Goal: Task Accomplishment & Management: Manage account settings

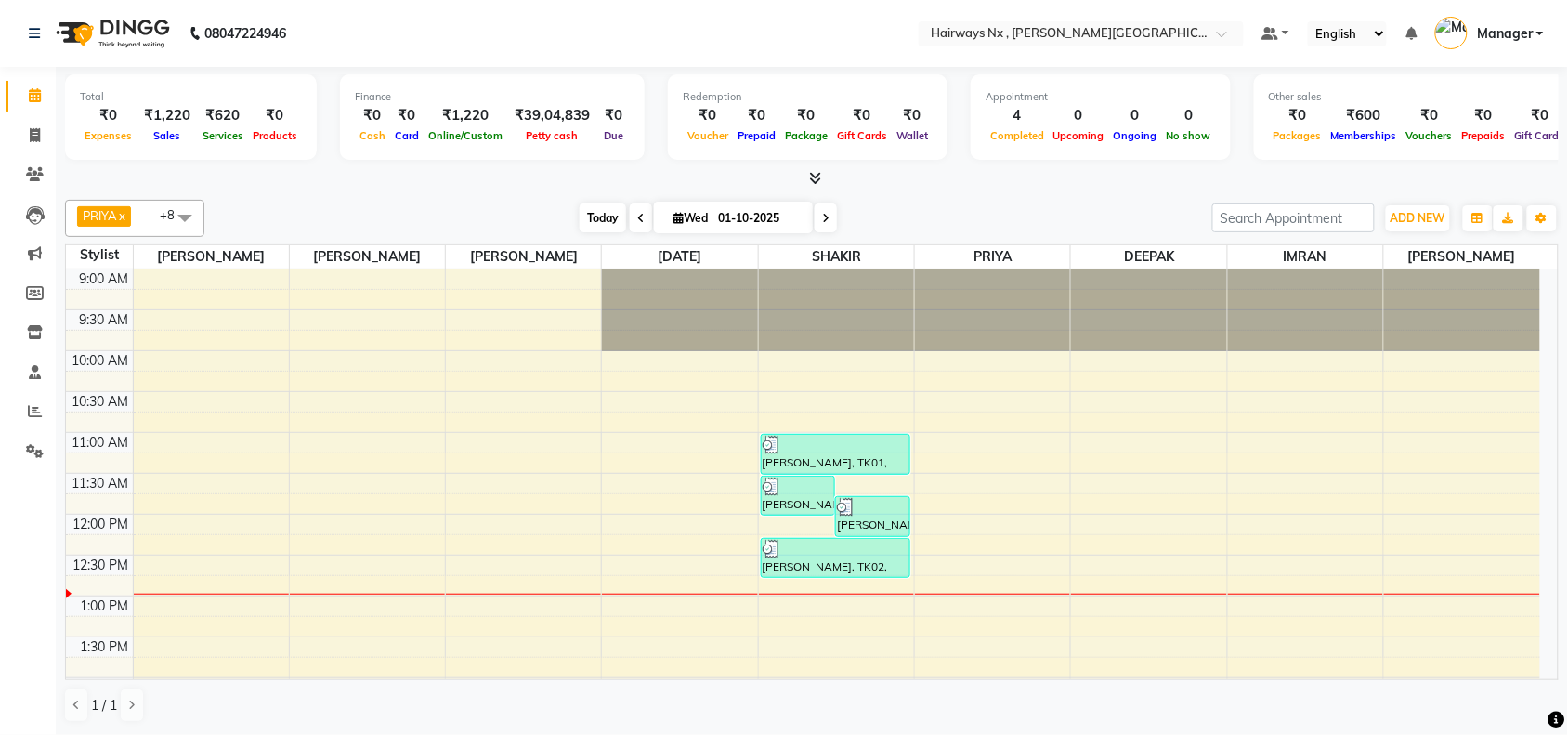
scroll to position [248, 0]
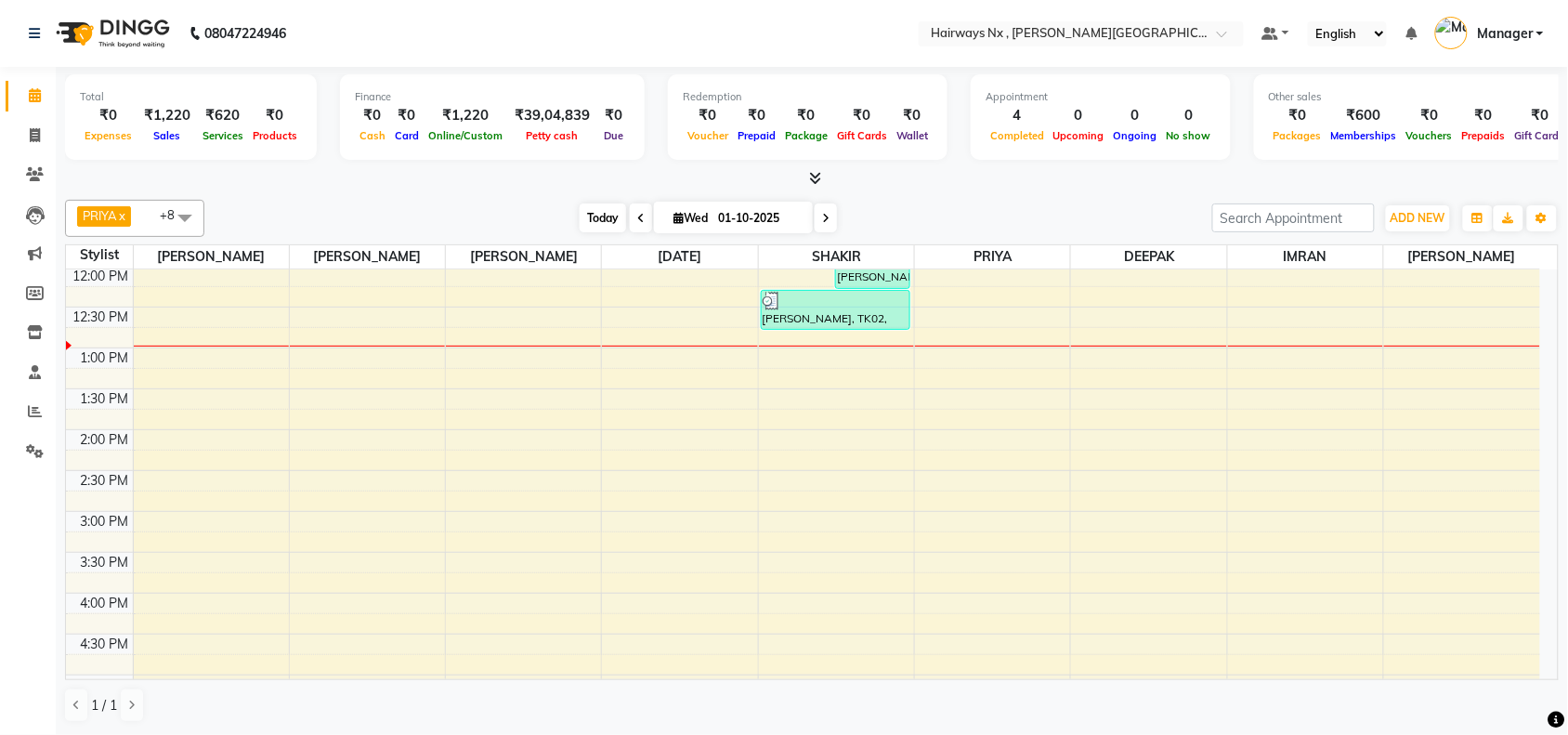
click at [590, 218] on span "Today" at bounding box center [603, 217] width 47 height 29
click at [592, 220] on span "Today" at bounding box center [603, 217] width 47 height 29
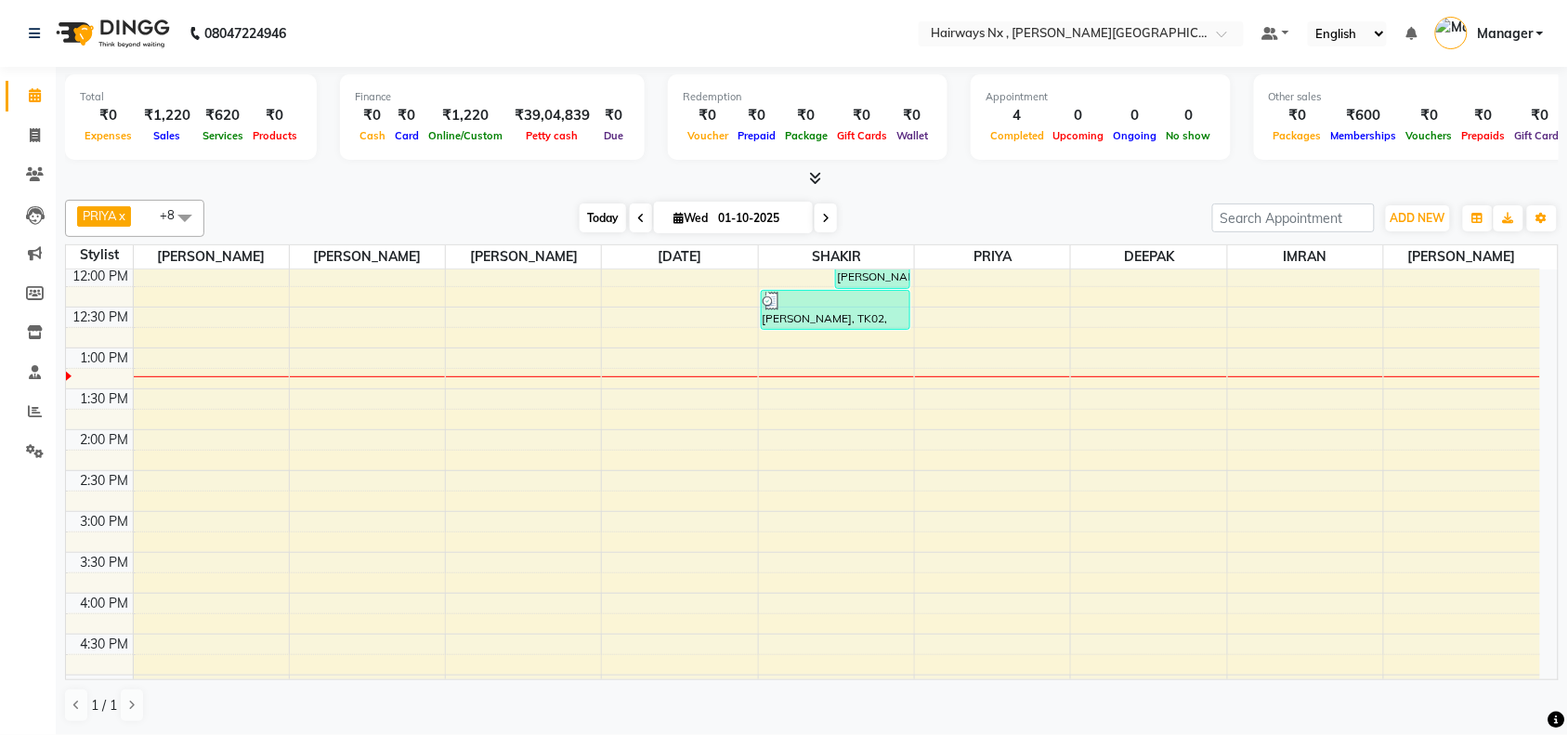
click at [595, 221] on span "Today" at bounding box center [603, 217] width 47 height 29
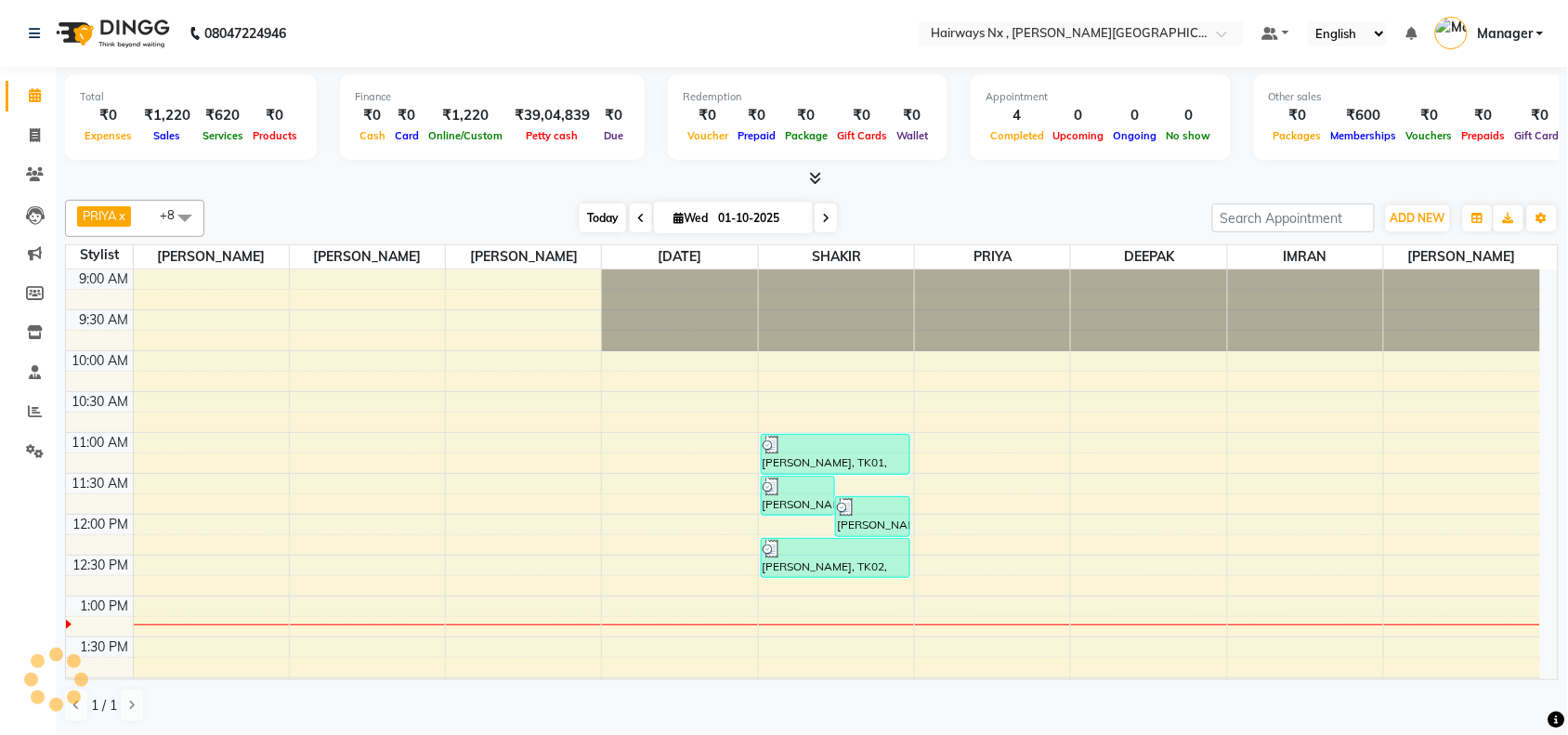
scroll to position [332, 0]
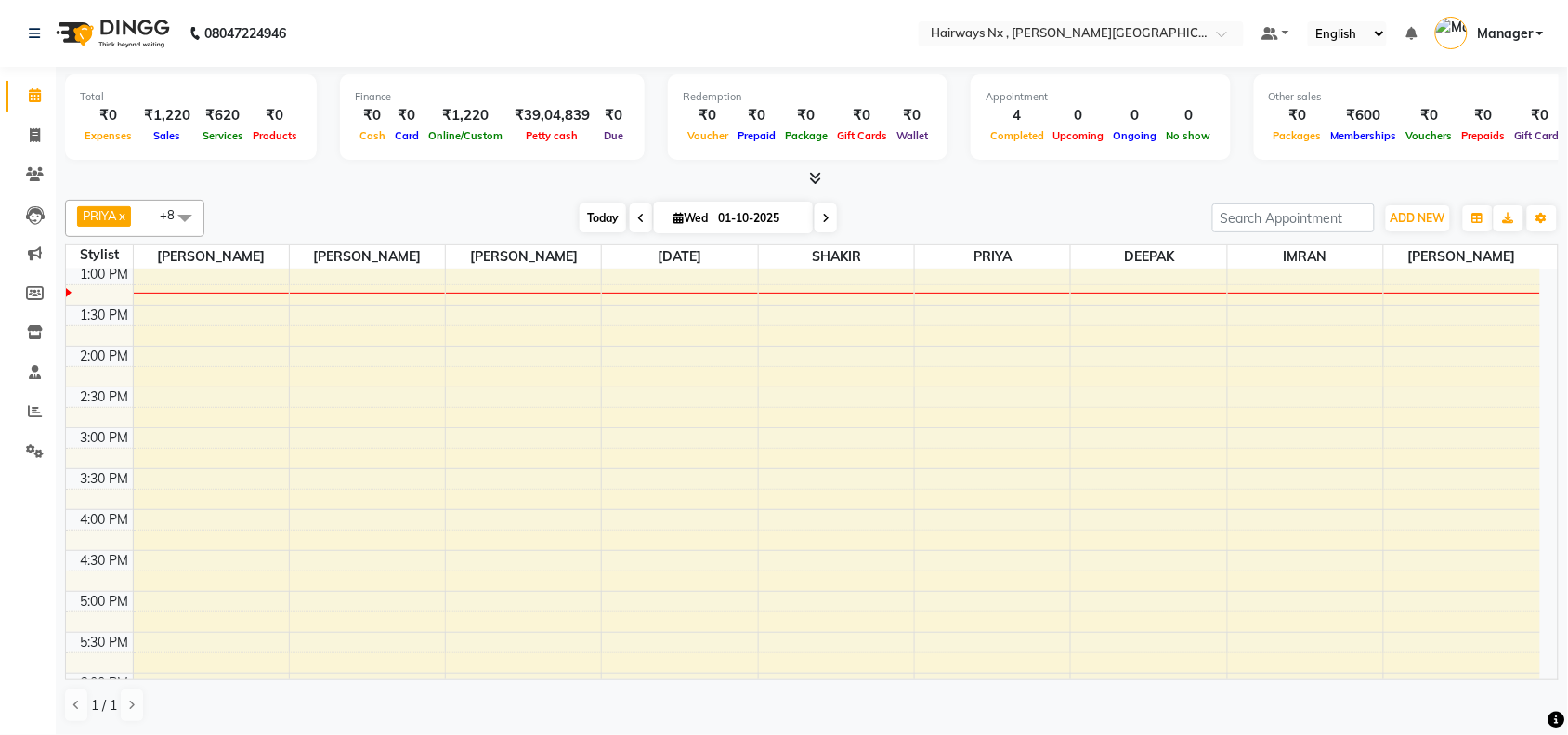
click at [585, 207] on span "Today" at bounding box center [603, 217] width 47 height 29
click at [597, 218] on span "Today" at bounding box center [603, 217] width 47 height 29
click at [580, 209] on span "Today" at bounding box center [603, 217] width 47 height 29
click at [599, 210] on span "Today" at bounding box center [603, 217] width 47 height 29
click at [543, 296] on div "9:00 AM 9:30 AM 10:00 AM 10:30 AM 11:00 AM 11:30 AM 12:00 PM 12:30 PM 1:00 PM 1…" at bounding box center [803, 509] width 1474 height 1144
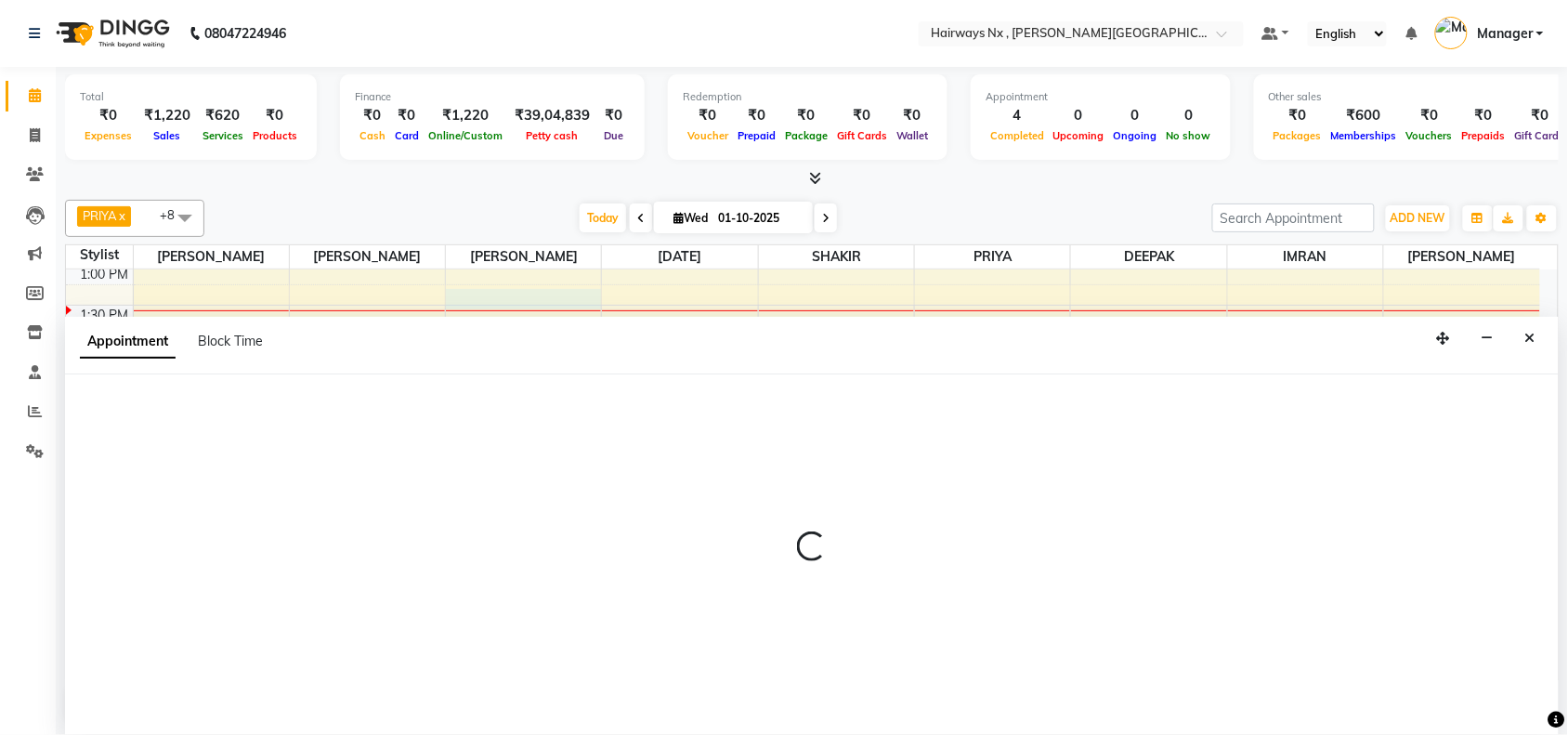
scroll to position [1, 0]
select select "12973"
select select "tentative"
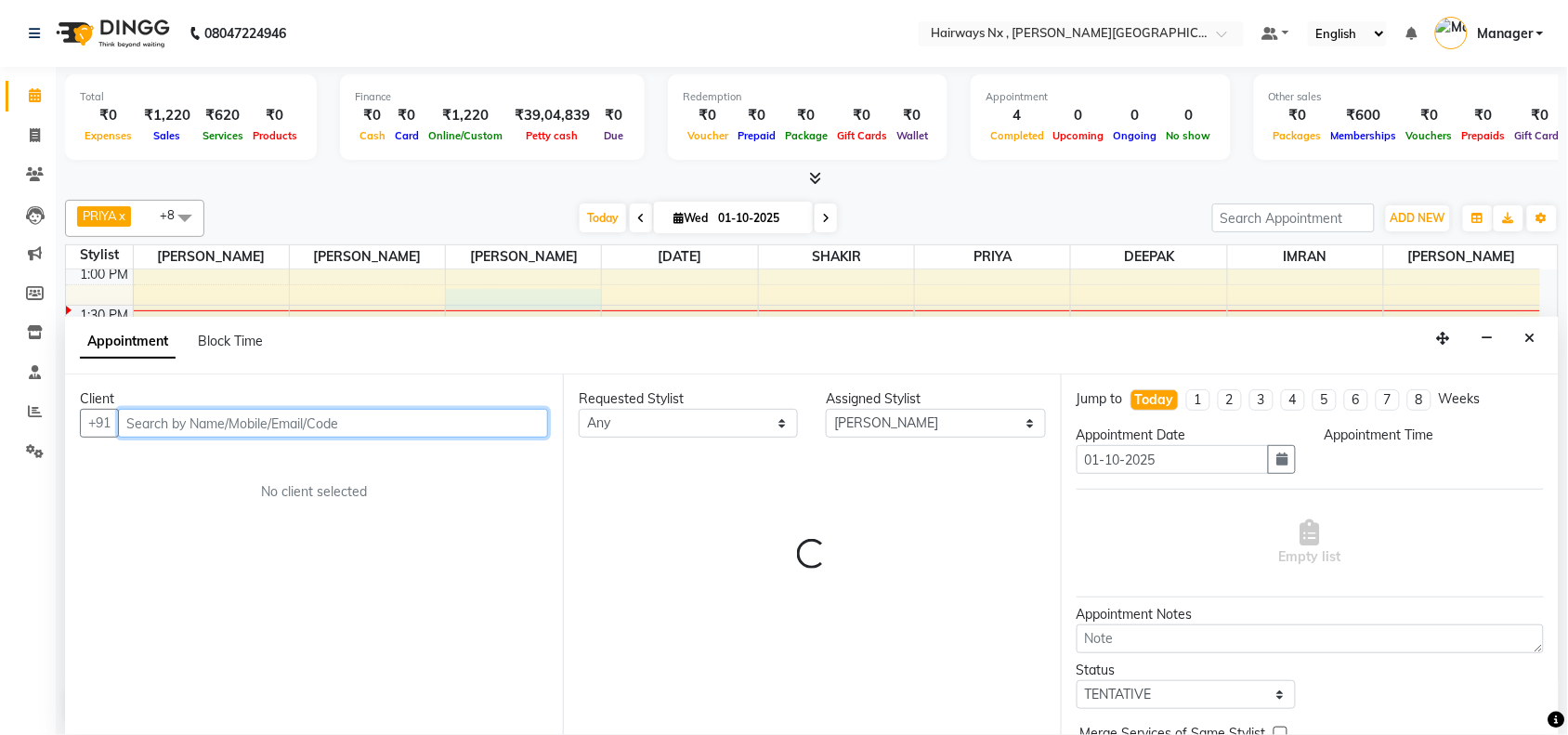
select select "795"
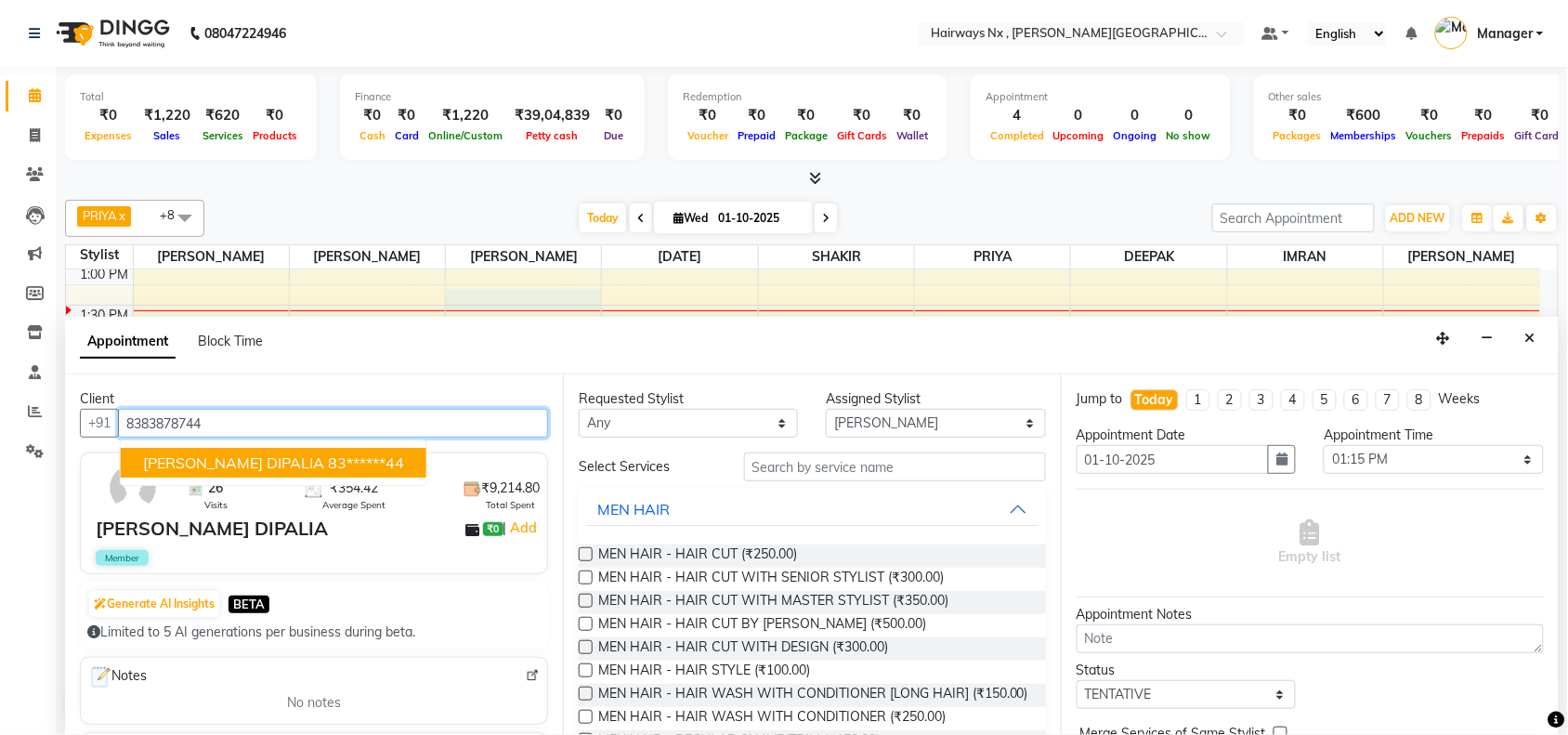
click at [257, 469] on span "KRUNAL DIPALIA" at bounding box center [233, 463] width 181 height 19
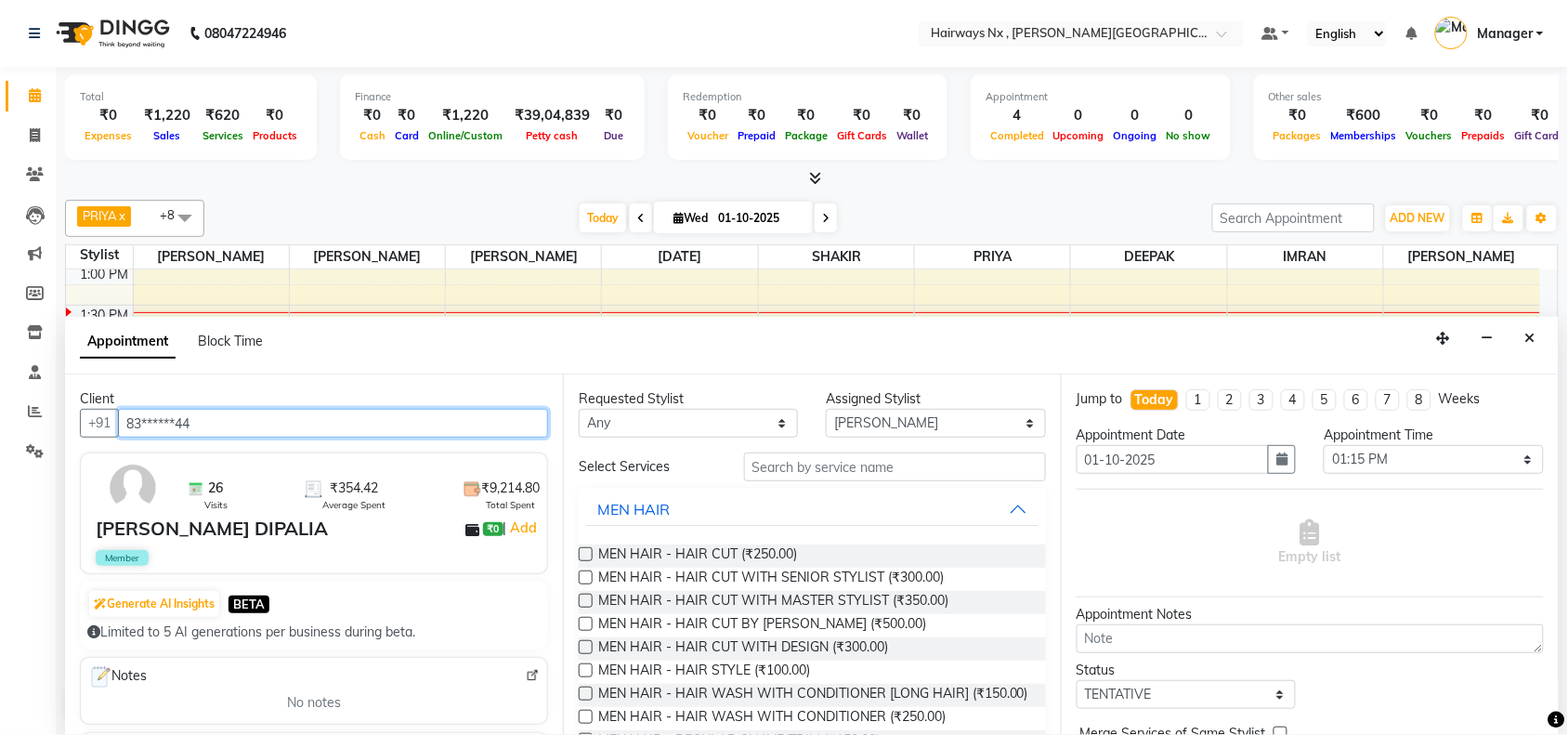
type input "83******44"
click at [583, 576] on label at bounding box center [585, 577] width 14 height 14
click at [583, 576] on input "checkbox" at bounding box center [585, 579] width 12 height 12
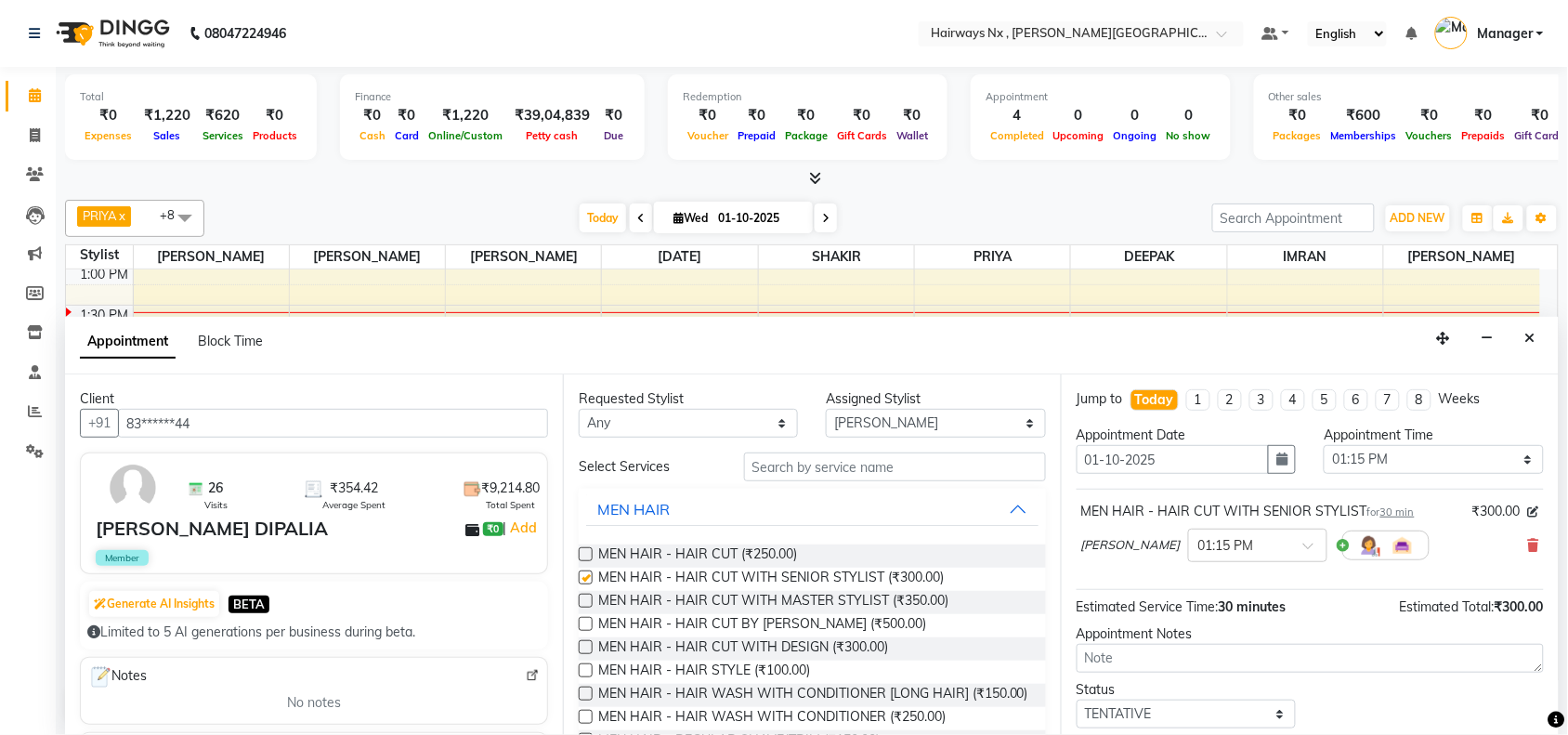
checkbox input "false"
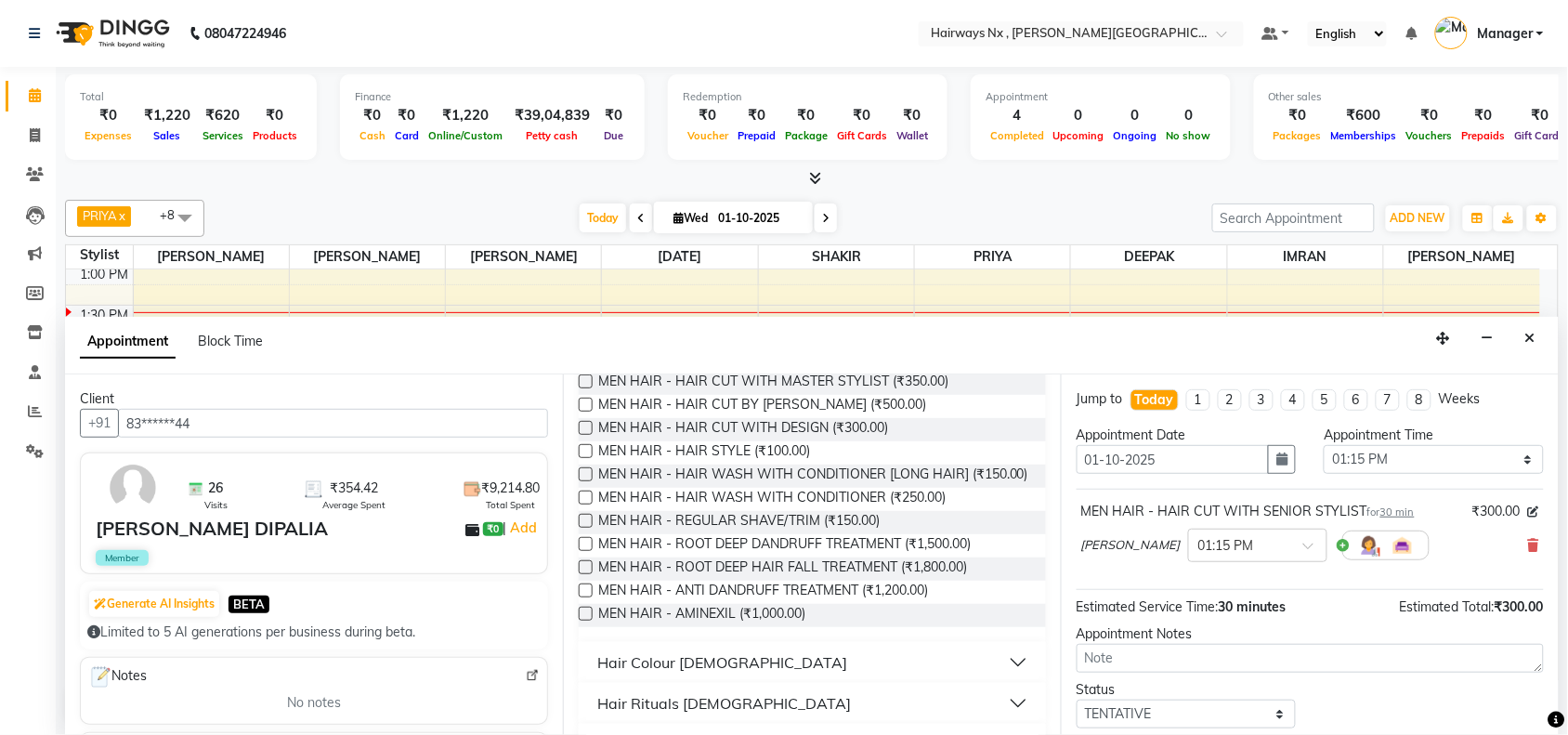
scroll to position [232, 0]
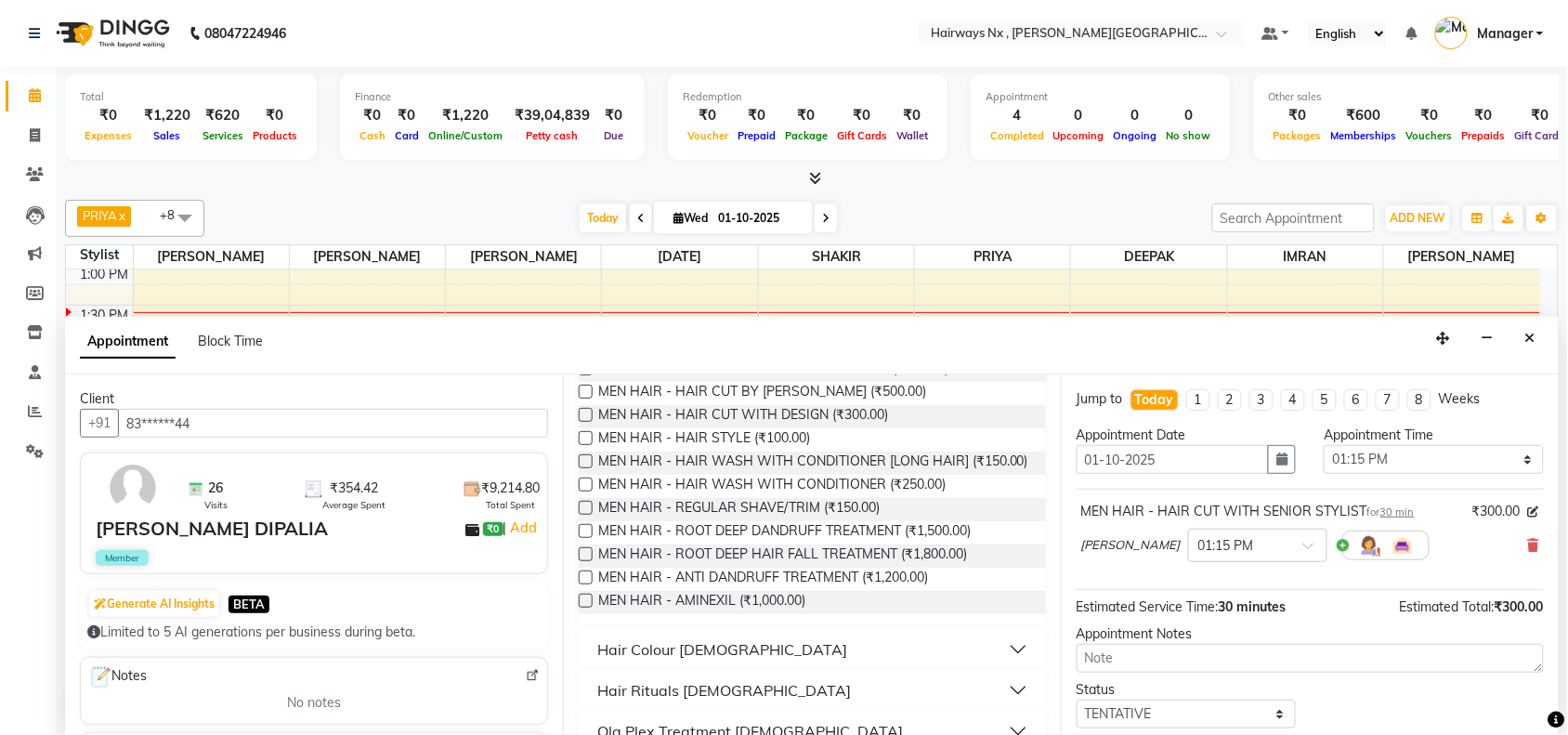
click at [585, 515] on label at bounding box center [585, 507] width 14 height 14
click at [585, 516] on input "checkbox" at bounding box center [585, 509] width 12 height 12
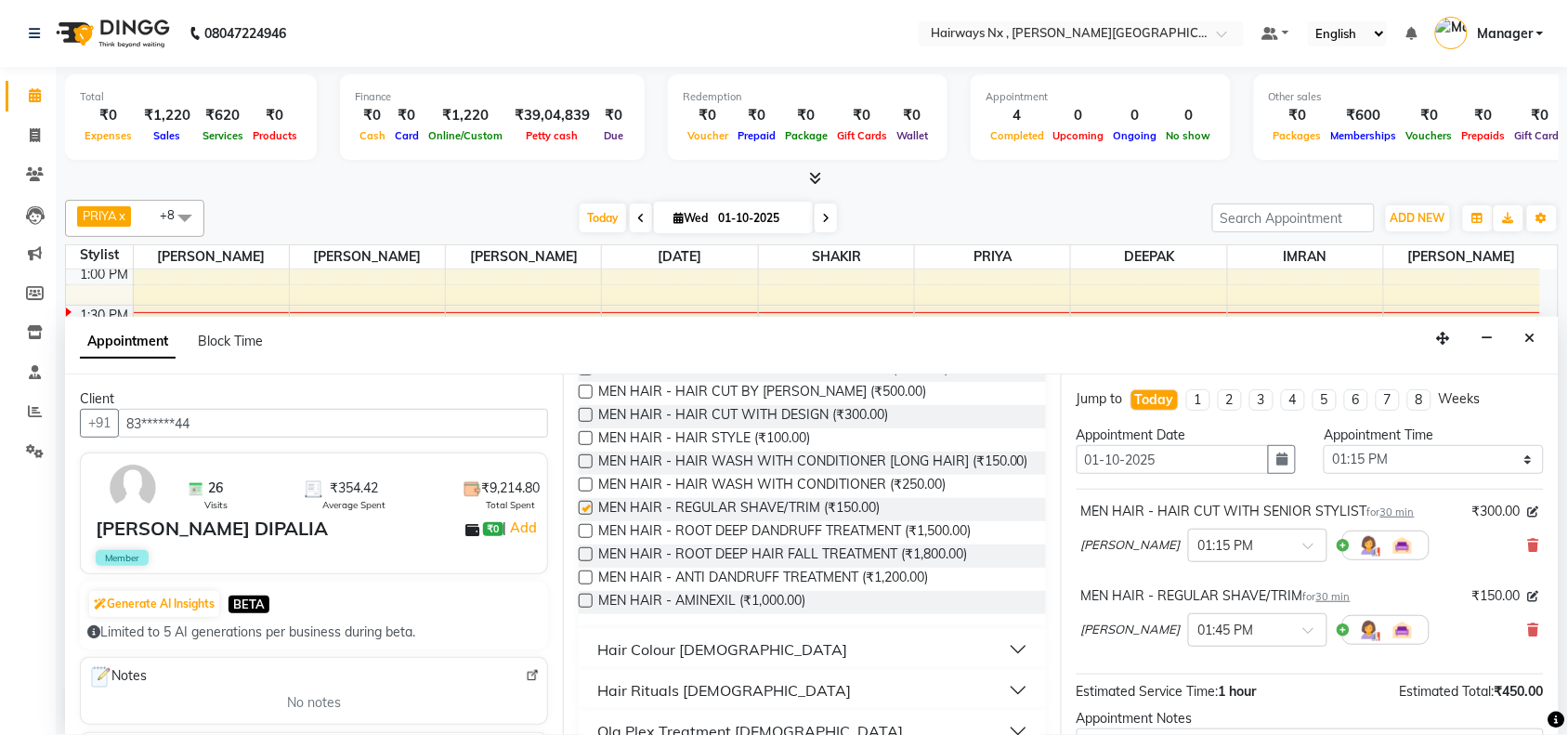
checkbox input "false"
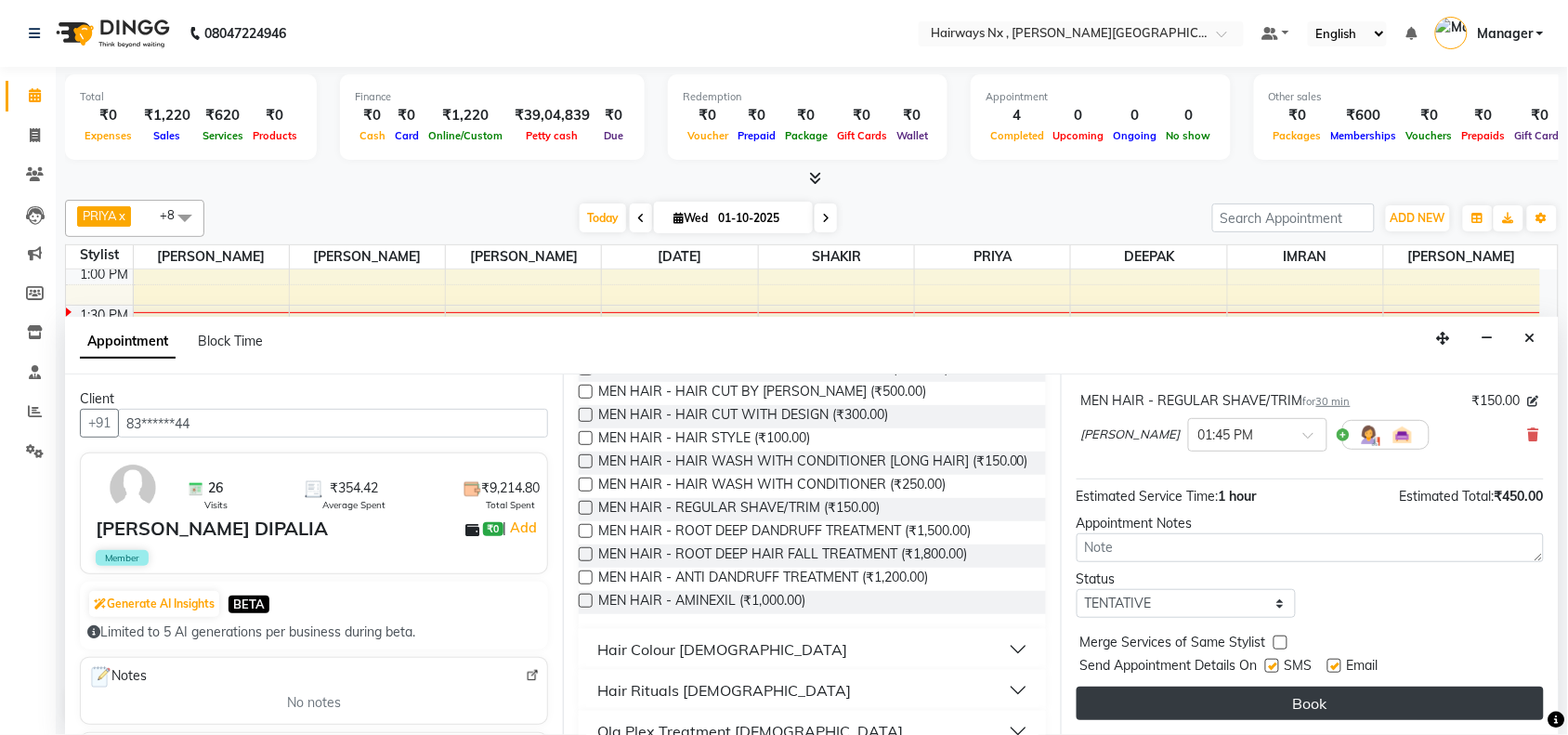
drag, startPoint x: 1269, startPoint y: 669, endPoint x: 1363, endPoint y: 709, distance: 102.2
click at [1269, 671] on label at bounding box center [1272, 665] width 14 height 14
click at [1269, 671] on input "checkbox" at bounding box center [1271, 667] width 12 height 12
checkbox input "false"
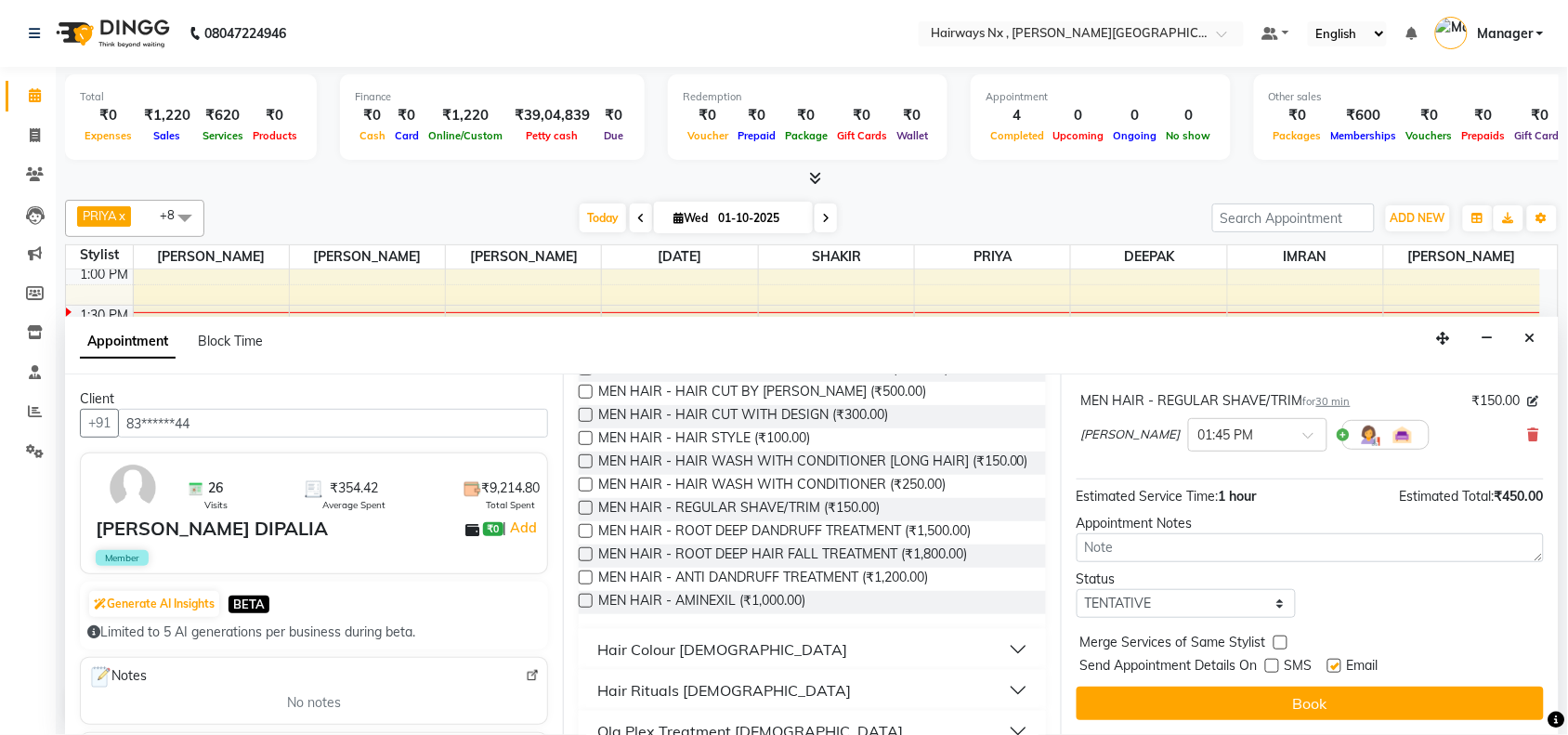
click at [1336, 661] on label at bounding box center [1334, 665] width 14 height 14
click at [1336, 661] on input "checkbox" at bounding box center [1333, 667] width 12 height 12
checkbox input "false"
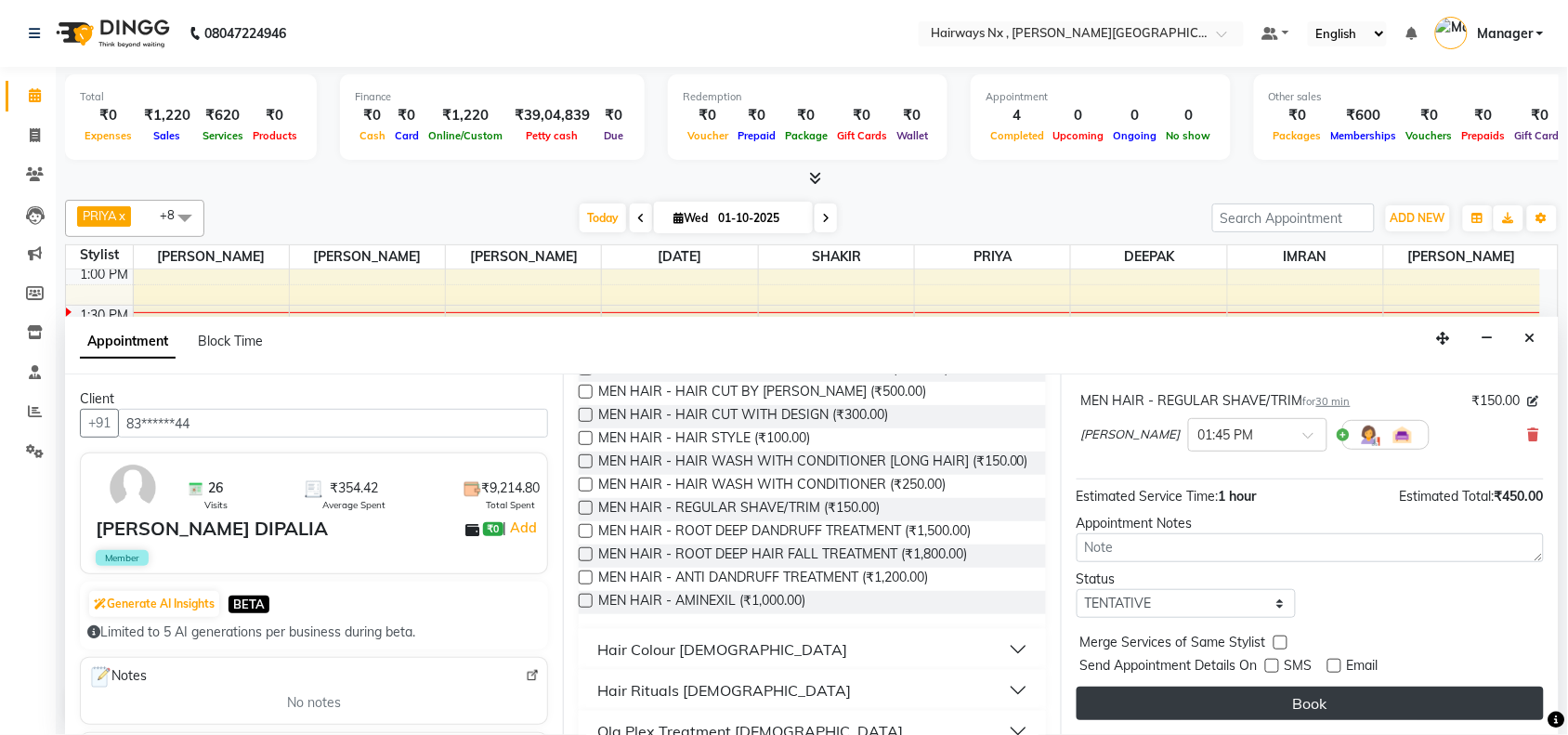
click at [1338, 692] on button "Book" at bounding box center [1310, 703] width 467 height 34
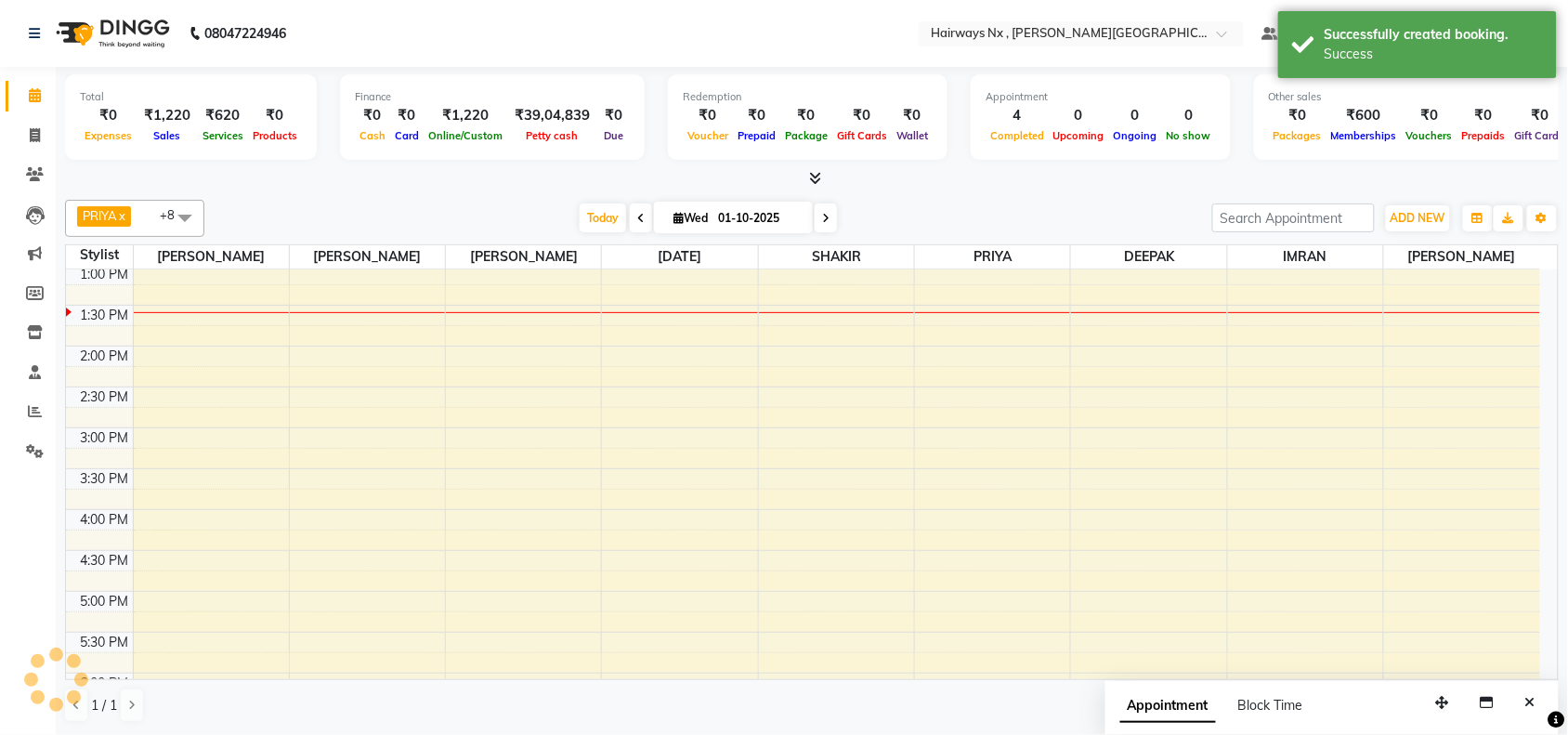
scroll to position [0, 0]
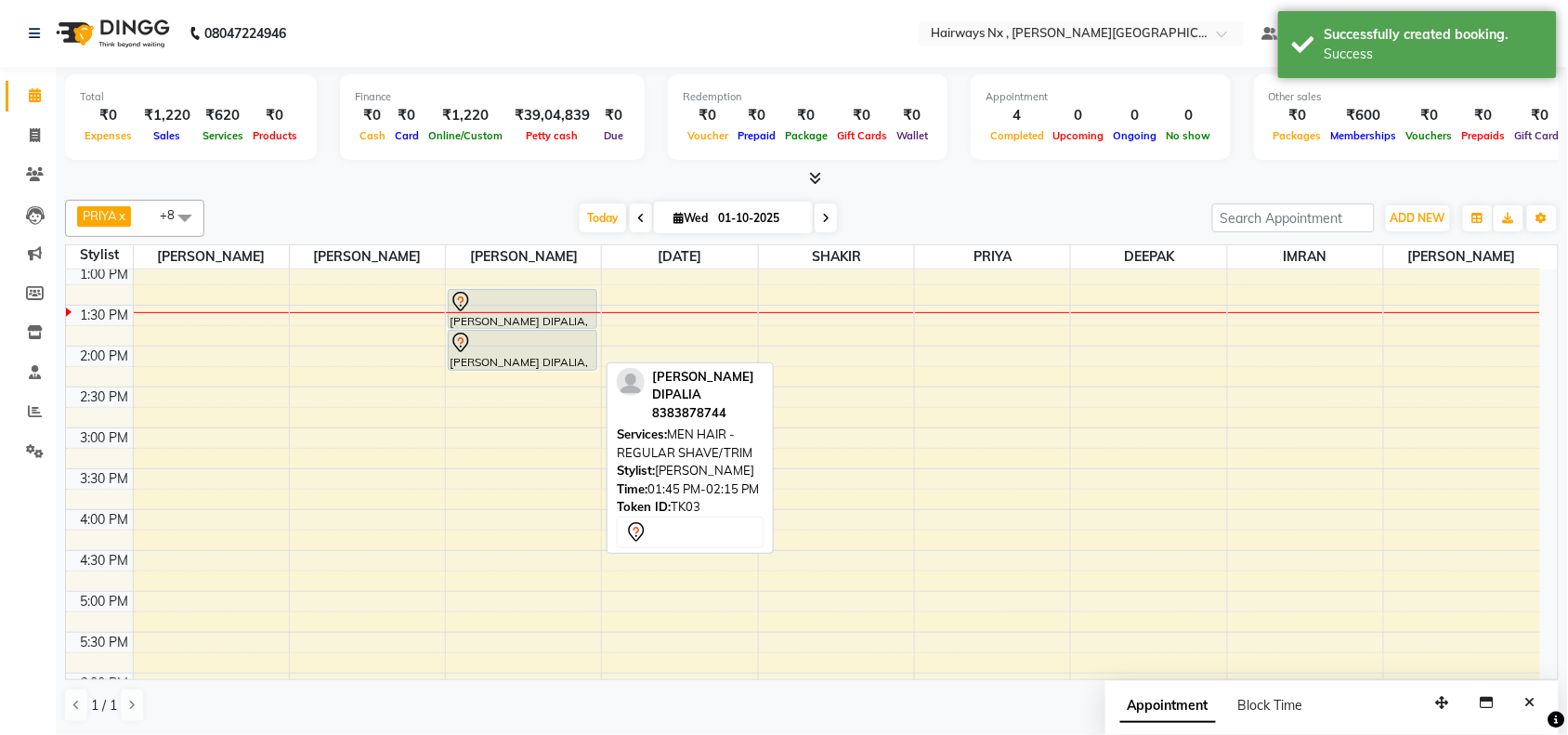
click at [530, 347] on div at bounding box center [522, 343] width 145 height 22
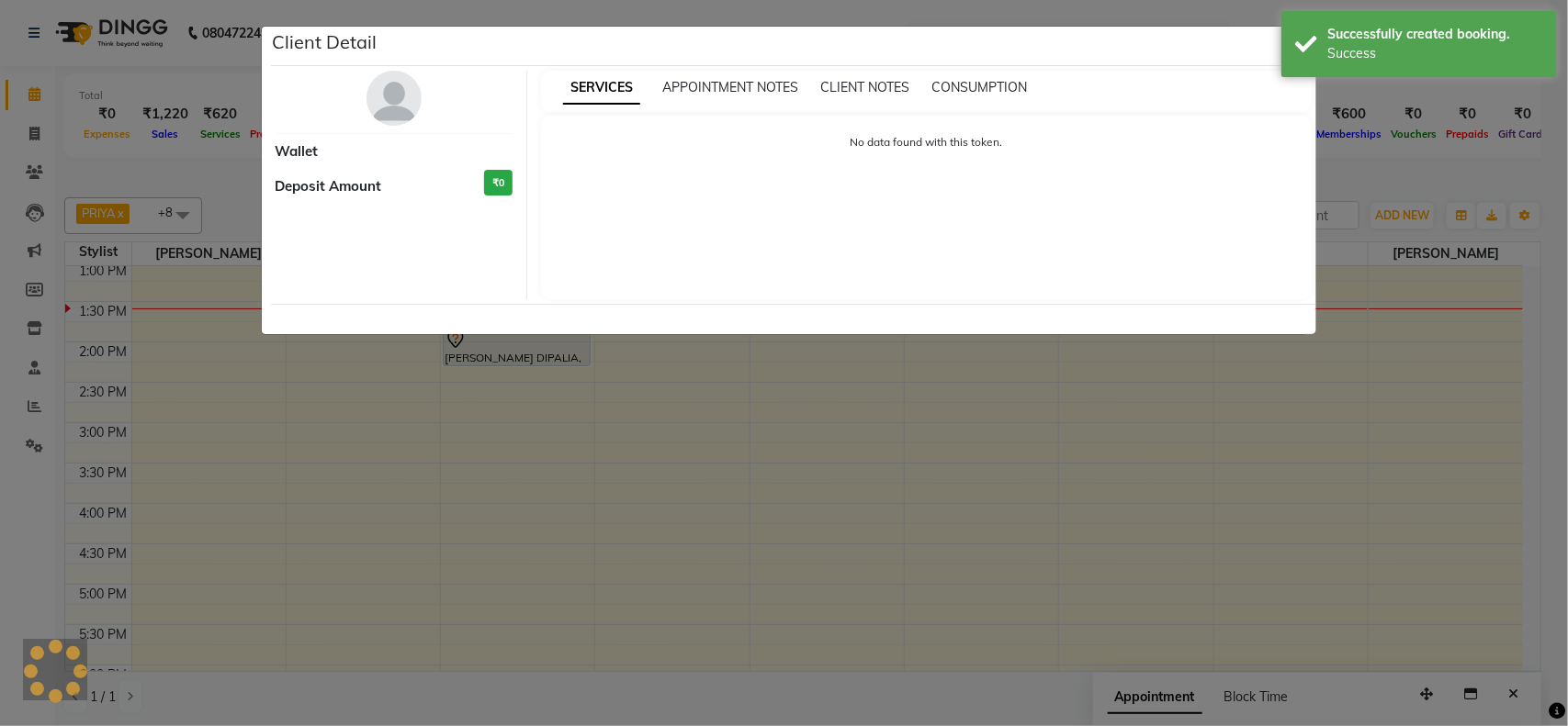
select select "7"
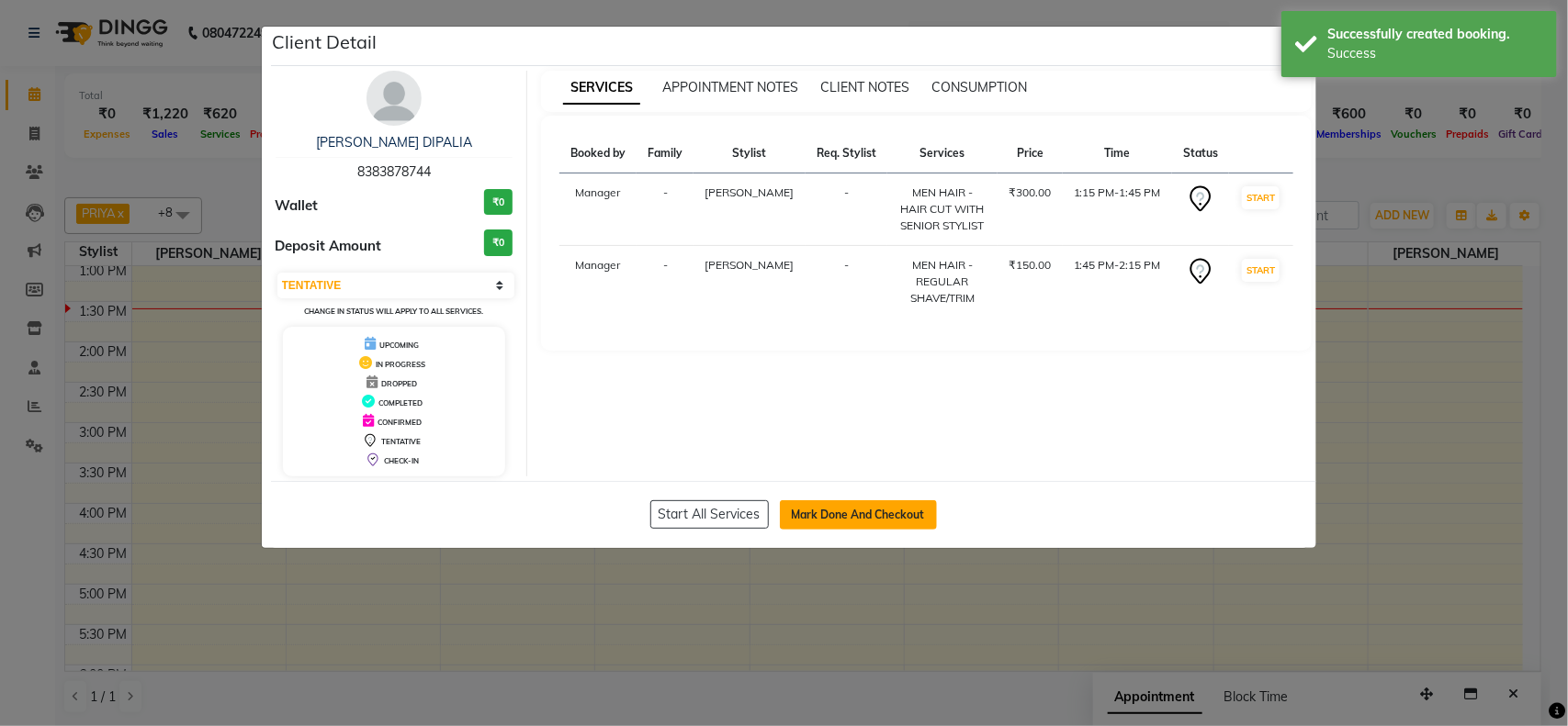
click at [839, 511] on button "Mark Done And Checkout" at bounding box center [858, 515] width 157 height 29
select select "service"
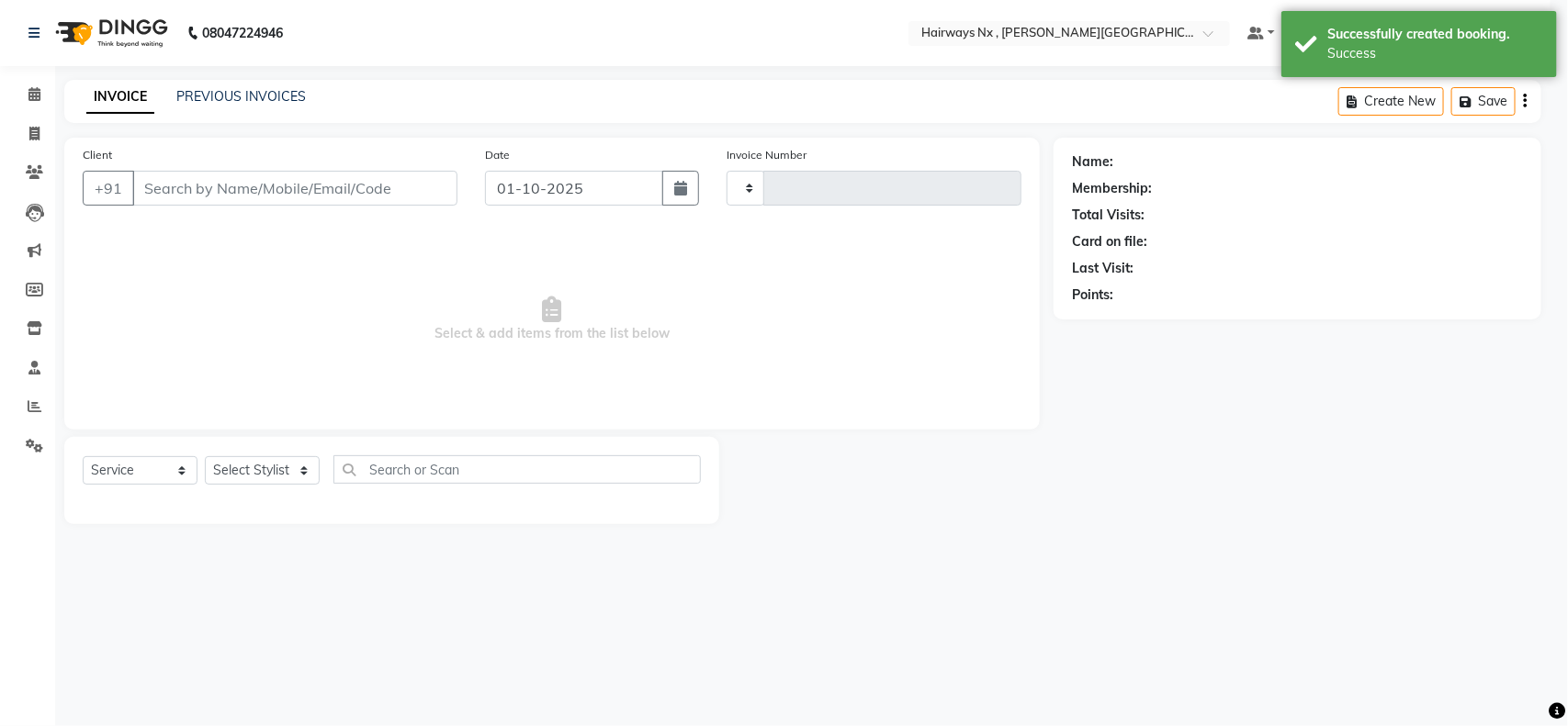
type input "1253"
select select "778"
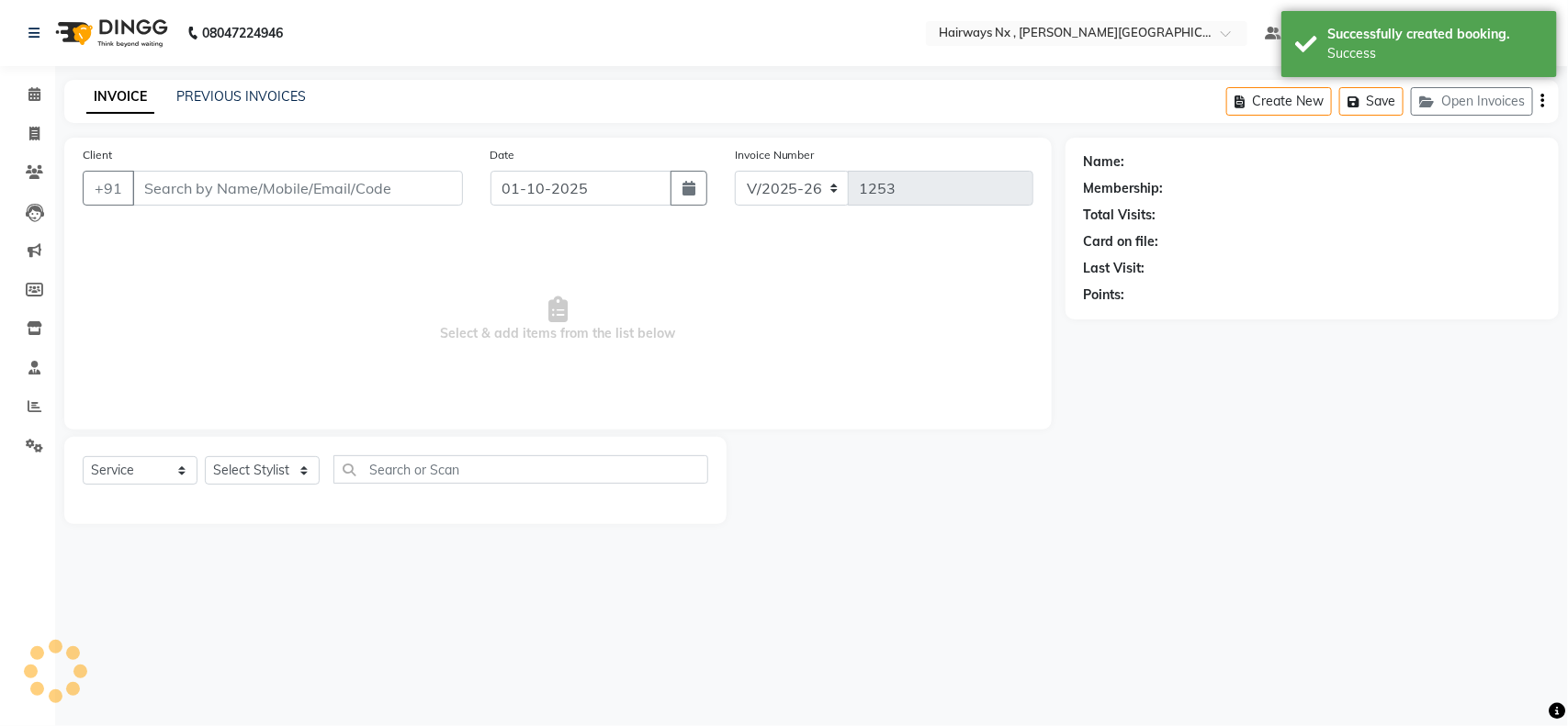
type input "83******44"
select select "12973"
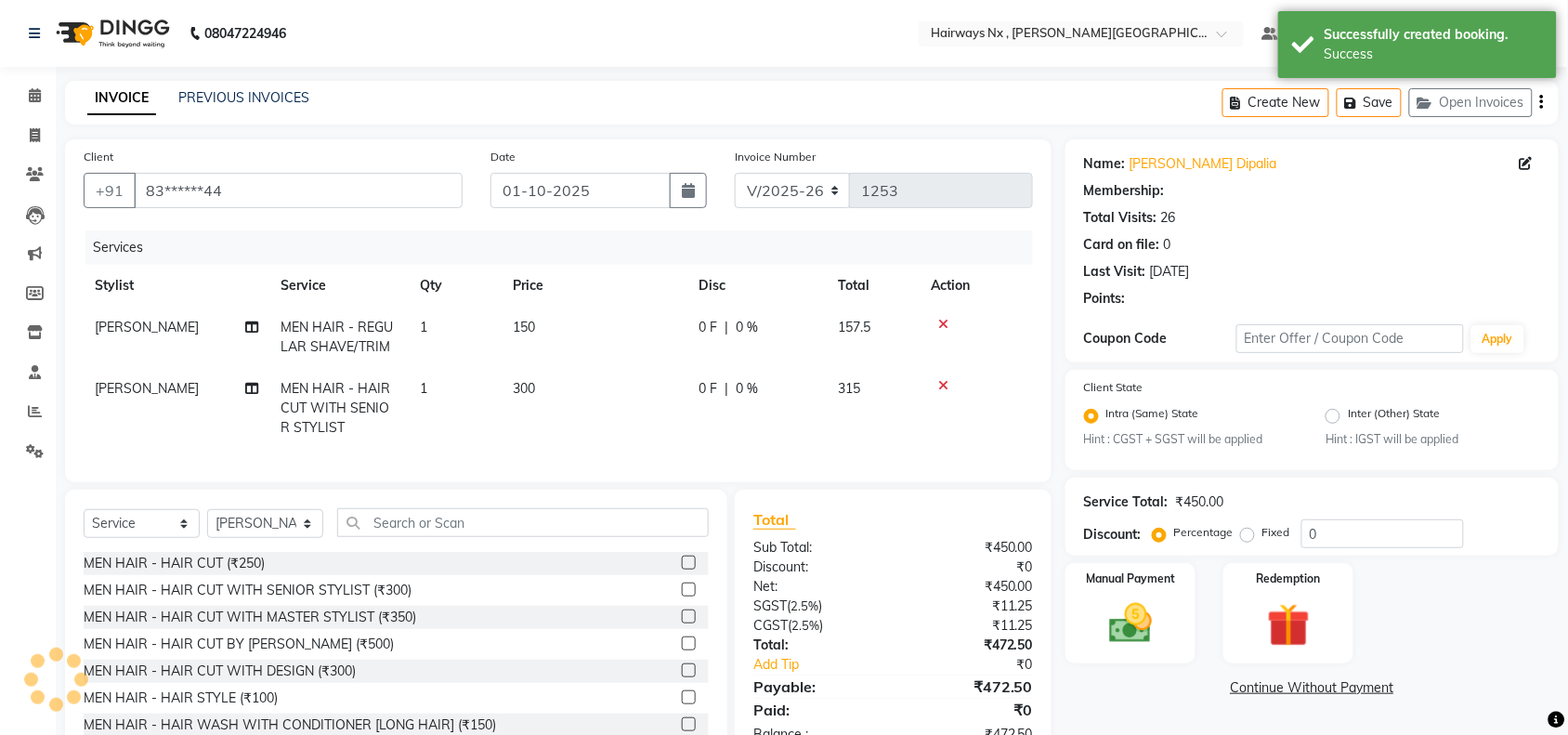
select select "1: Object"
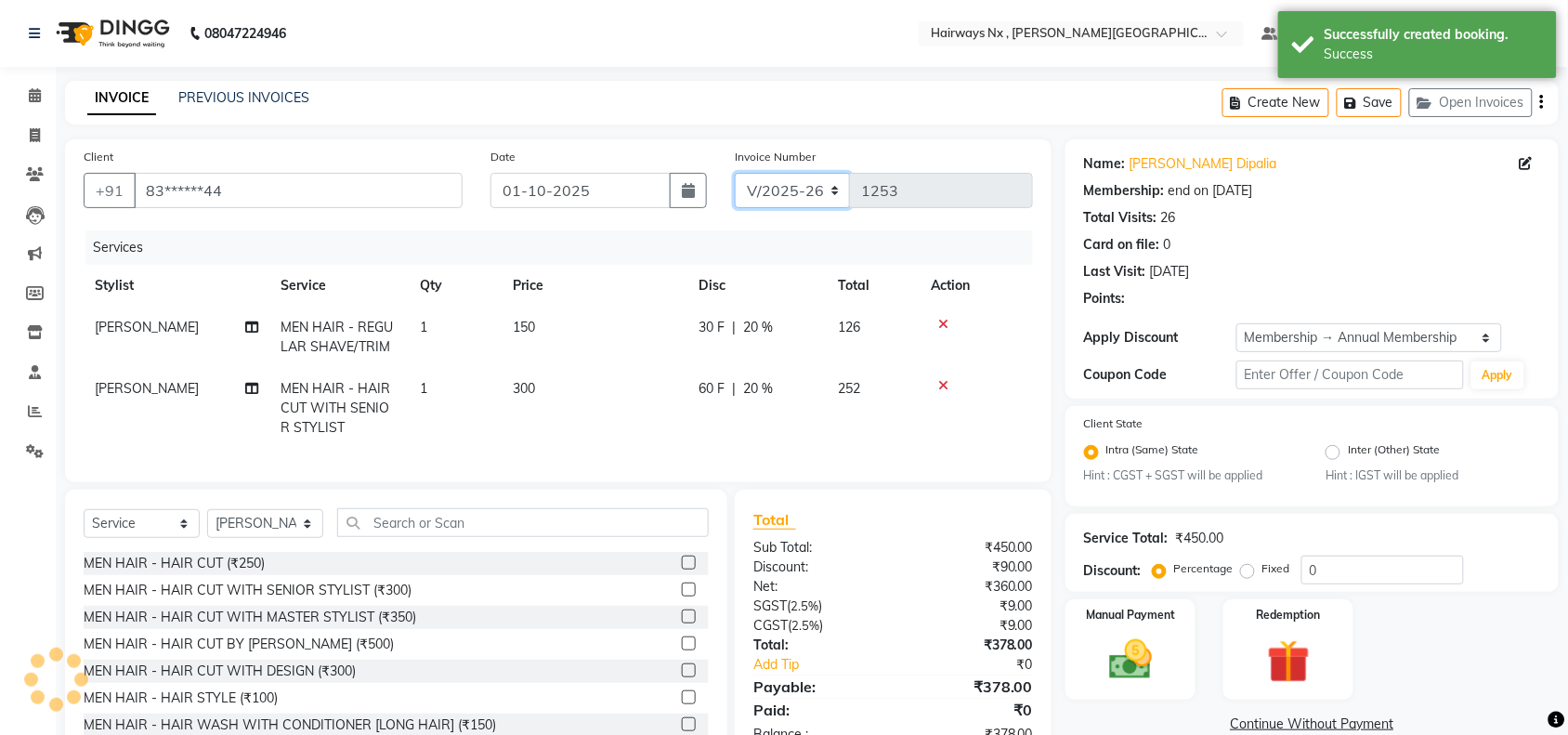
type input "20"
click at [791, 187] on select "INV/25-26 V/2025-26" at bounding box center [792, 190] width 117 height 35
select select "6959"
click at [735, 173] on select "INV/25-26 V/2025-26" at bounding box center [792, 190] width 117 height 35
type input "1071"
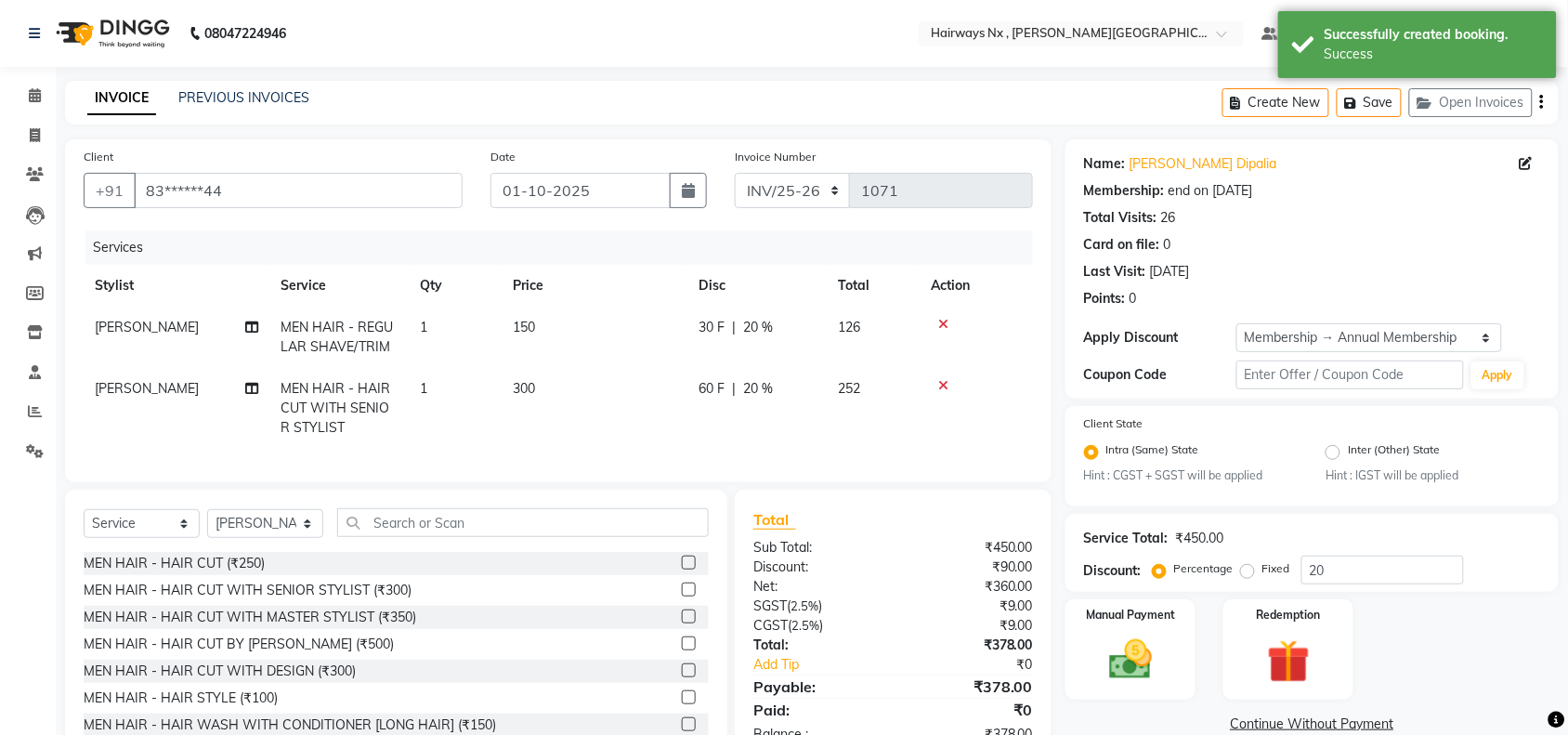
click at [1542, 104] on icon "button" at bounding box center [1542, 103] width 4 height 1
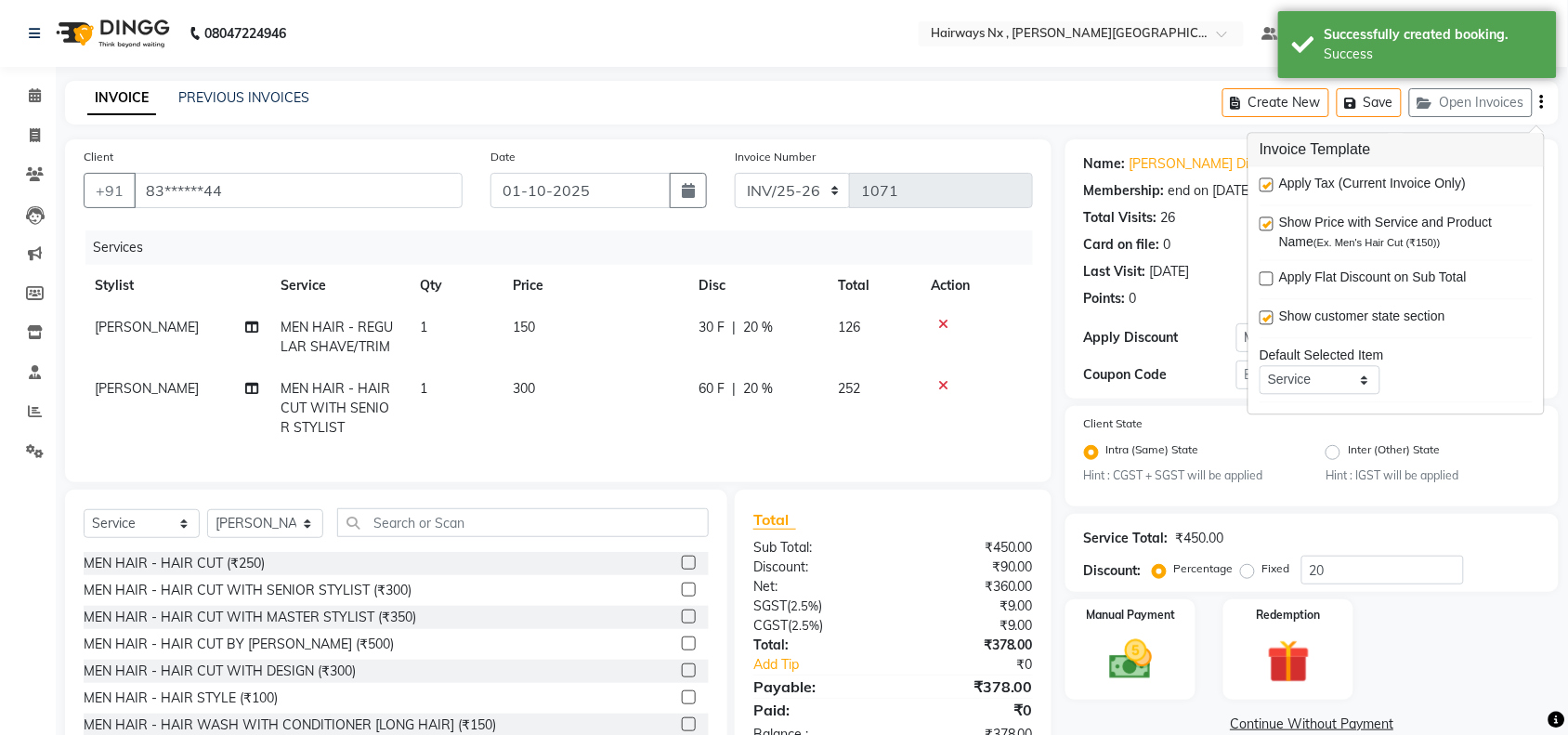
click at [1263, 188] on label at bounding box center [1266, 185] width 14 height 14
click at [1263, 188] on input "checkbox" at bounding box center [1265, 186] width 12 height 12
checkbox input "false"
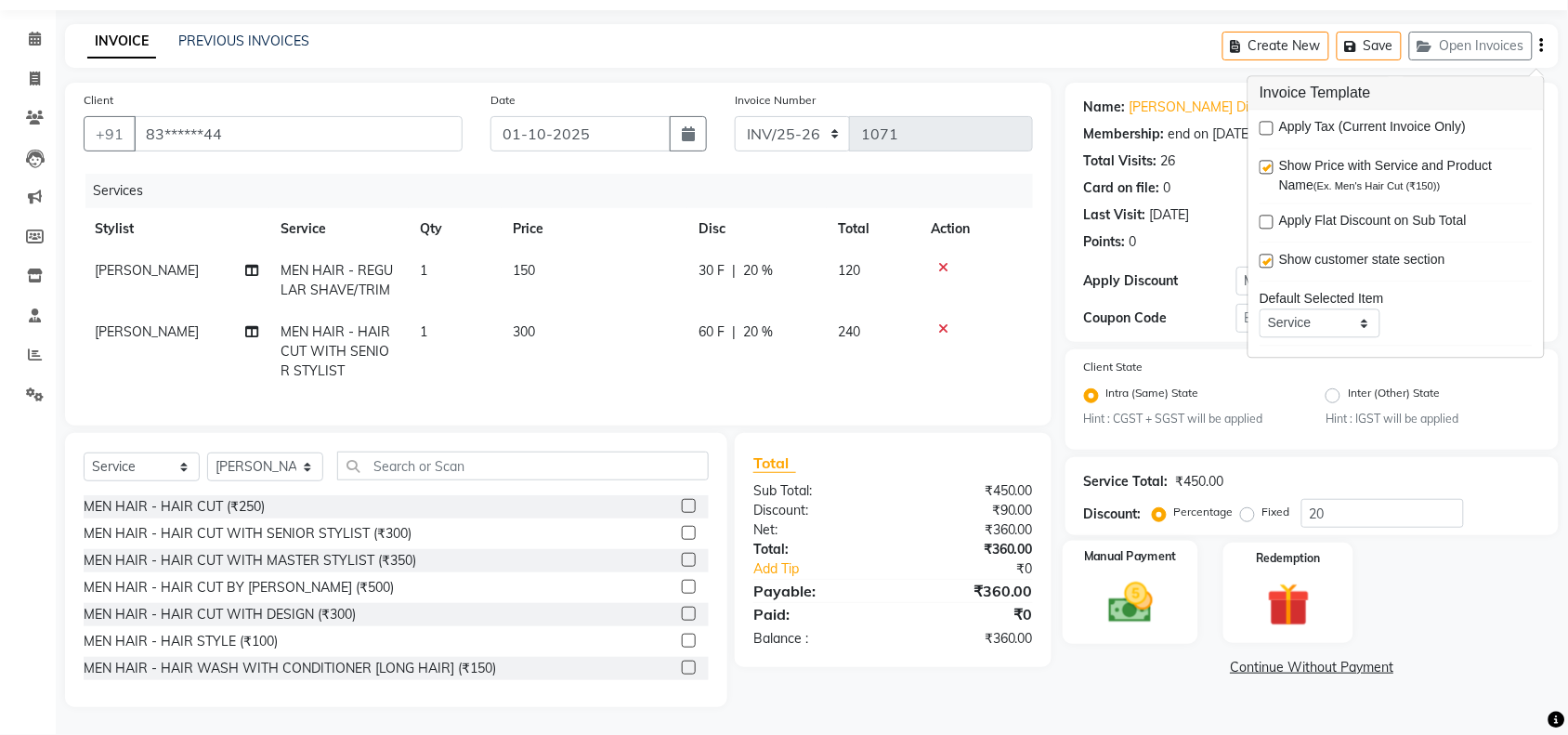
click at [1122, 592] on img at bounding box center [1131, 603] width 73 height 51
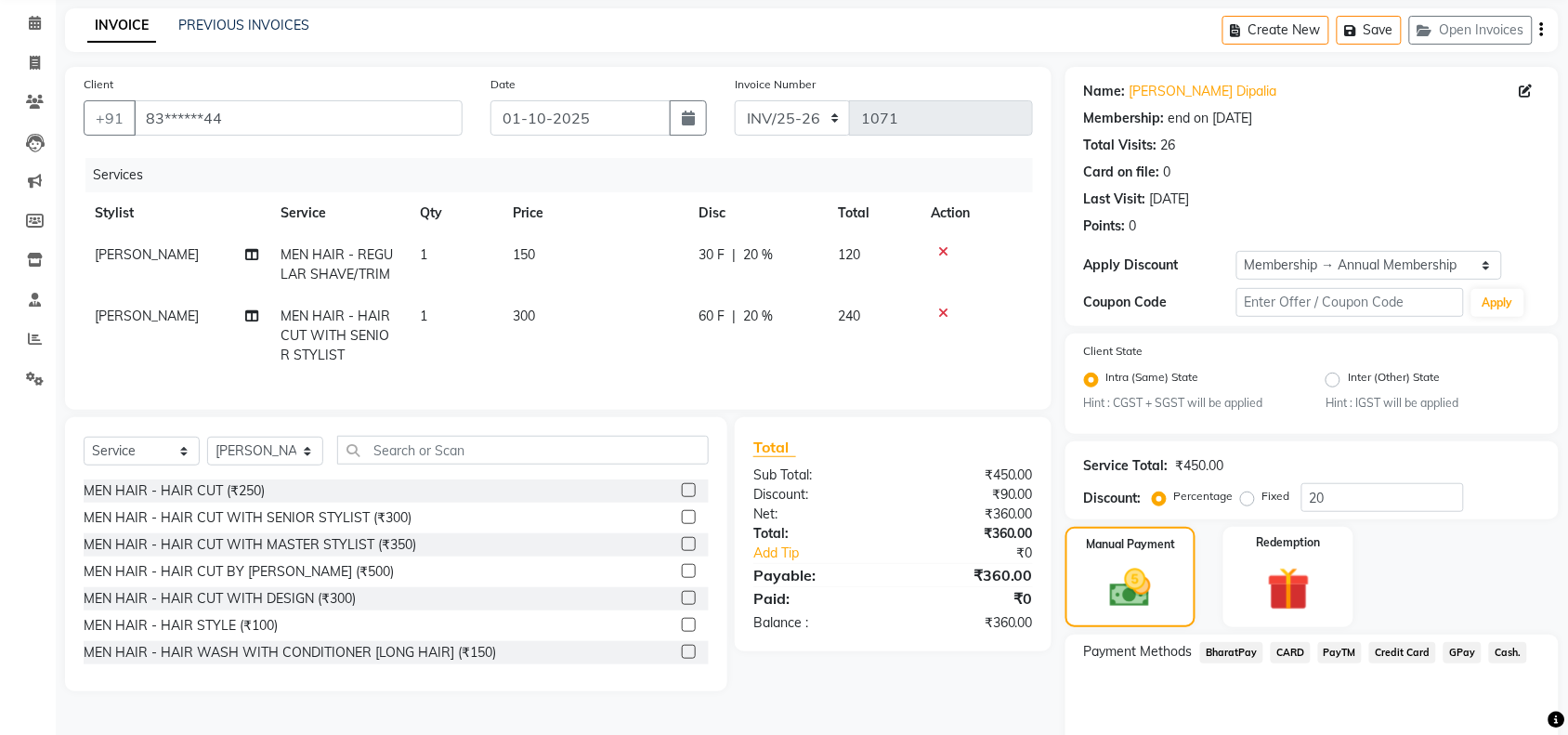
scroll to position [146, 0]
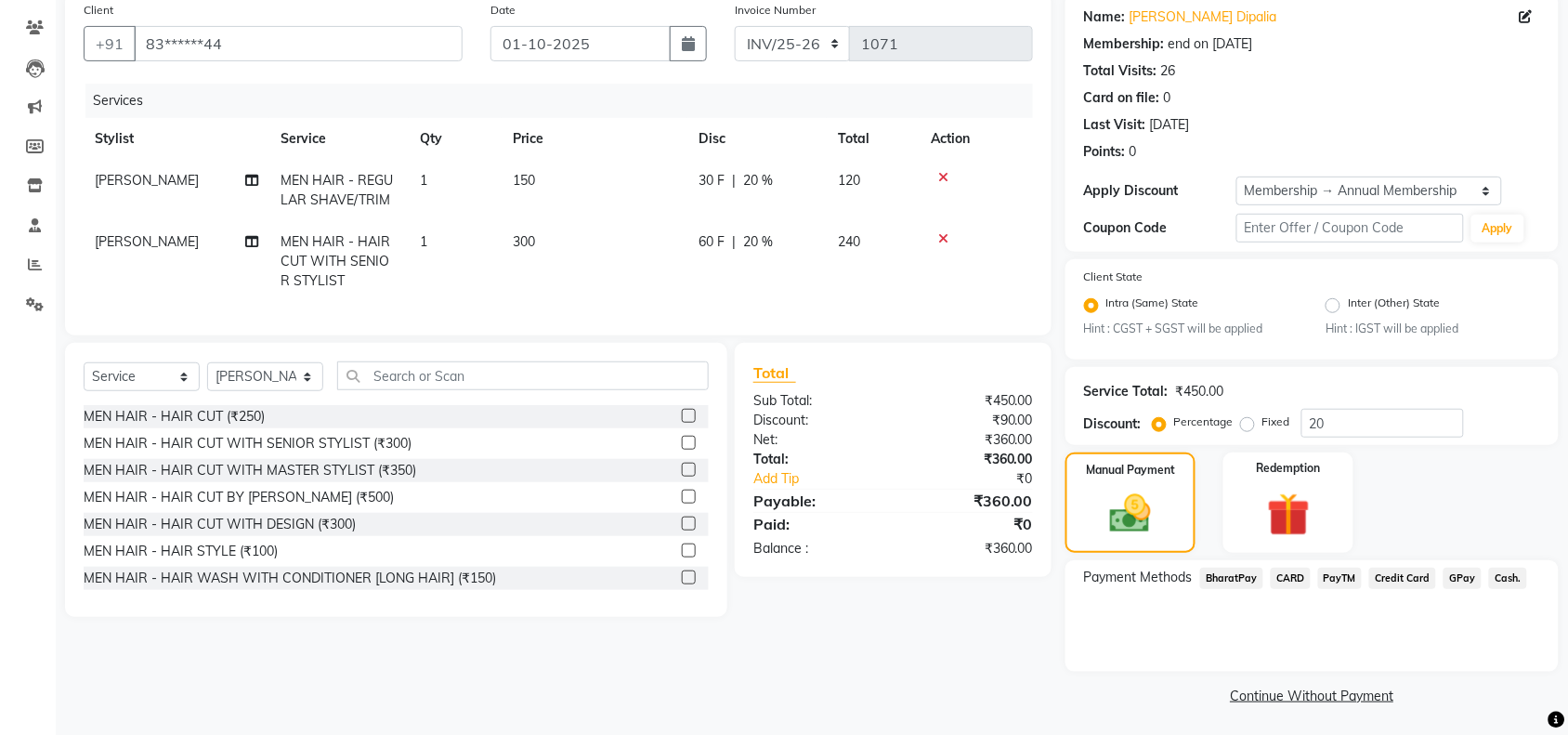
click at [1501, 577] on span "Cash." at bounding box center [1507, 578] width 38 height 21
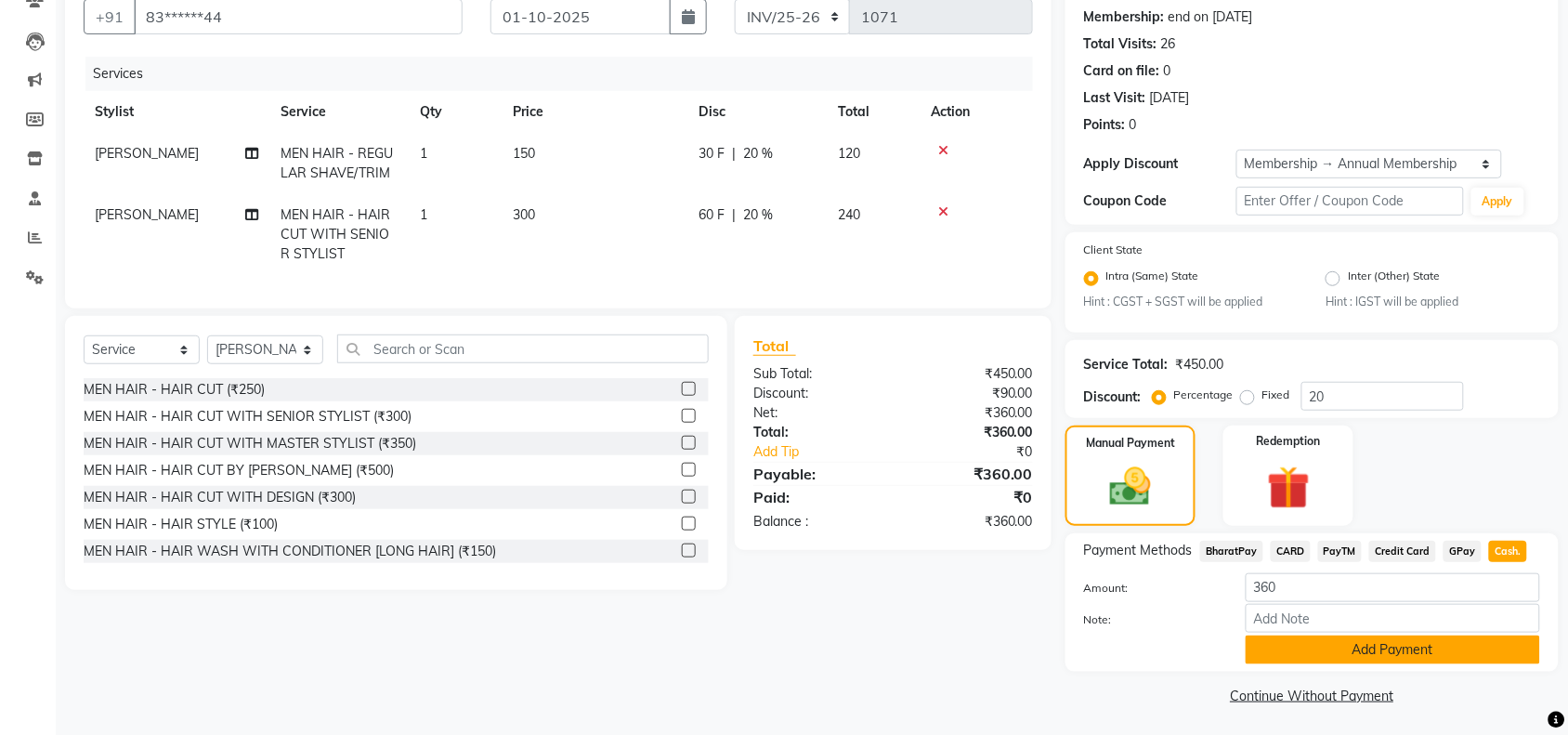
click at [1316, 649] on button "Add Payment" at bounding box center [1393, 650] width 295 height 29
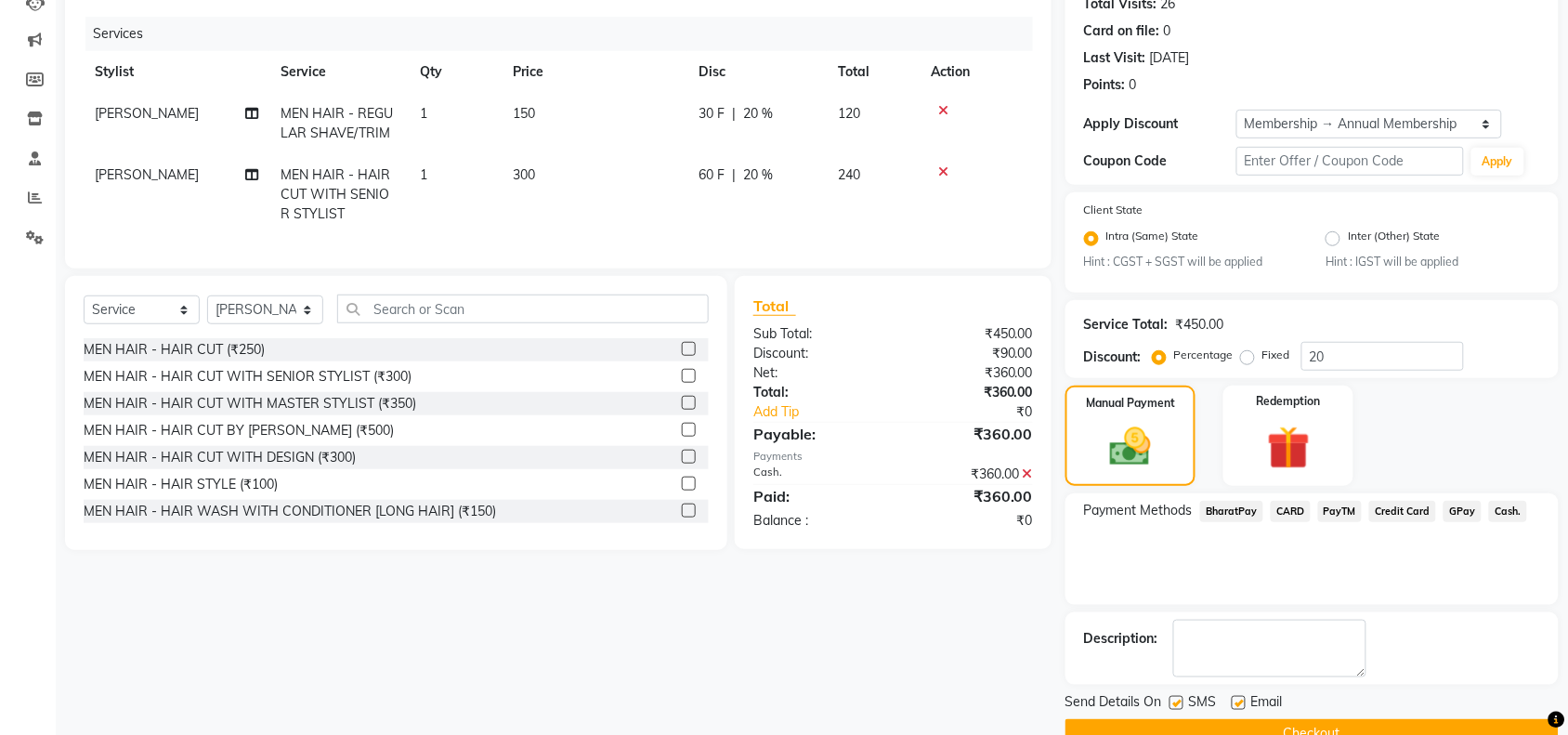
scroll to position [253, 0]
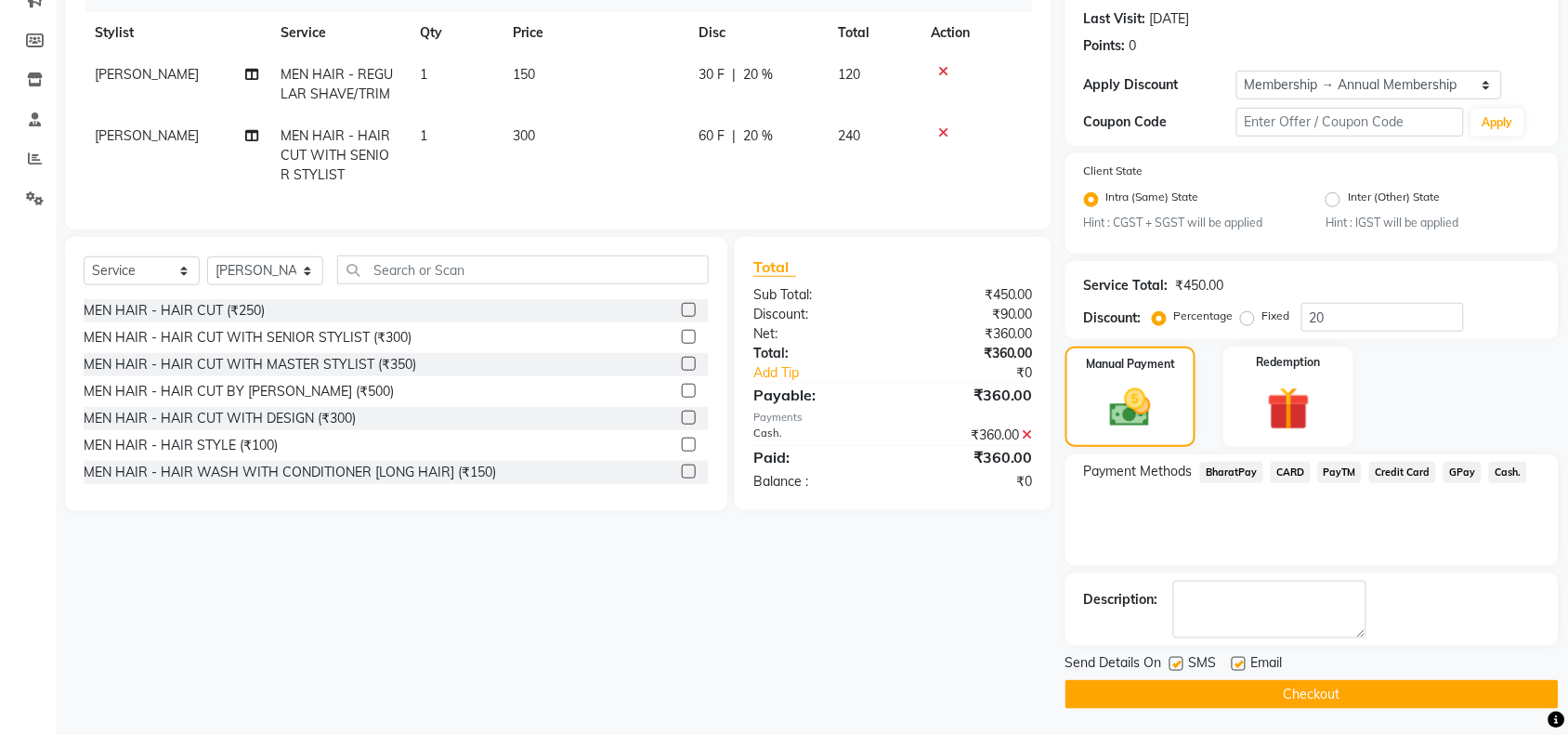
click at [1176, 657] on label at bounding box center [1176, 663] width 14 height 14
click at [1176, 659] on input "checkbox" at bounding box center [1176, 664] width 12 height 12
checkbox input "false"
click at [1243, 659] on label at bounding box center [1238, 663] width 14 height 14
click at [1243, 659] on input "checkbox" at bounding box center [1237, 664] width 12 height 12
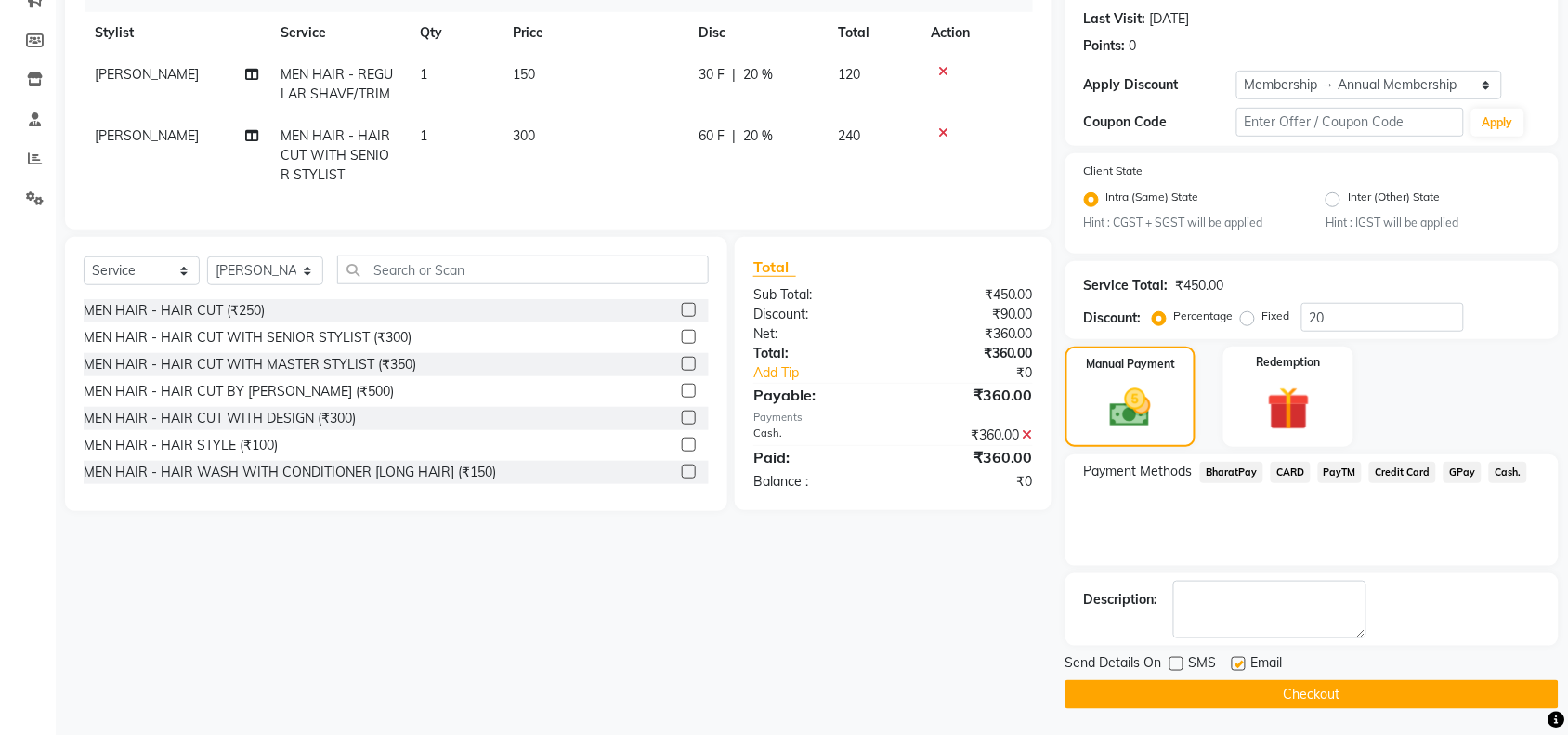
checkbox input "false"
click at [1236, 693] on button "Checkout" at bounding box center [1312, 694] width 493 height 29
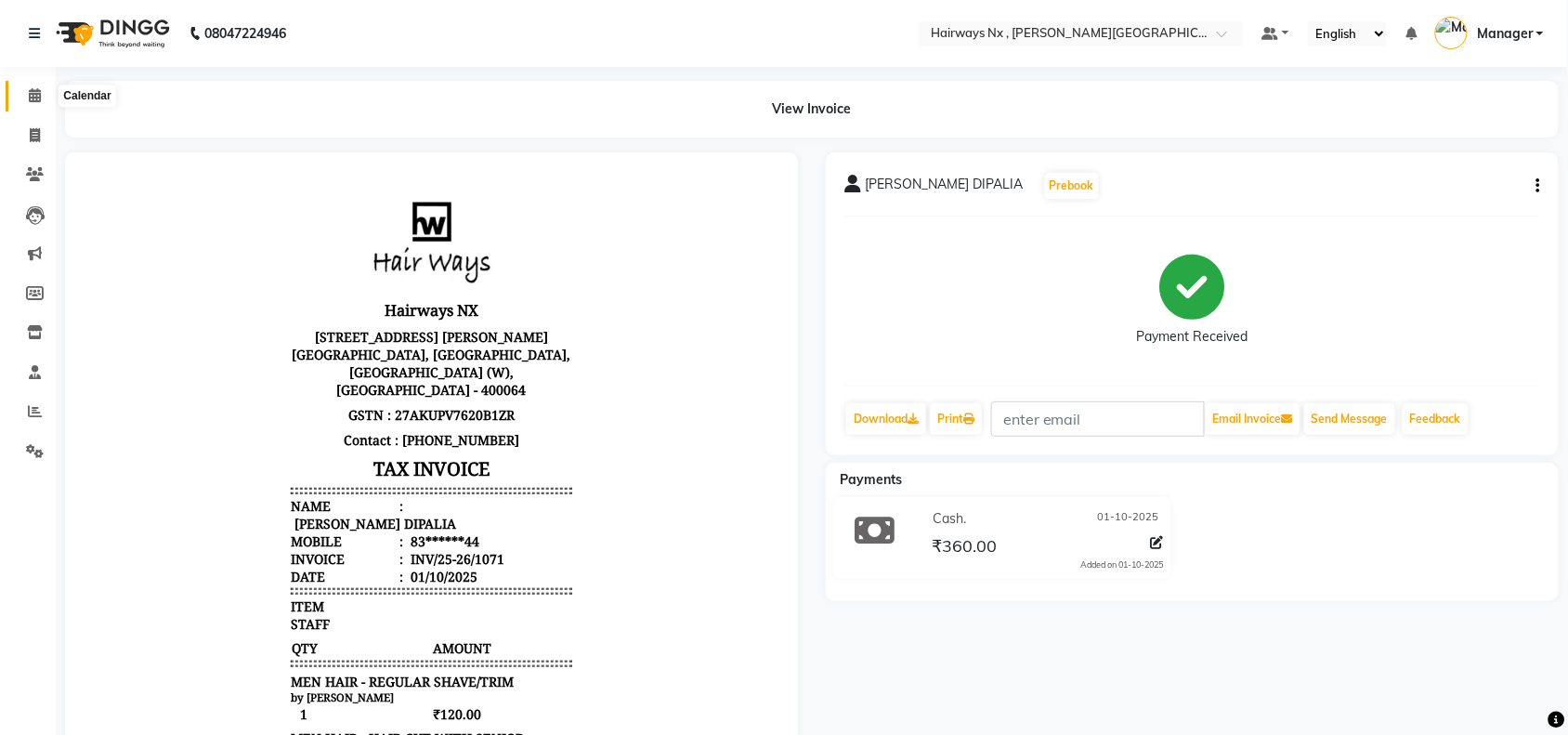
click at [29, 94] on icon at bounding box center [34, 95] width 12 height 14
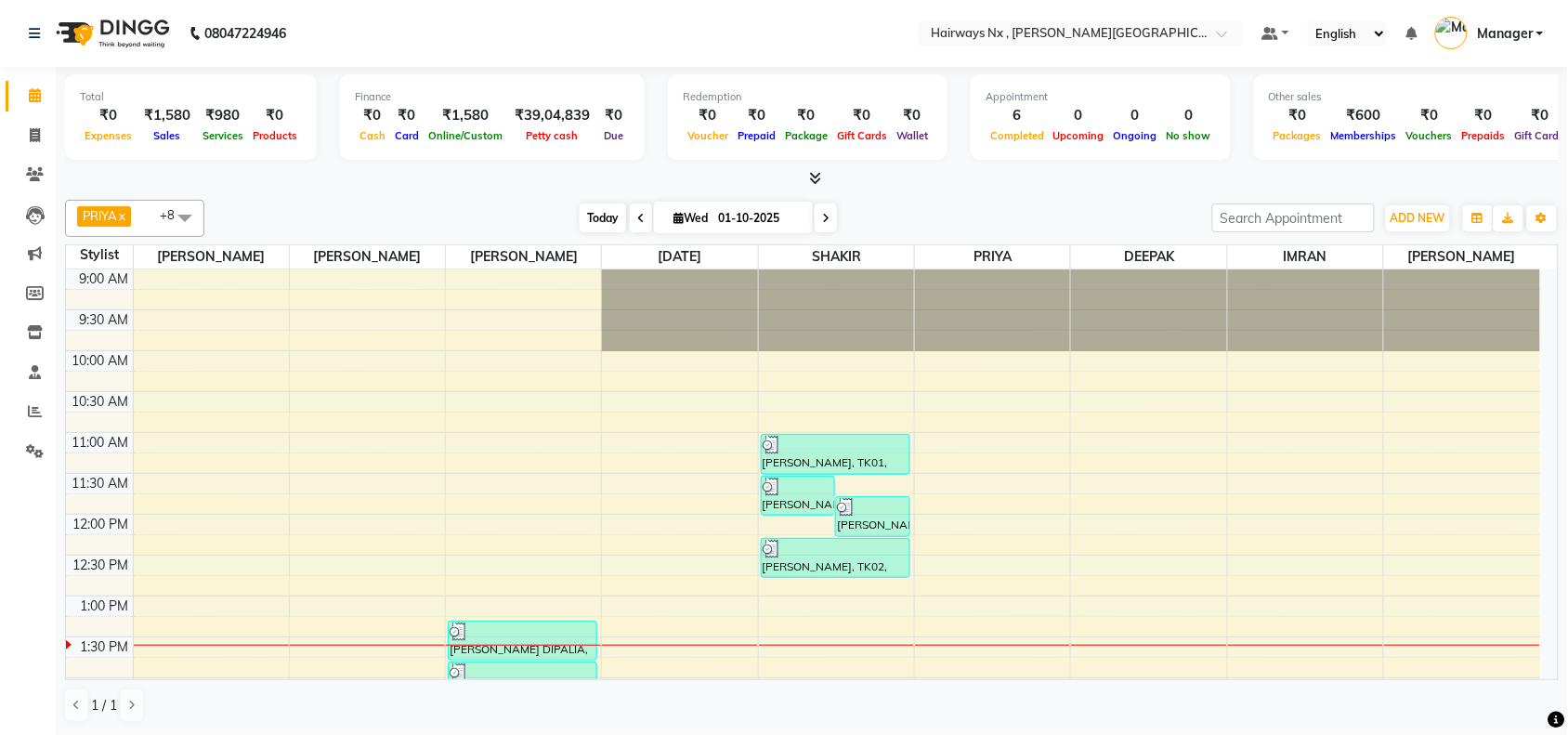
click at [590, 215] on span "Today" at bounding box center [603, 217] width 47 height 29
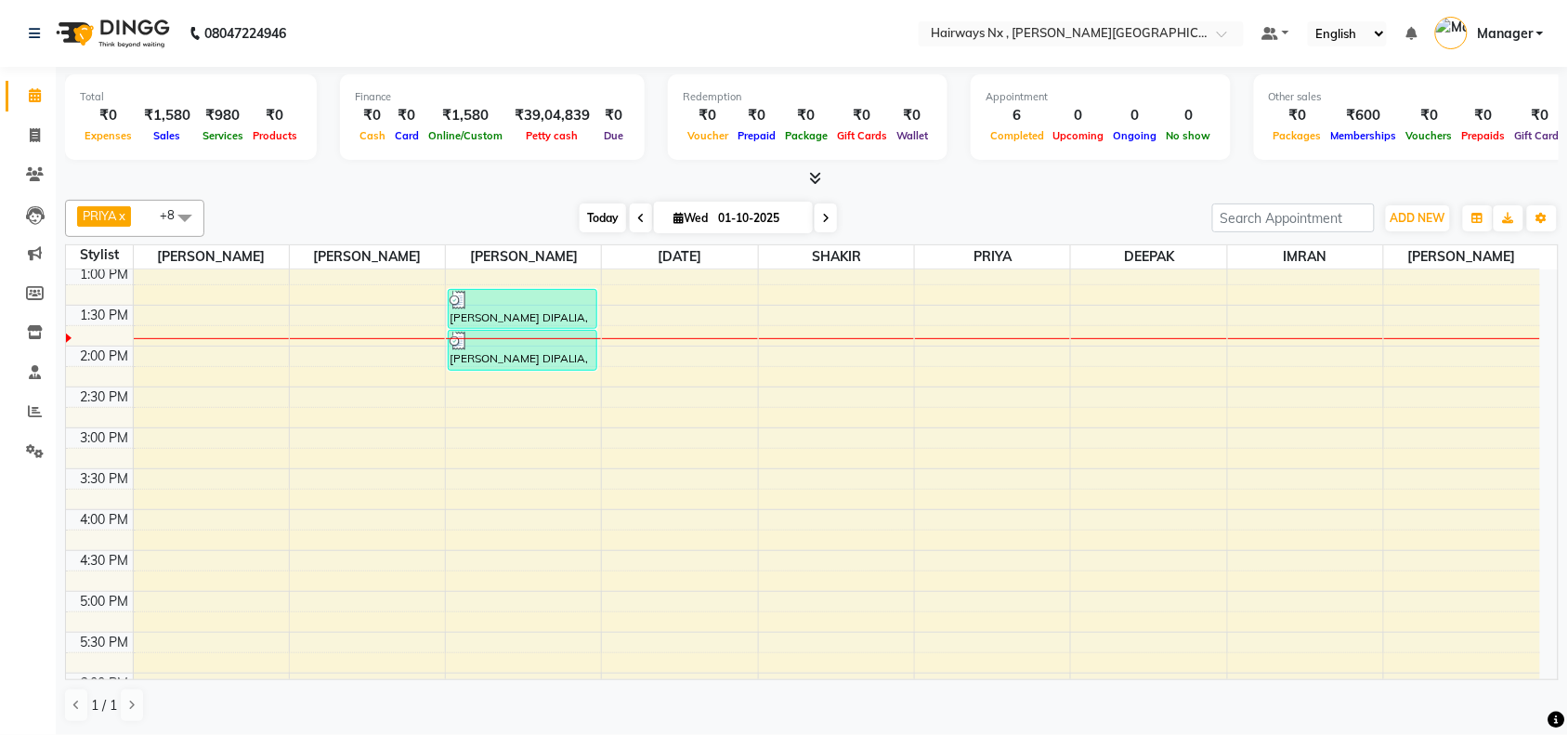
click at [585, 214] on span "Today" at bounding box center [603, 217] width 47 height 29
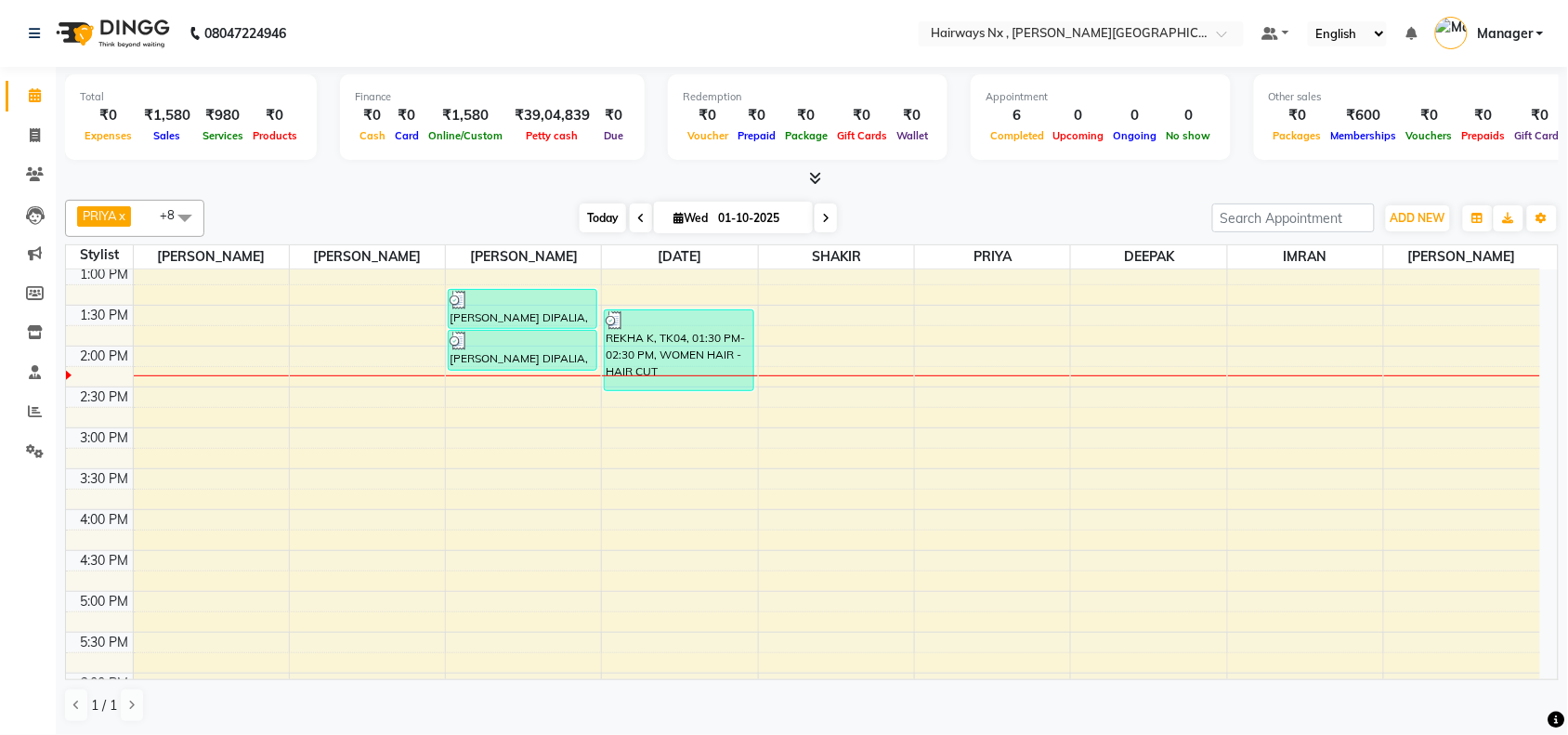
click at [599, 215] on span "Today" at bounding box center [603, 217] width 47 height 29
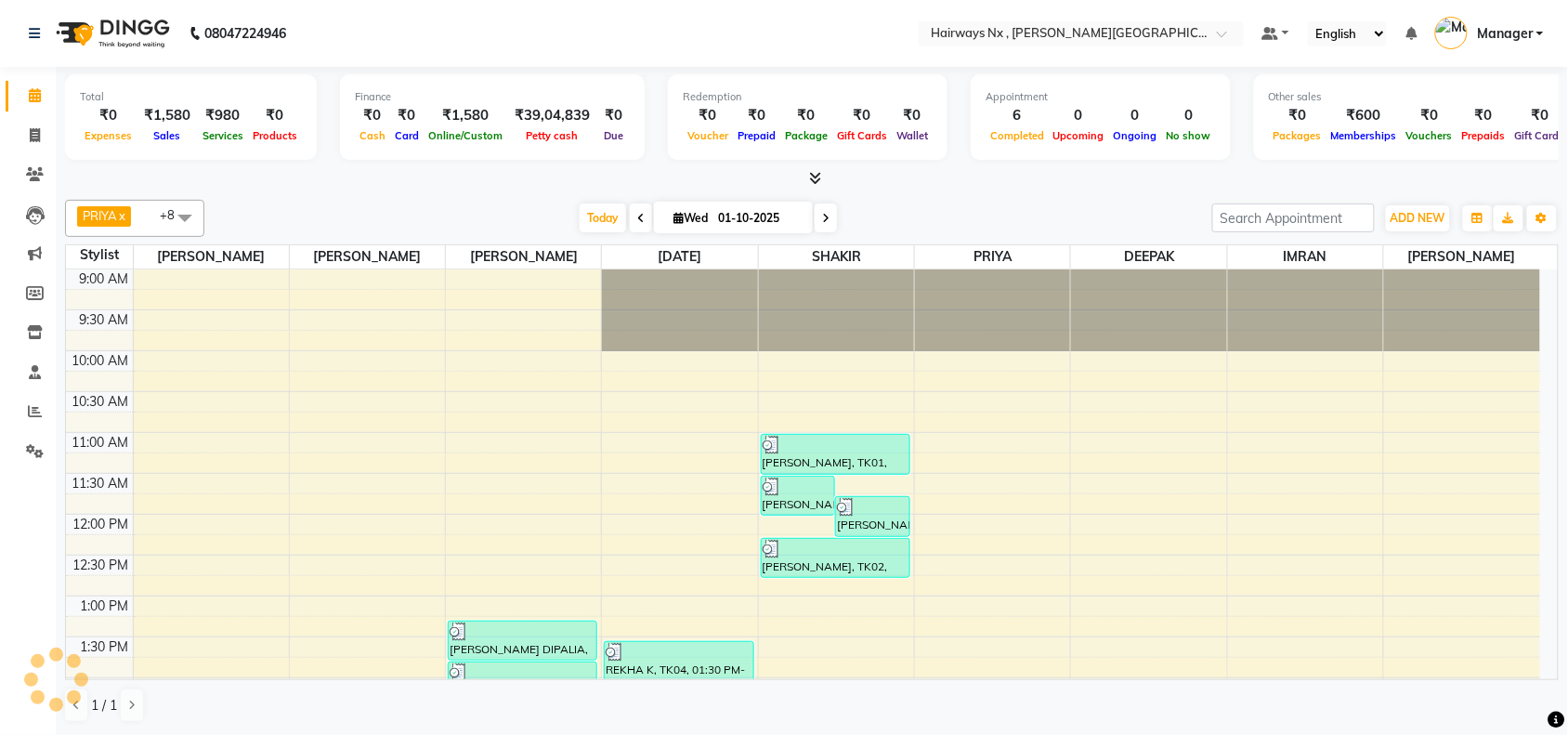
scroll to position [414, 0]
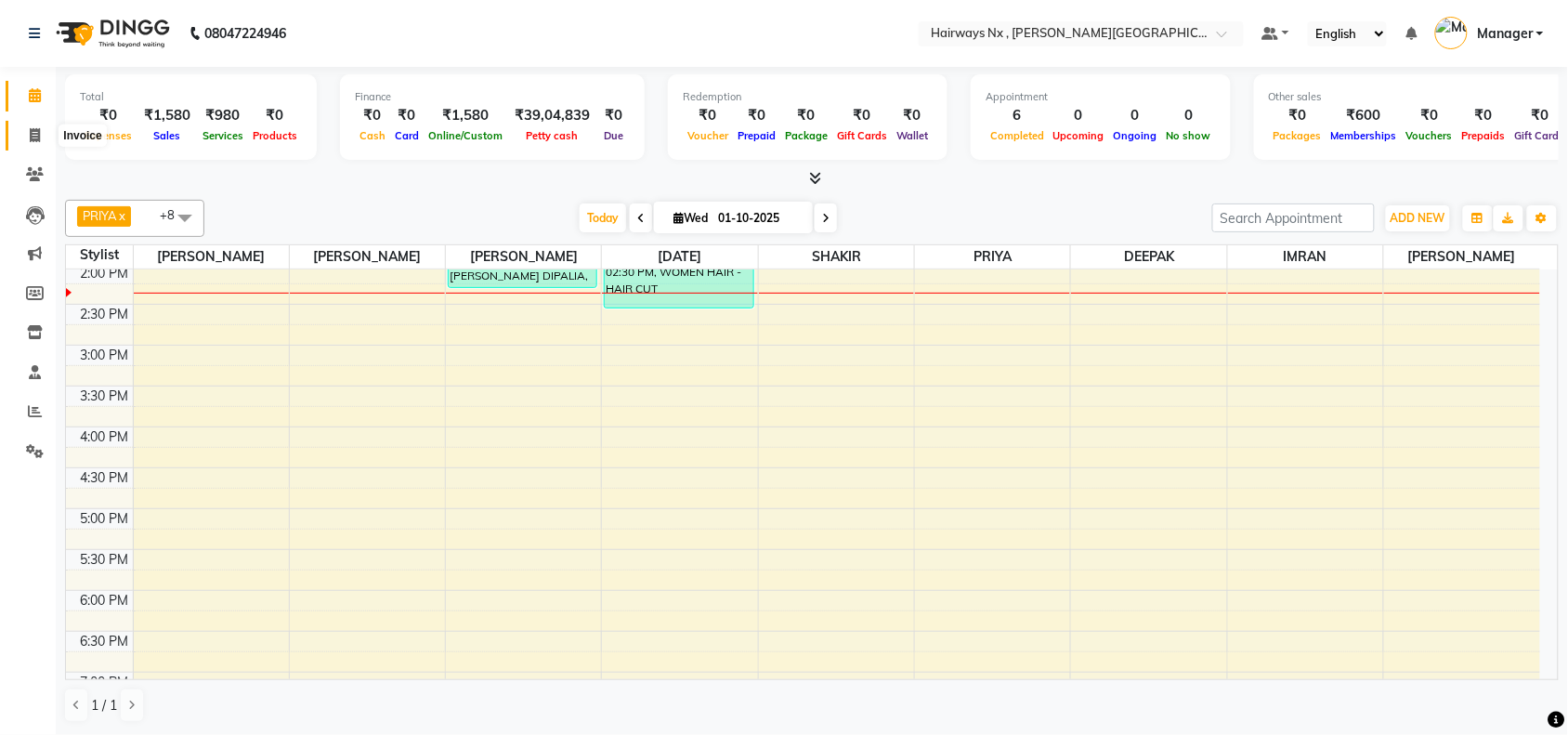
click at [34, 132] on icon at bounding box center [34, 135] width 10 height 14
select select "service"
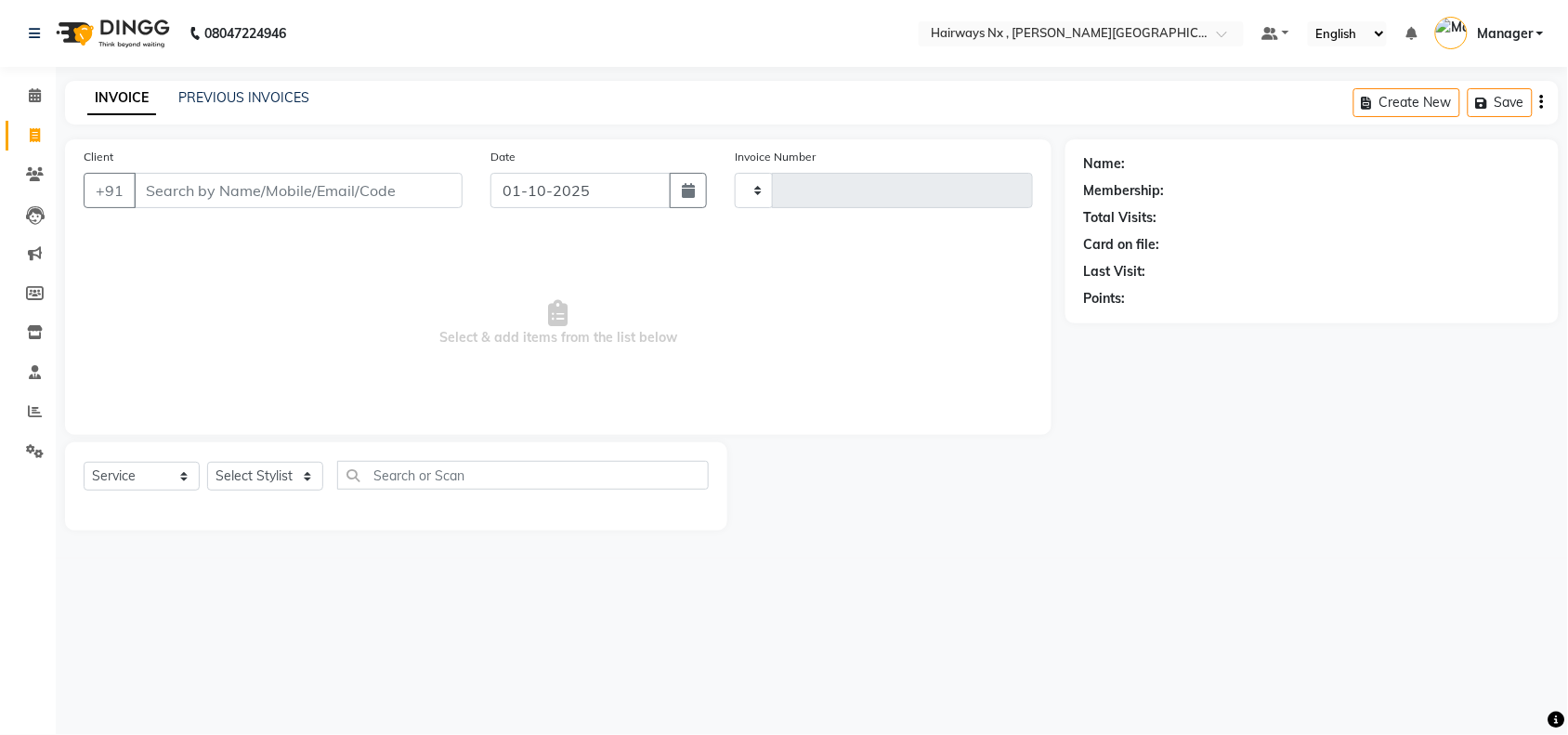
type input "1254"
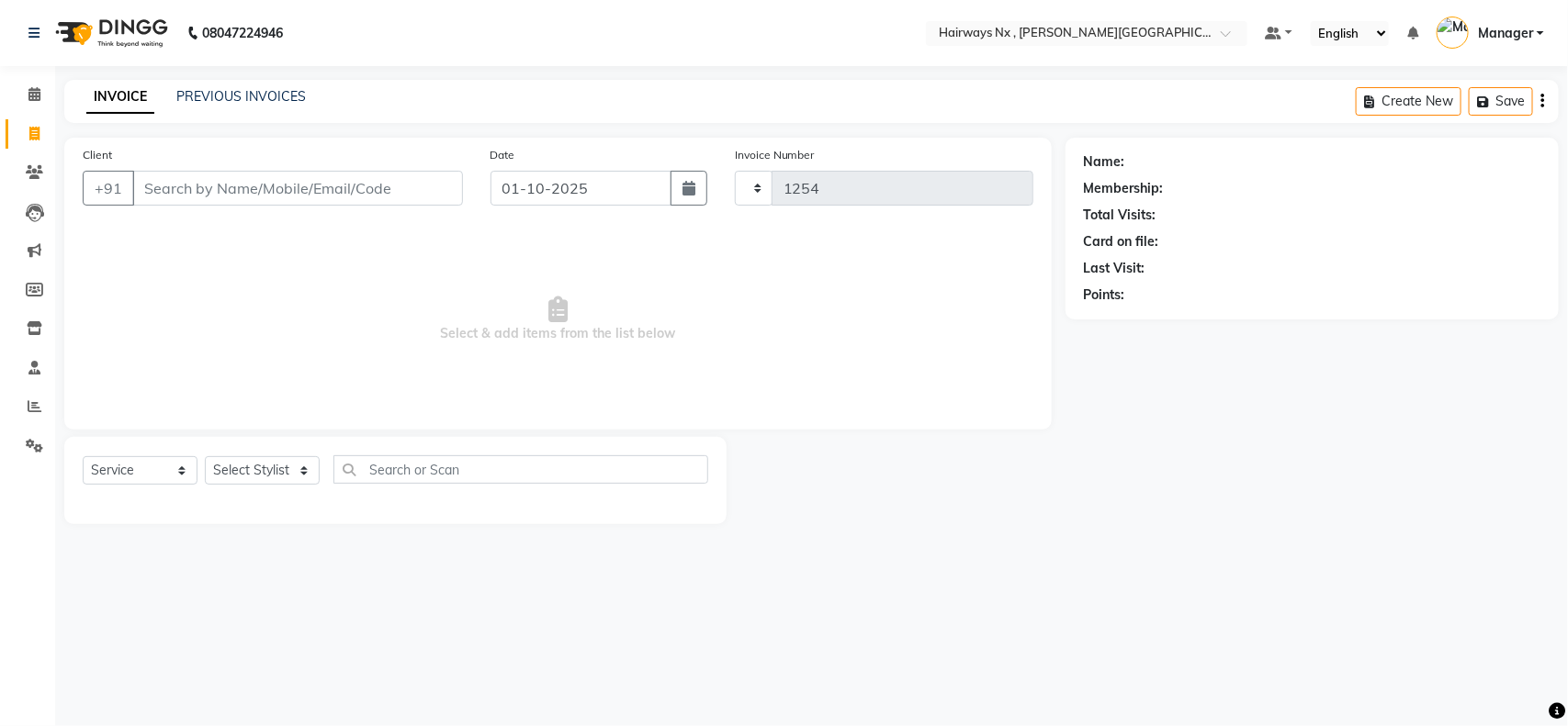
select select "778"
click at [334, 177] on input "Client" at bounding box center [297, 188] width 331 height 35
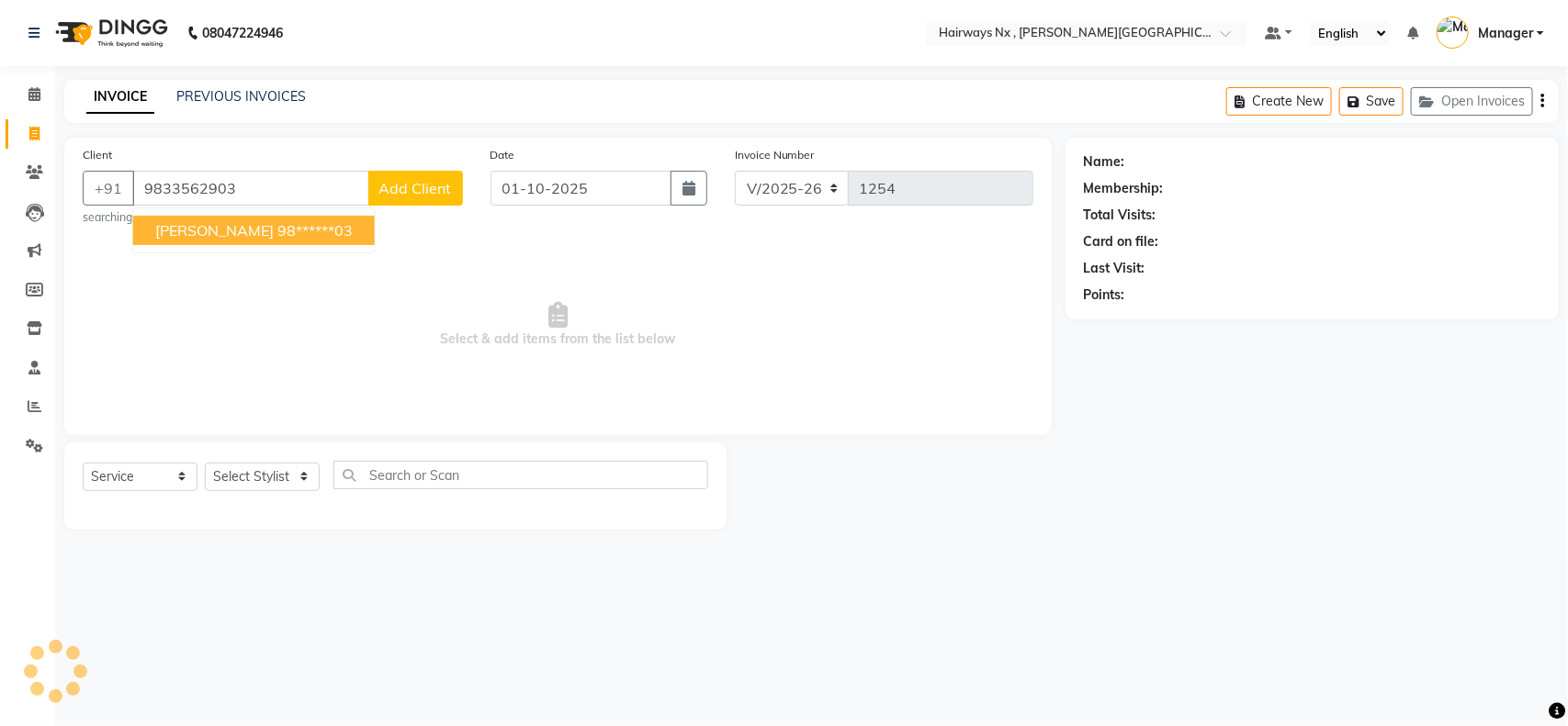
type input "9833562903"
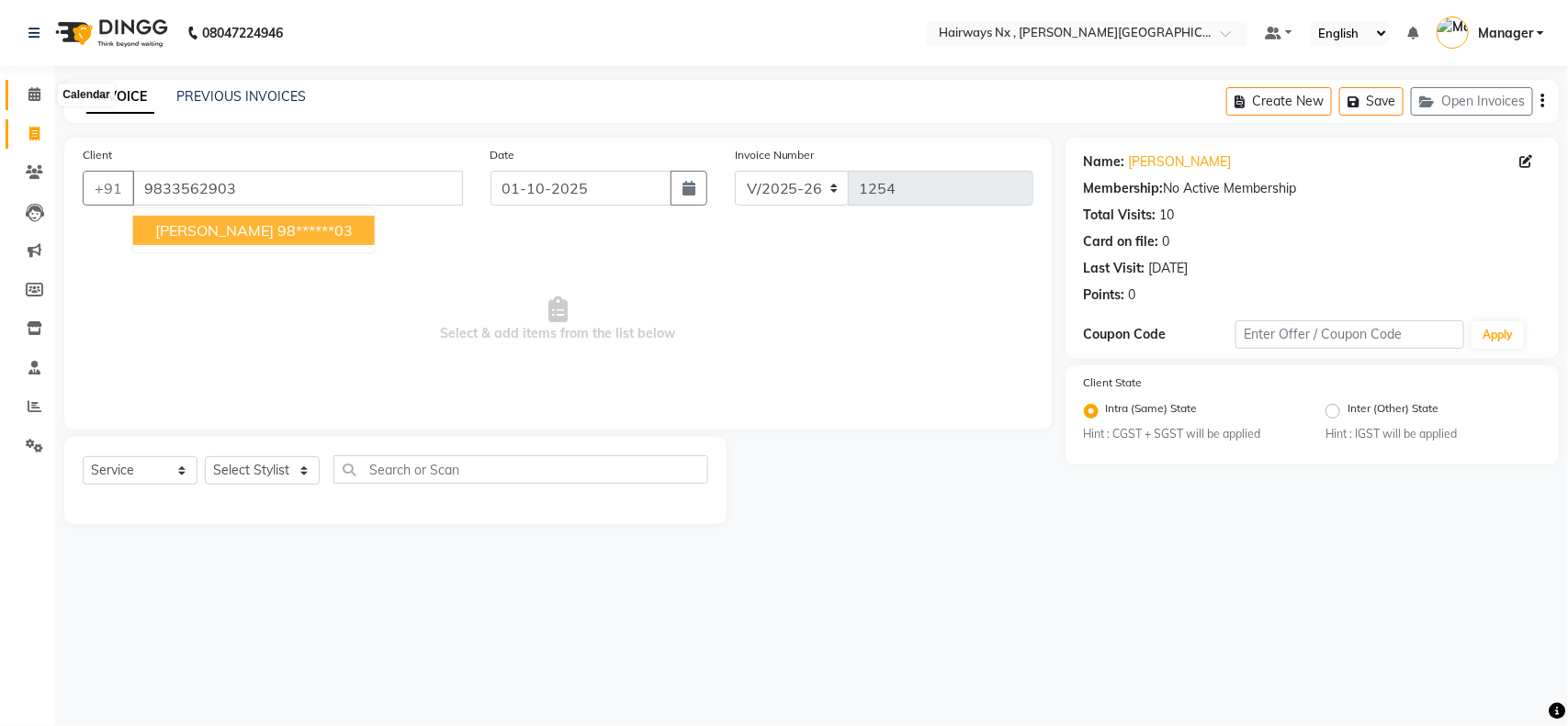
click at [30, 90] on icon at bounding box center [34, 94] width 12 height 14
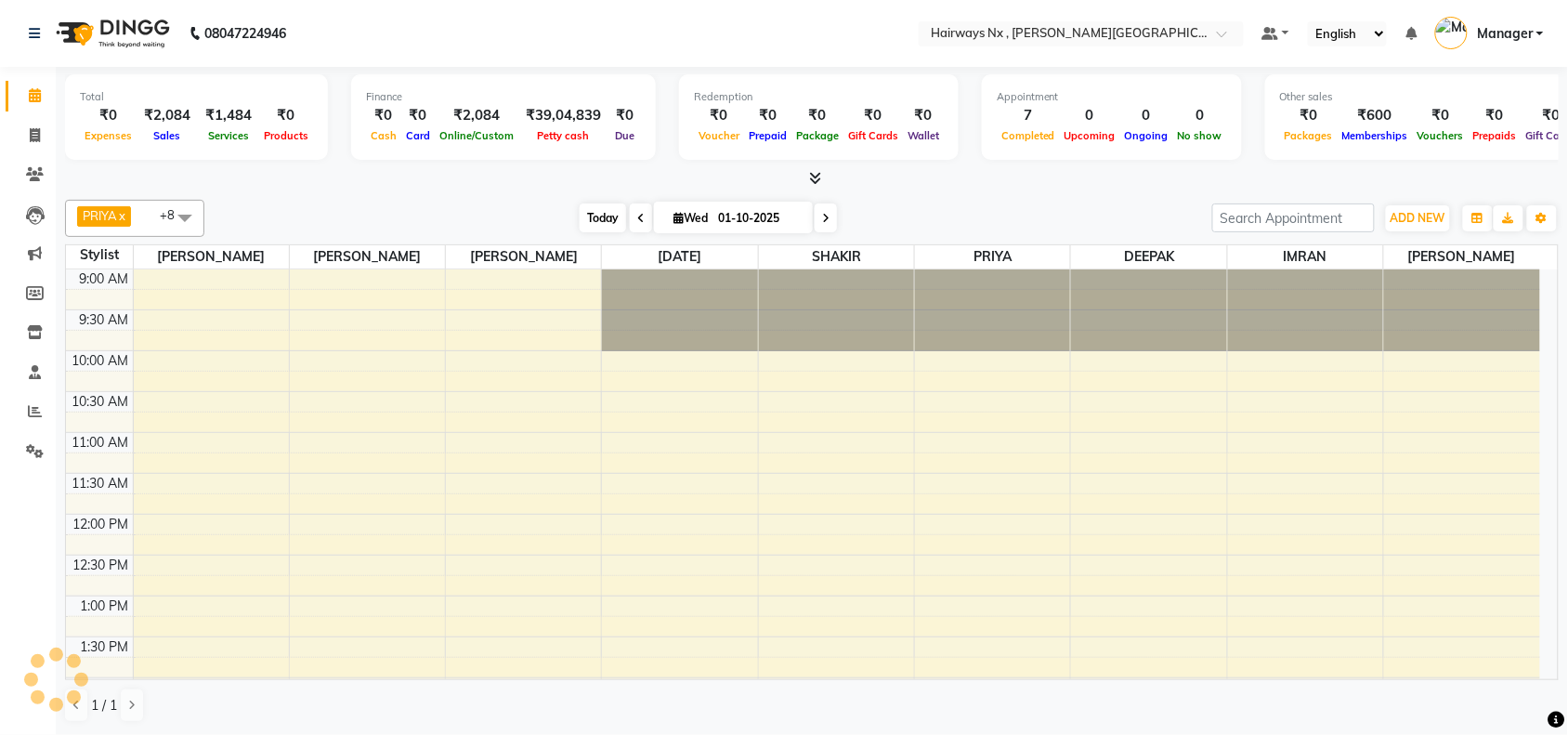
click at [605, 215] on span "Today" at bounding box center [603, 217] width 47 height 29
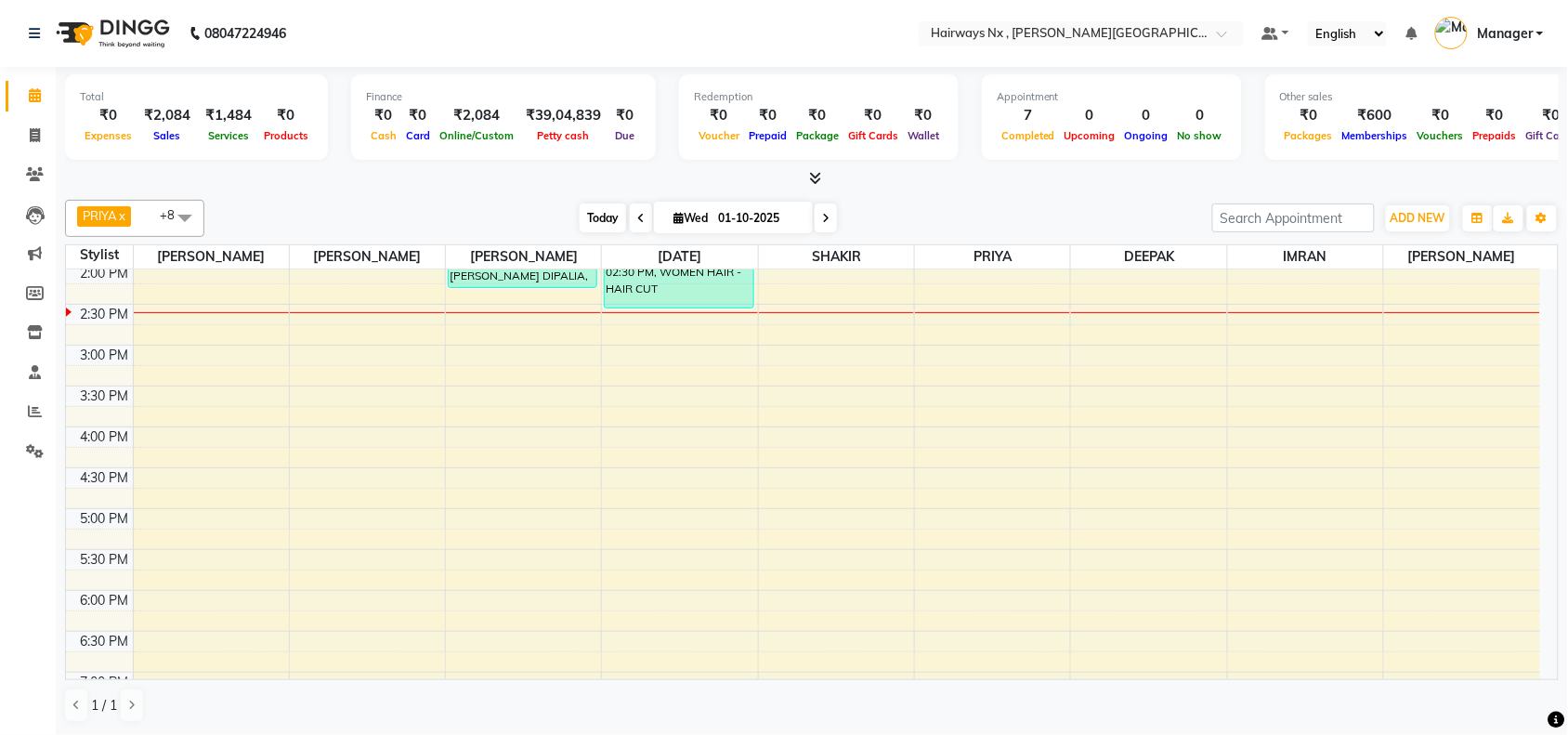
click at [601, 219] on span "Today" at bounding box center [603, 217] width 47 height 29
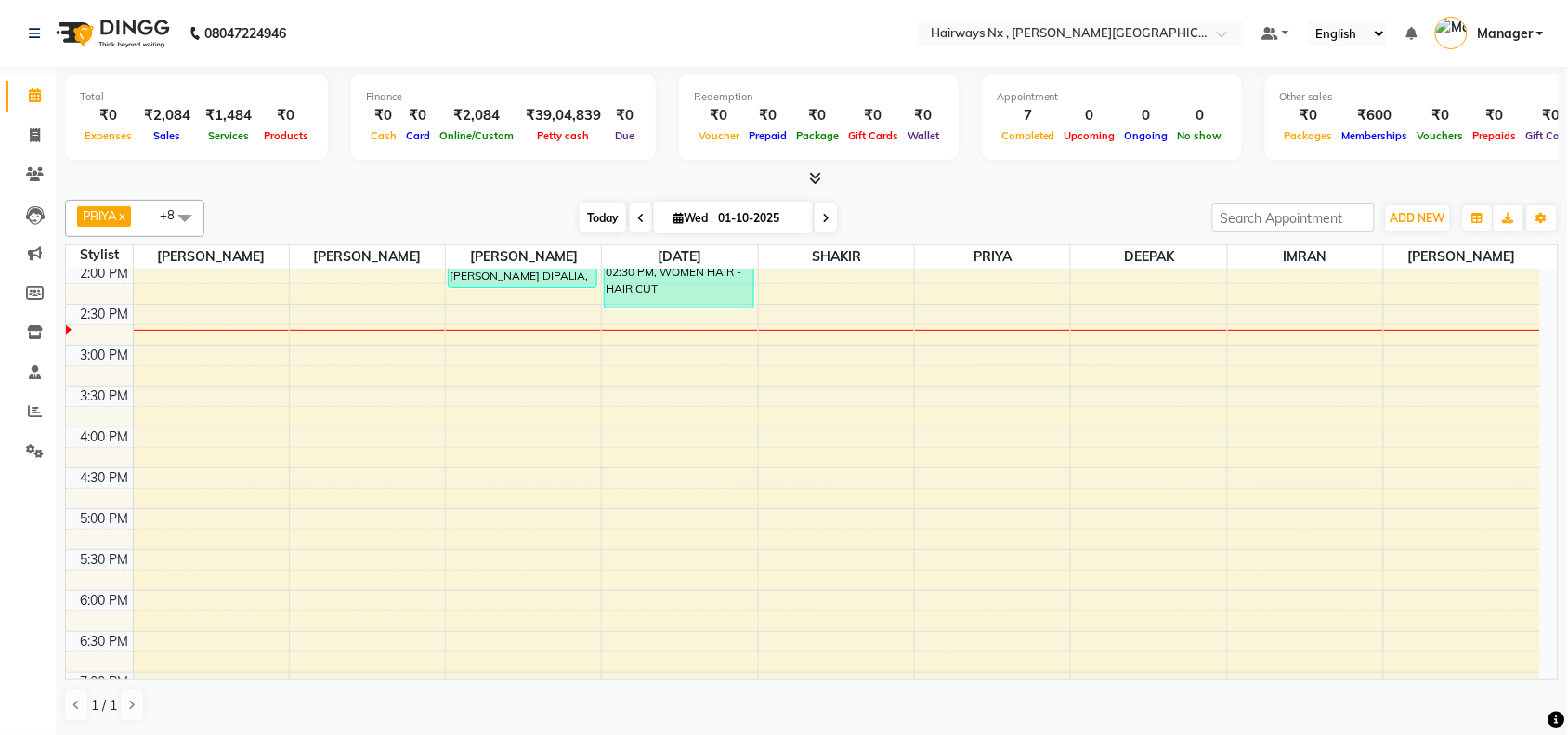
click at [595, 212] on span "Today" at bounding box center [603, 217] width 47 height 29
click at [605, 219] on span "Today" at bounding box center [603, 217] width 47 height 29
click at [502, 319] on div "9:00 AM 9:30 AM 10:00 AM 10:30 AM 11:00 AM 11:30 AM 12:00 PM 12:30 PM 1:00 PM 1…" at bounding box center [803, 427] width 1474 height 1144
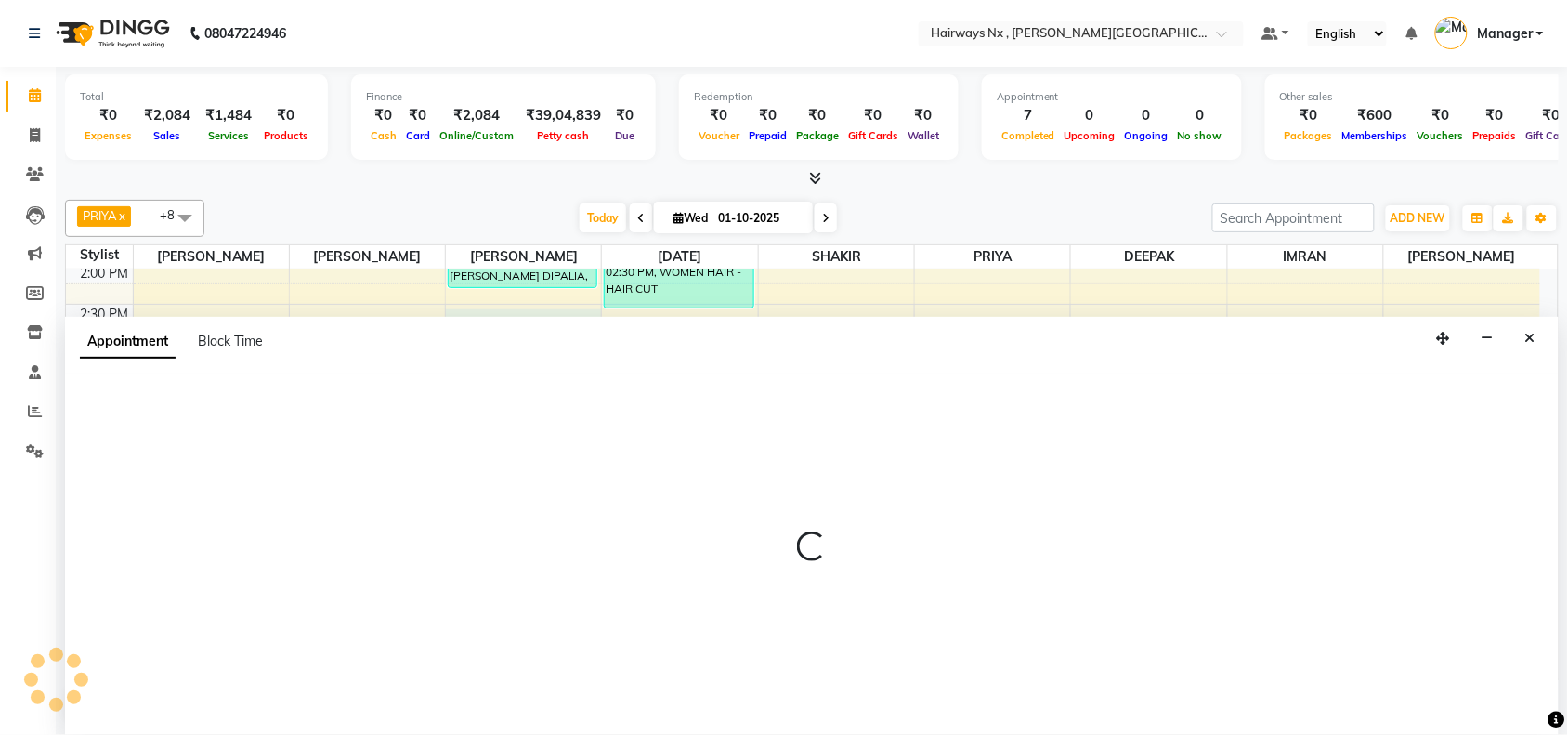
scroll to position [1, 0]
select select "12973"
select select "870"
select select "tentative"
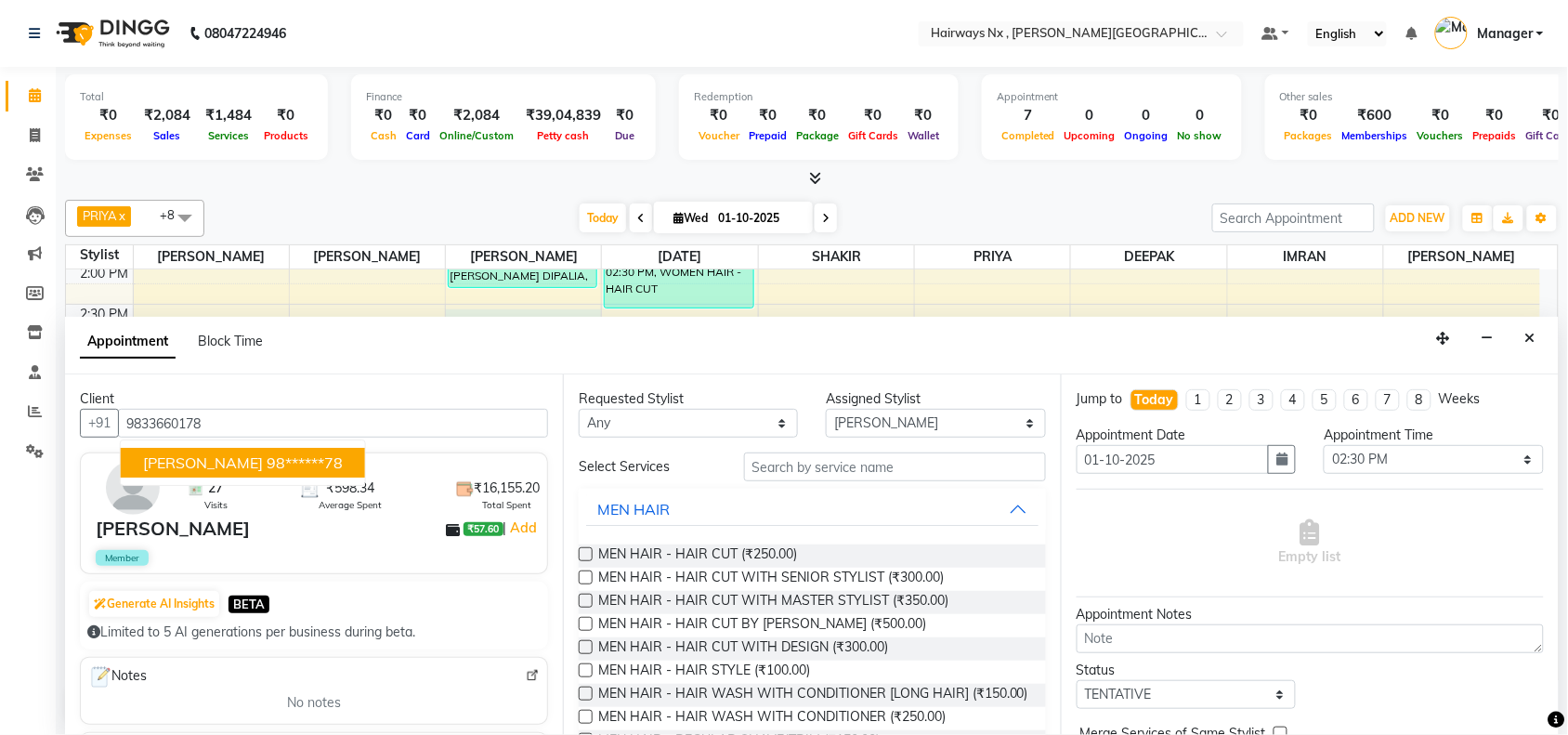
click at [198, 449] on button "AKSHAY DEORA 98******78" at bounding box center [243, 463] width 244 height 30
type input "98******78"
click at [584, 576] on label at bounding box center [585, 577] width 14 height 14
click at [584, 576] on input "checkbox" at bounding box center [585, 579] width 12 height 12
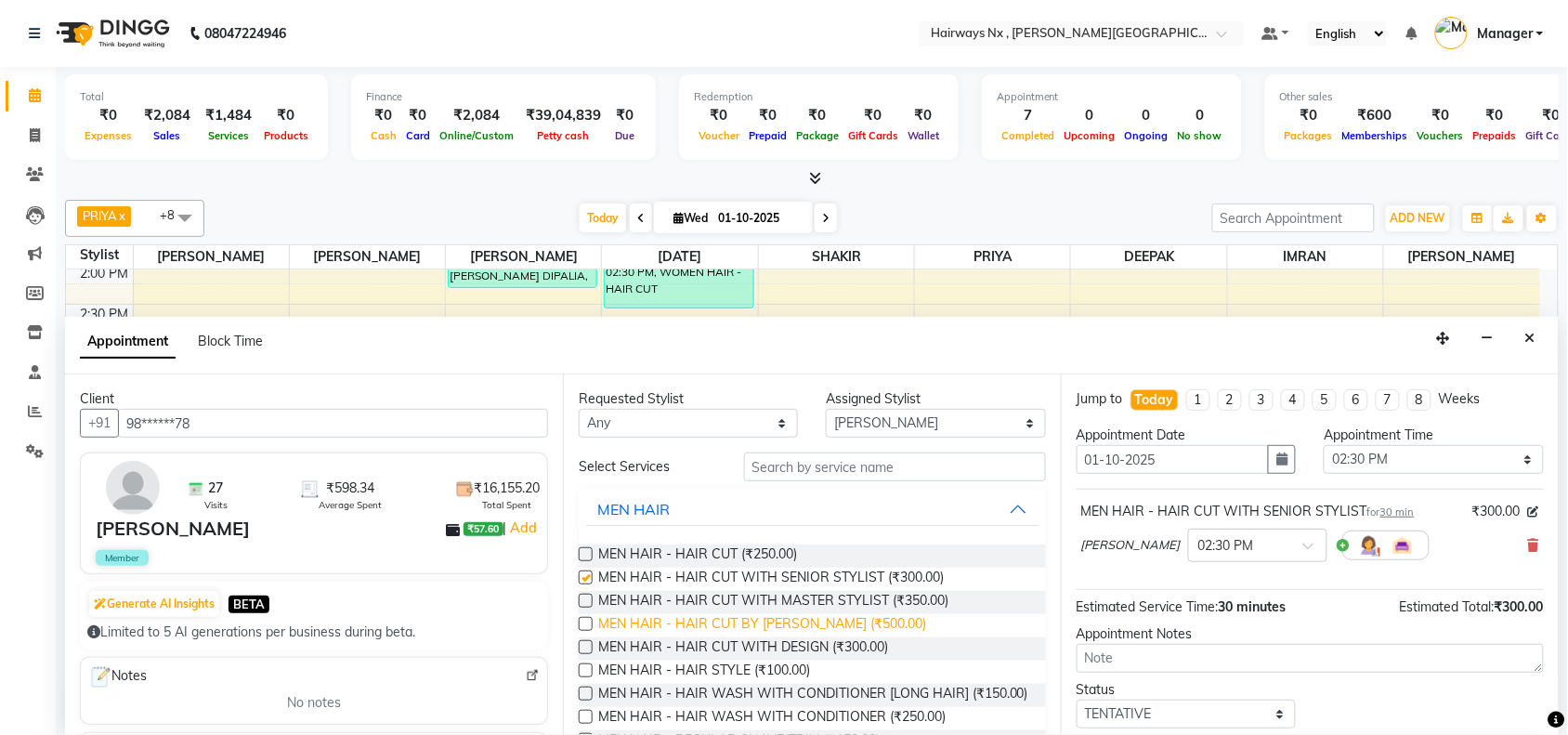
checkbox input "false"
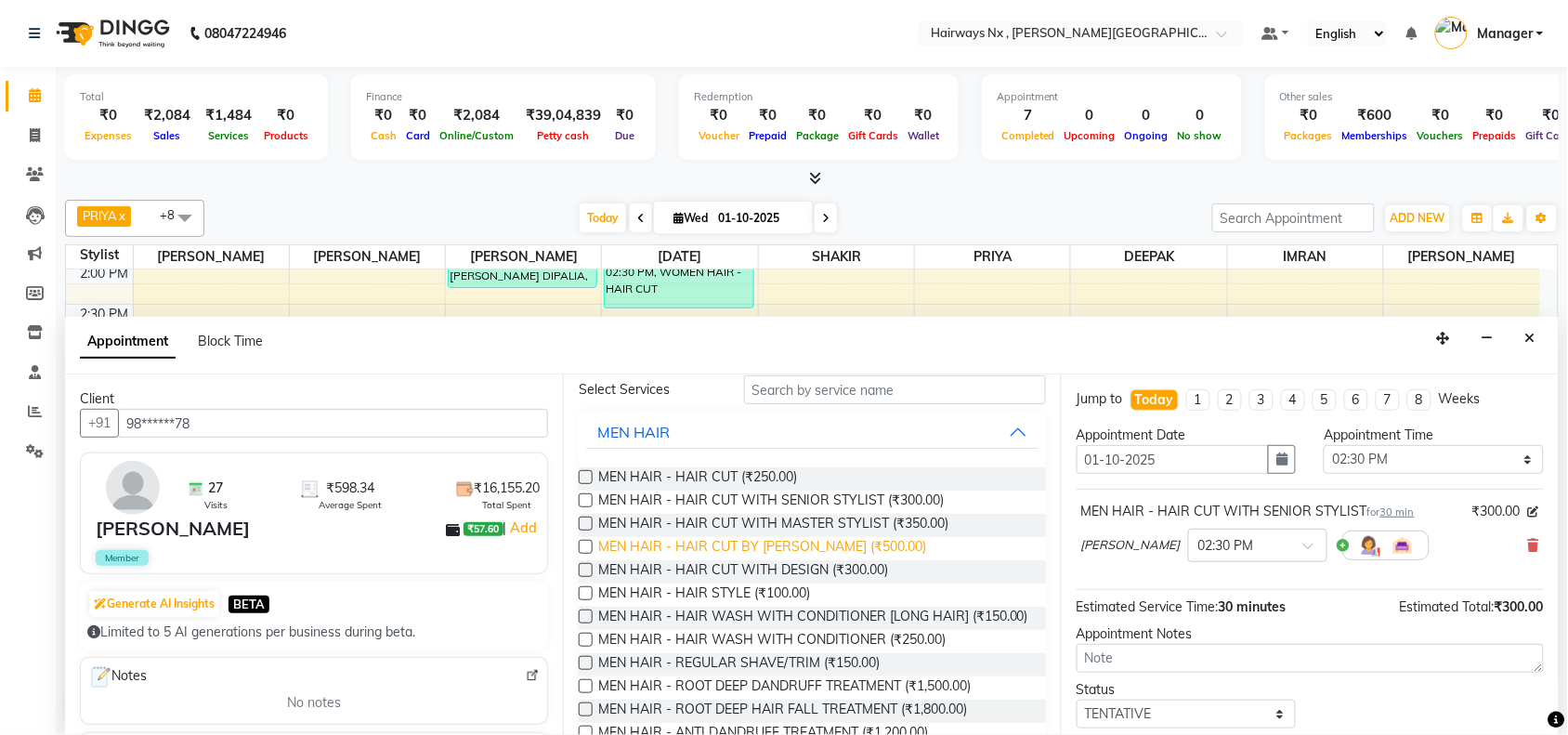
scroll to position [117, 0]
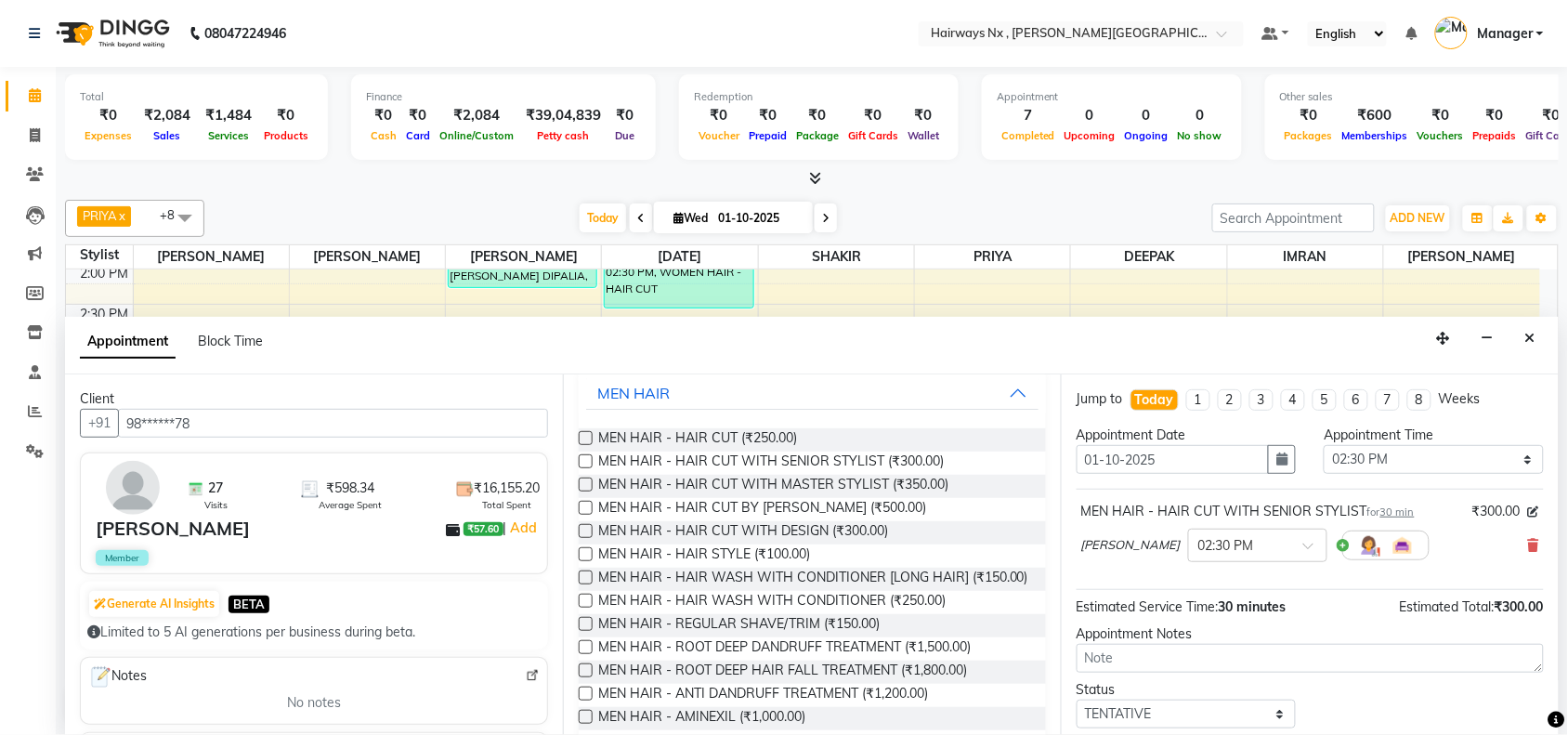
click at [584, 631] on label at bounding box center [585, 624] width 14 height 14
click at [584, 632] on input "checkbox" at bounding box center [585, 626] width 12 height 12
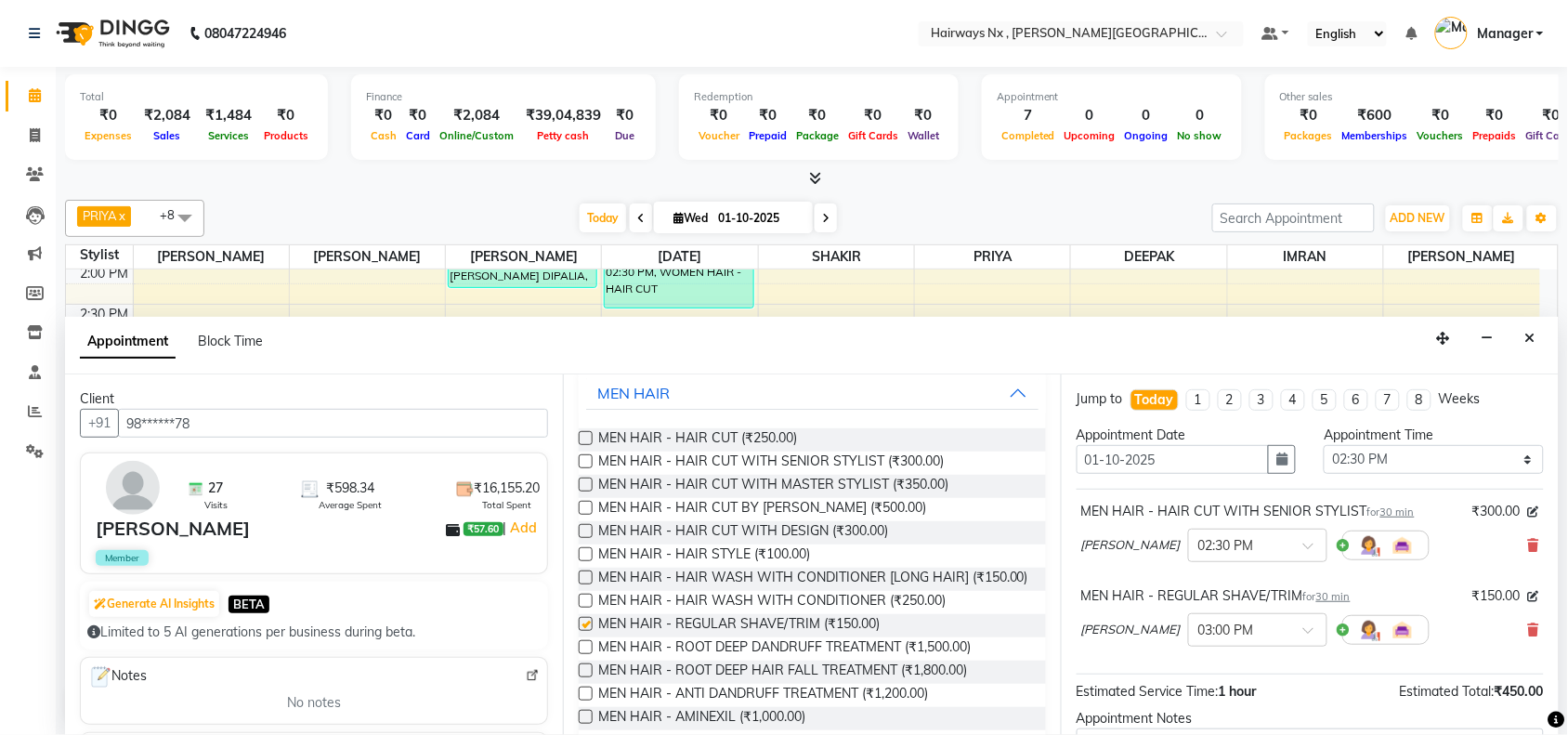
checkbox input "false"
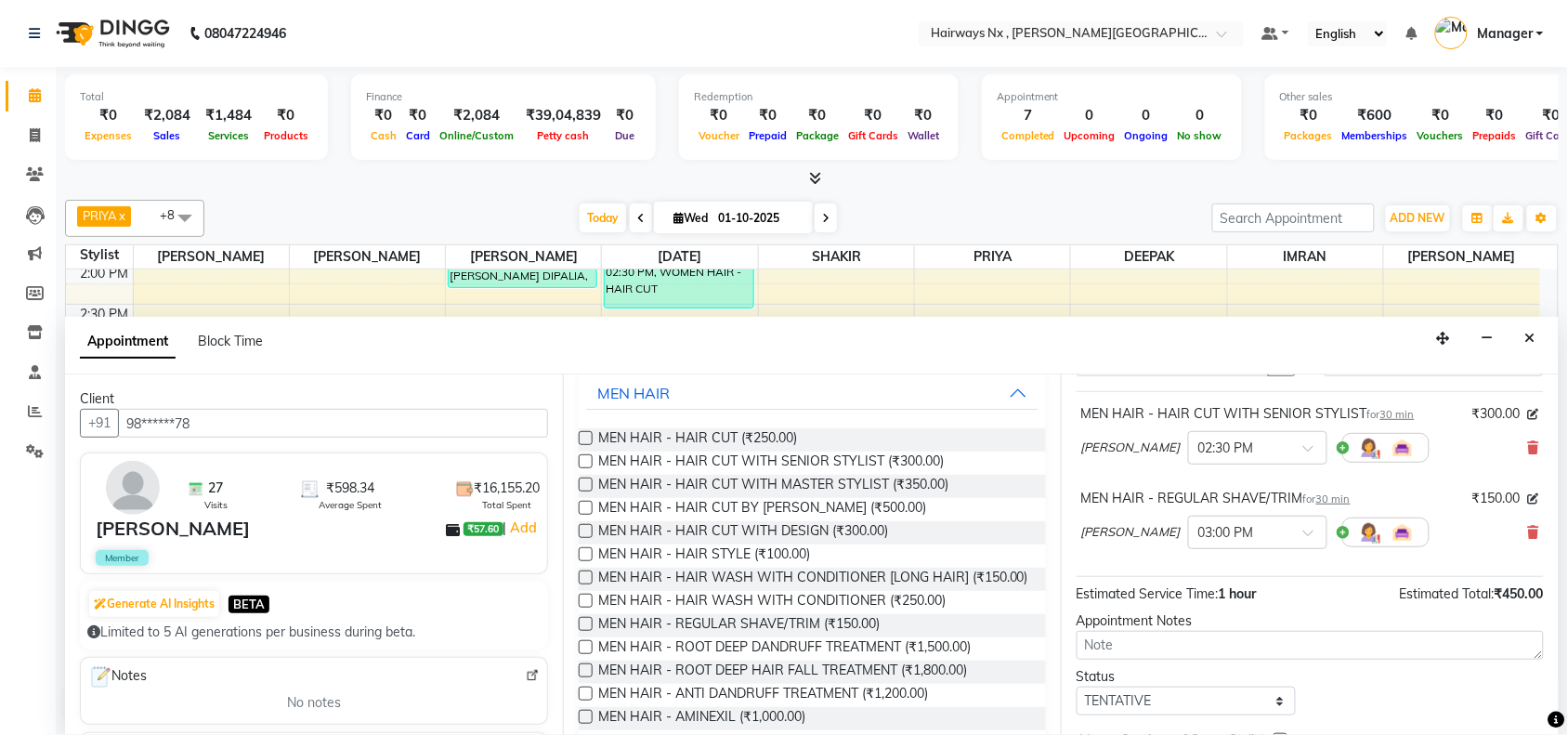
scroll to position [196, 0]
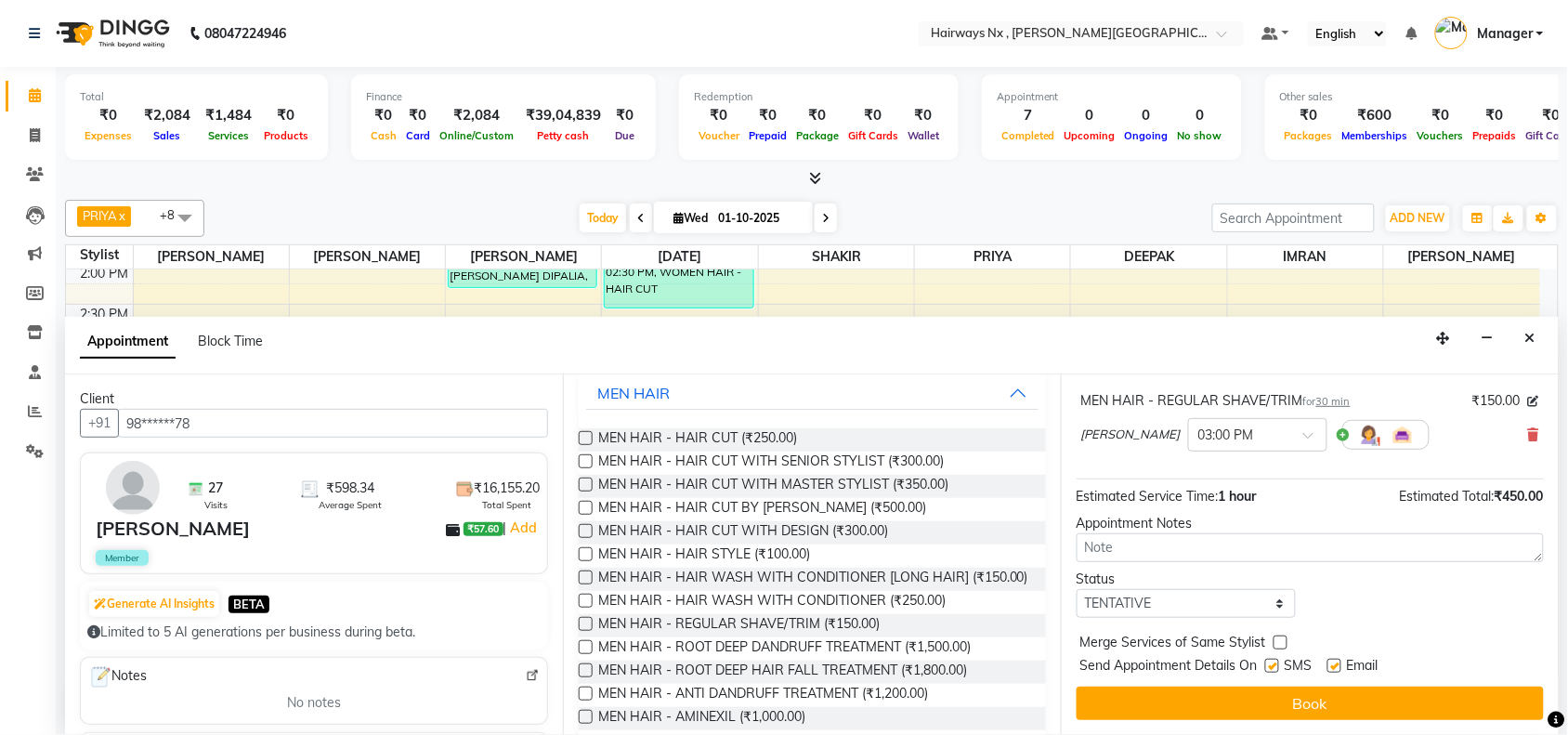
drag, startPoint x: 1272, startPoint y: 664, endPoint x: 1340, endPoint y: 679, distance: 69.6
click at [1282, 670] on div "SMS" at bounding box center [1296, 667] width 62 height 23
click at [1334, 664] on label at bounding box center [1334, 665] width 14 height 14
click at [1334, 664] on input "checkbox" at bounding box center [1333, 667] width 12 height 12
checkbox input "false"
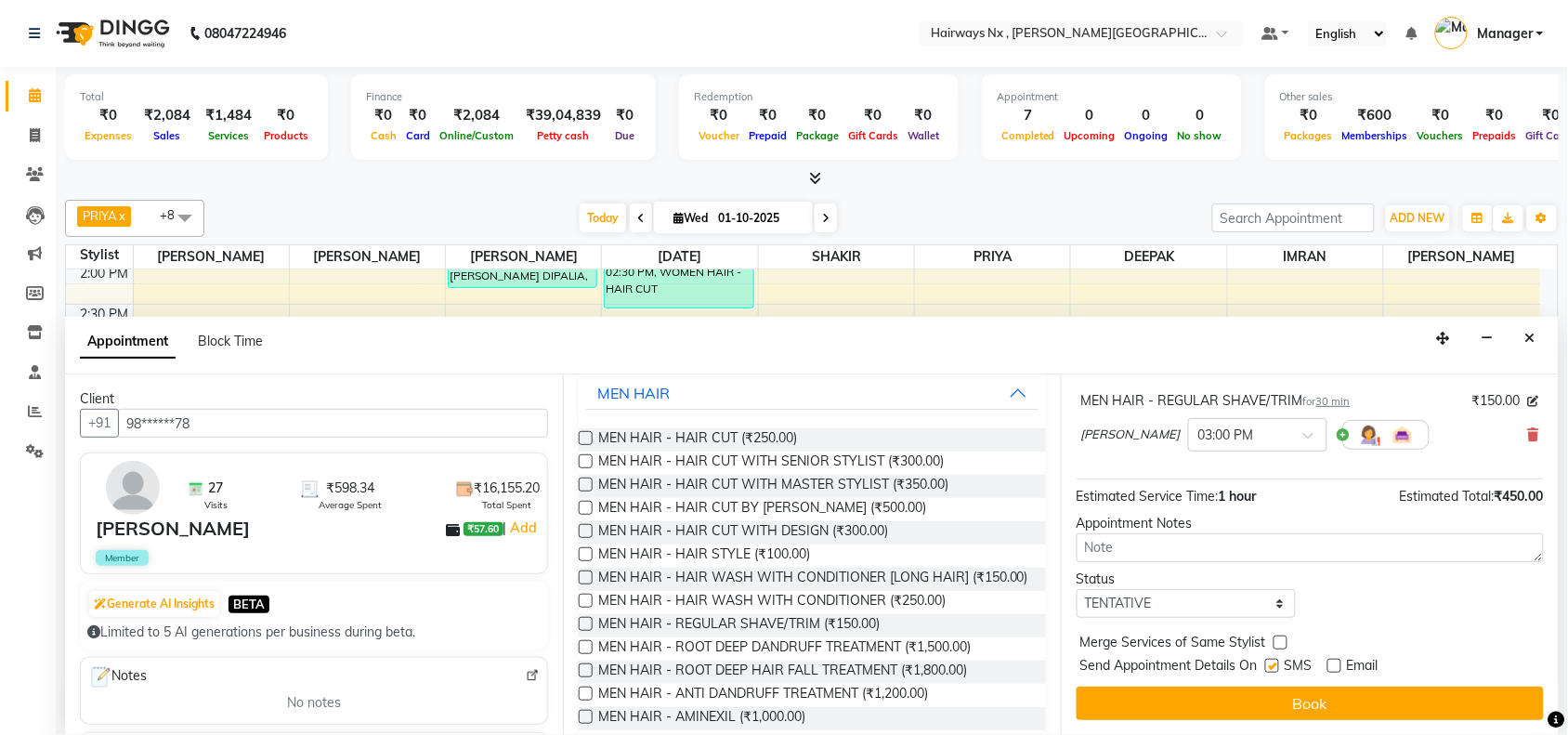
click at [1272, 662] on label at bounding box center [1272, 665] width 14 height 14
click at [1272, 662] on input "checkbox" at bounding box center [1271, 667] width 12 height 12
checkbox input "false"
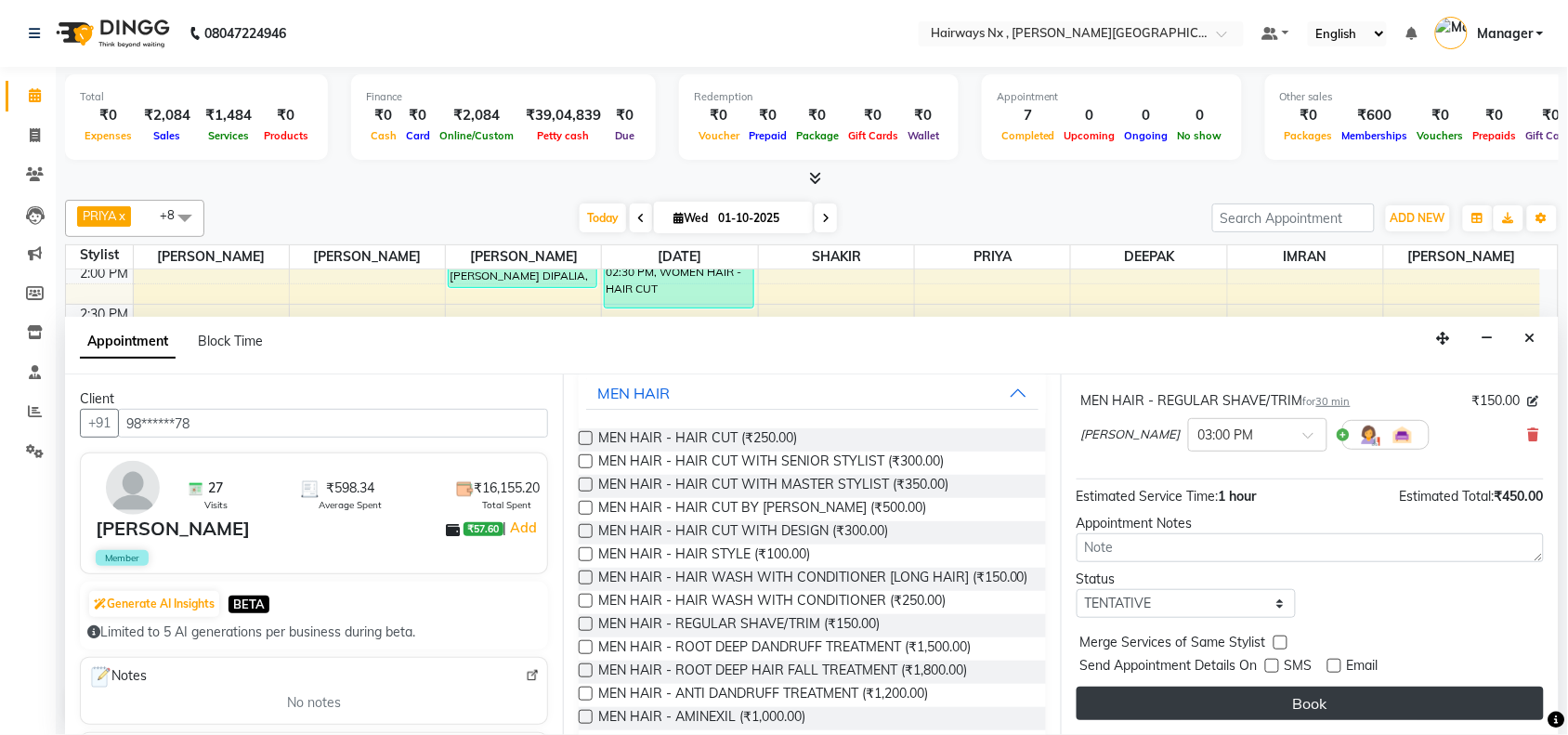
click at [1273, 693] on button "Book" at bounding box center [1310, 703] width 467 height 34
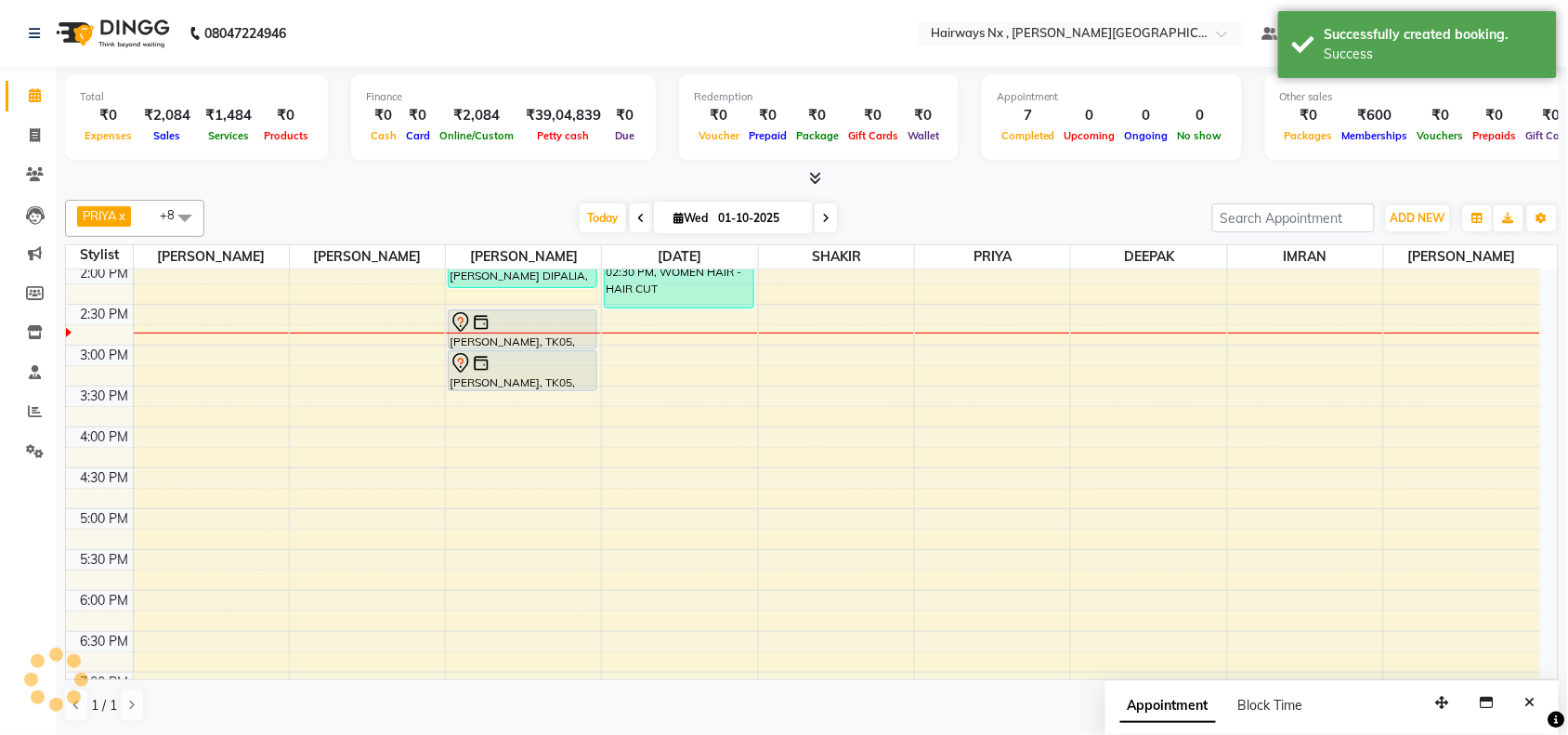
scroll to position [0, 0]
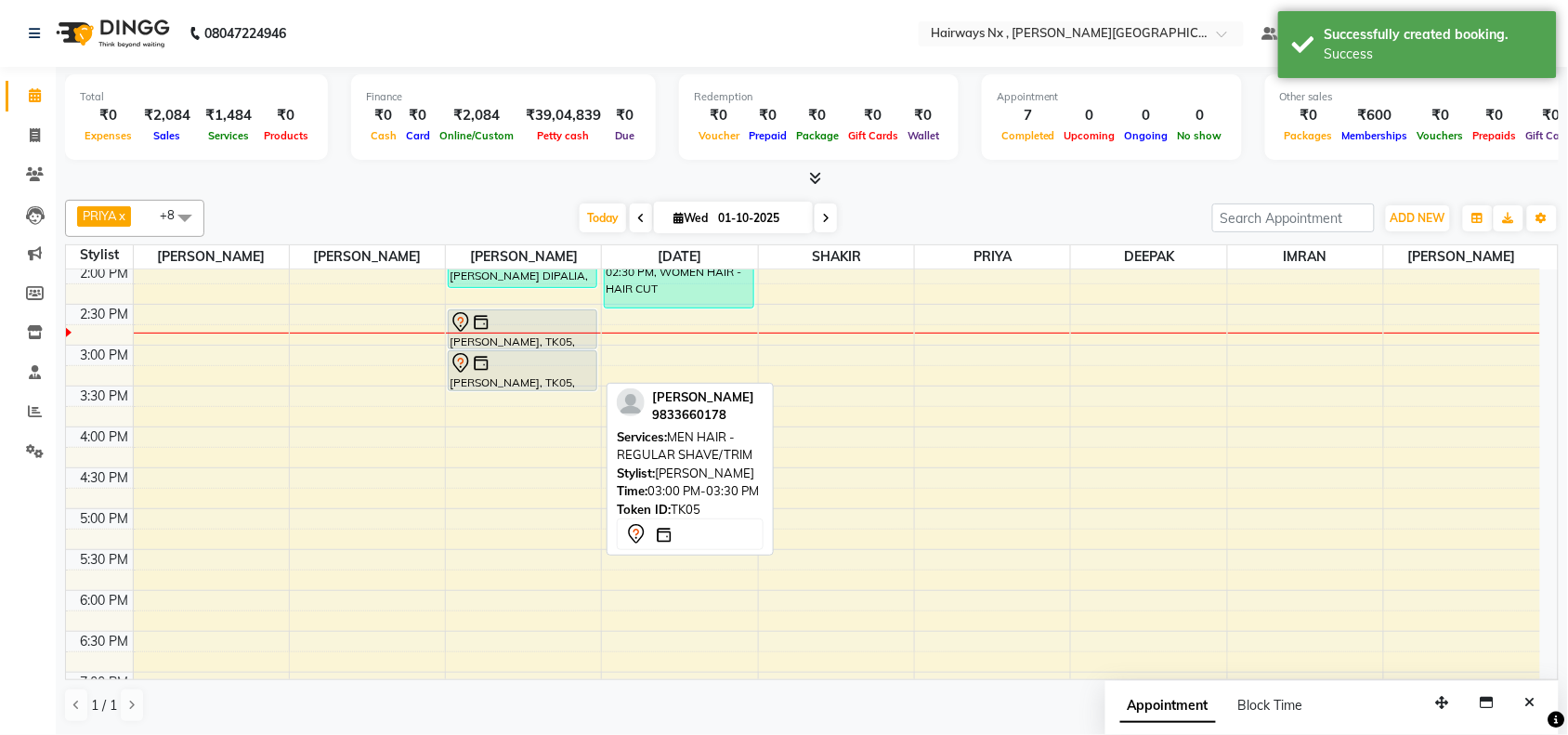
click at [527, 366] on div at bounding box center [522, 364] width 145 height 22
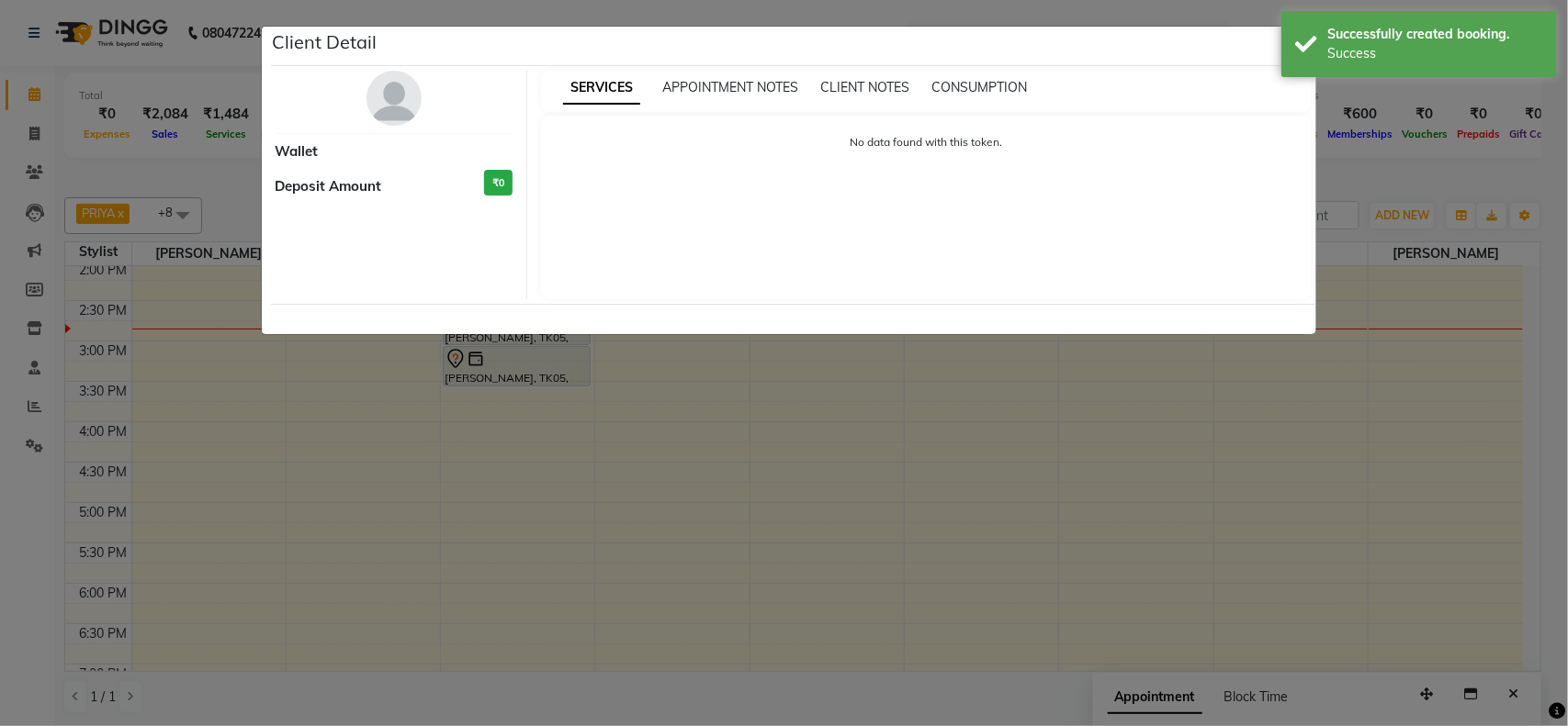
select select "7"
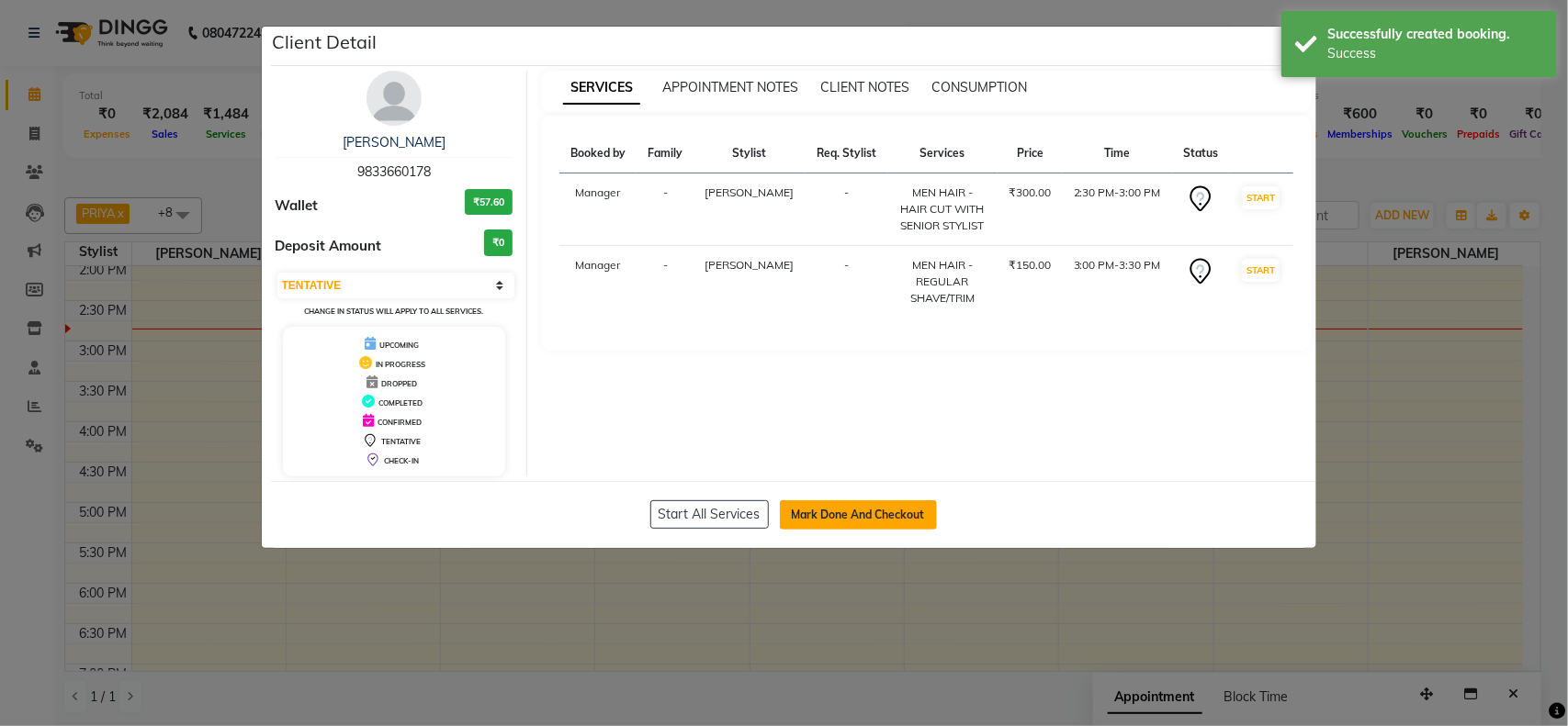
click at [892, 526] on button "Mark Done And Checkout" at bounding box center [858, 515] width 157 height 29
select select "778"
select select "service"
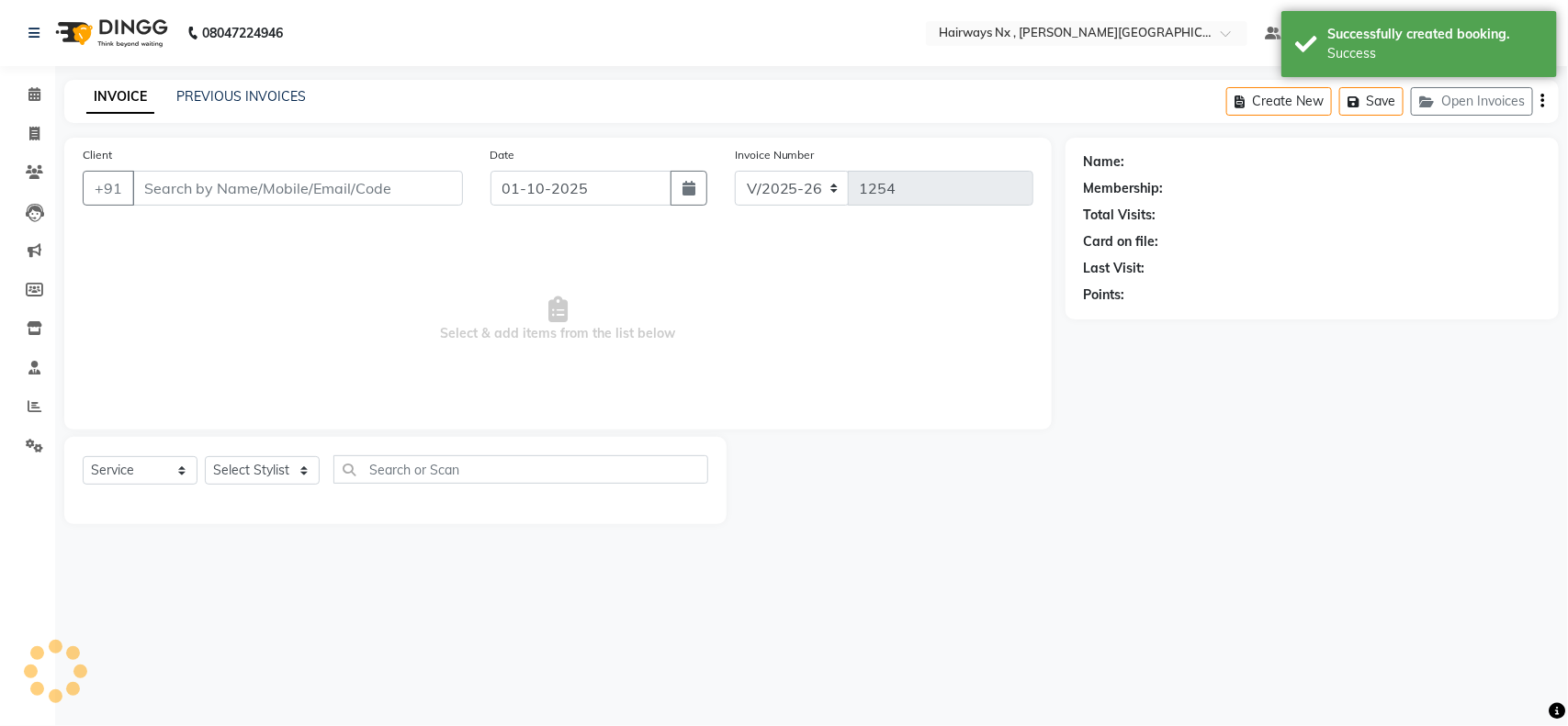
type input "98******78"
select select "12973"
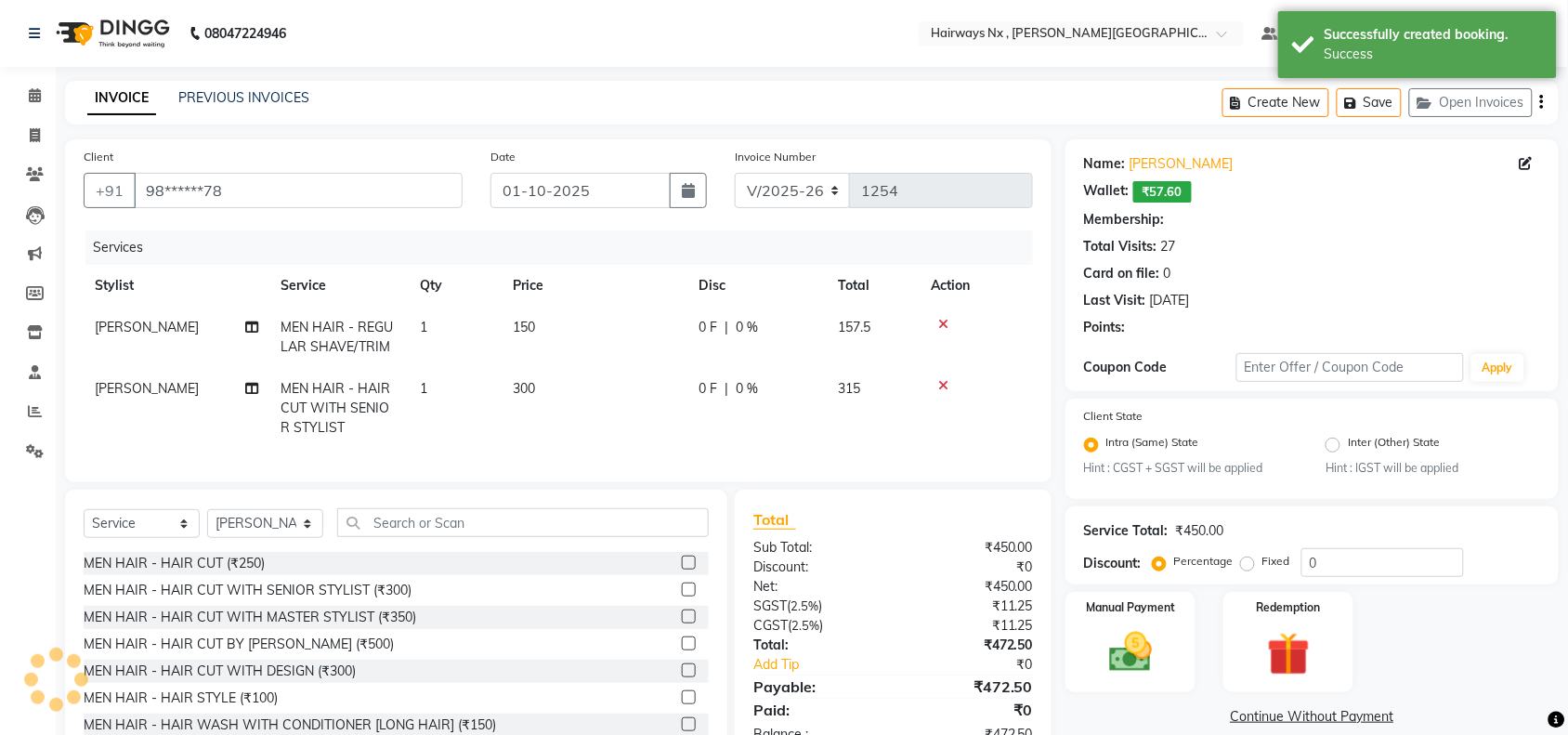
type input "20"
select select "1: Object"
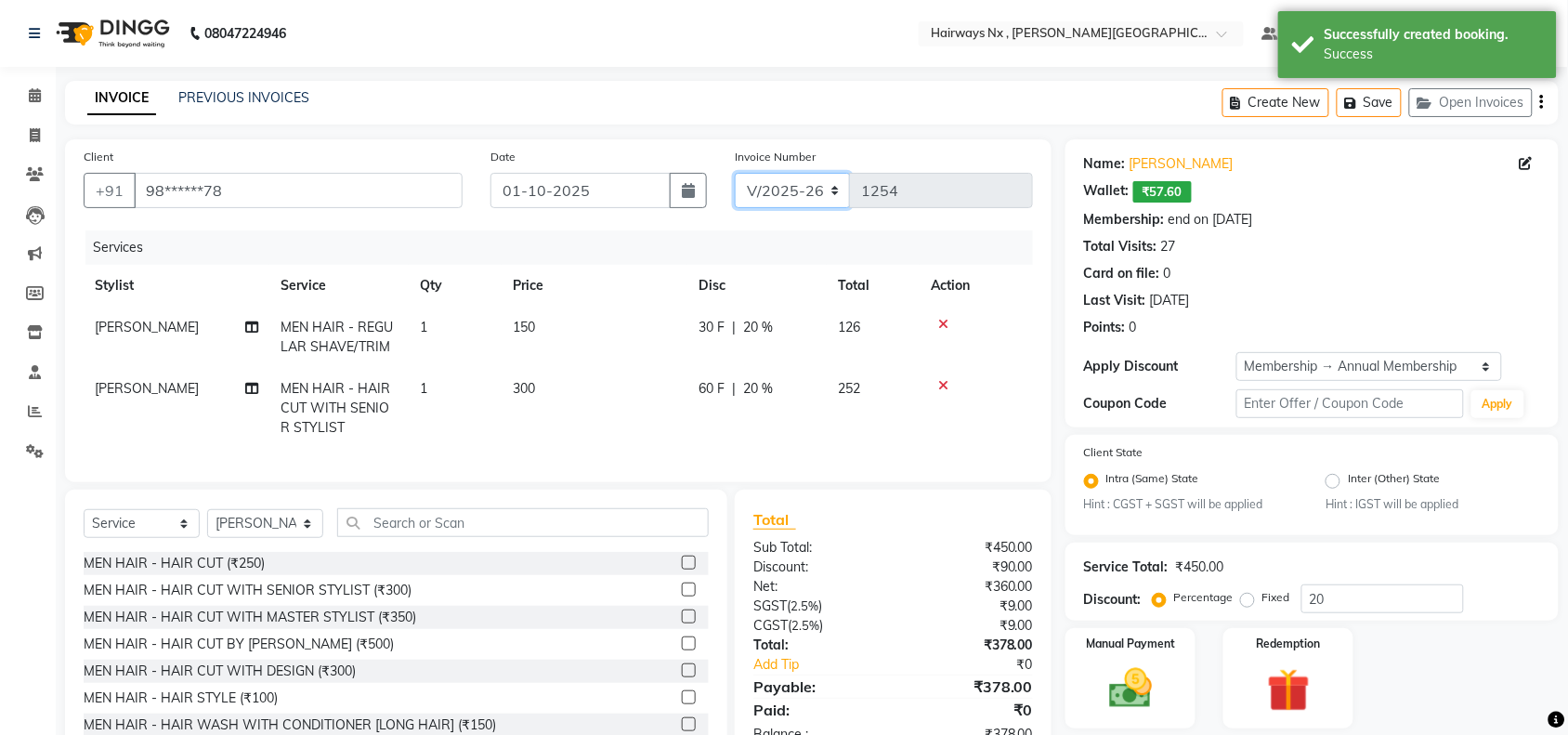
click at [795, 184] on select "INV/25-26 V/2025-26" at bounding box center [792, 190] width 117 height 35
select select "6959"
click at [735, 173] on select "INV/25-26 V/2025-26" at bounding box center [792, 190] width 117 height 35
type input "1072"
click at [1544, 105] on button "button" at bounding box center [1542, 103] width 4 height 44
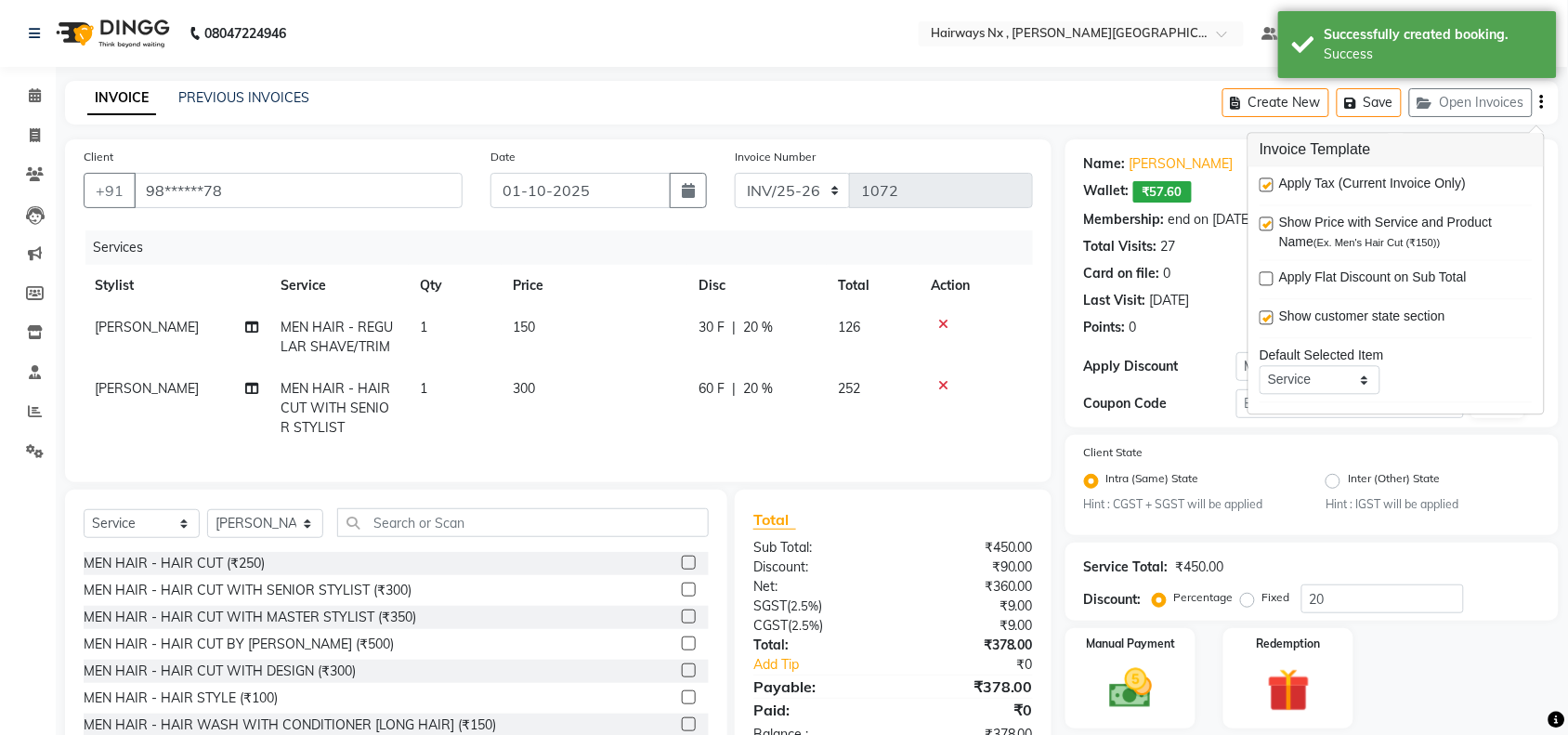
click at [1268, 187] on label at bounding box center [1266, 185] width 14 height 14
click at [1268, 187] on input "checkbox" at bounding box center [1265, 186] width 12 height 12
checkbox input "false"
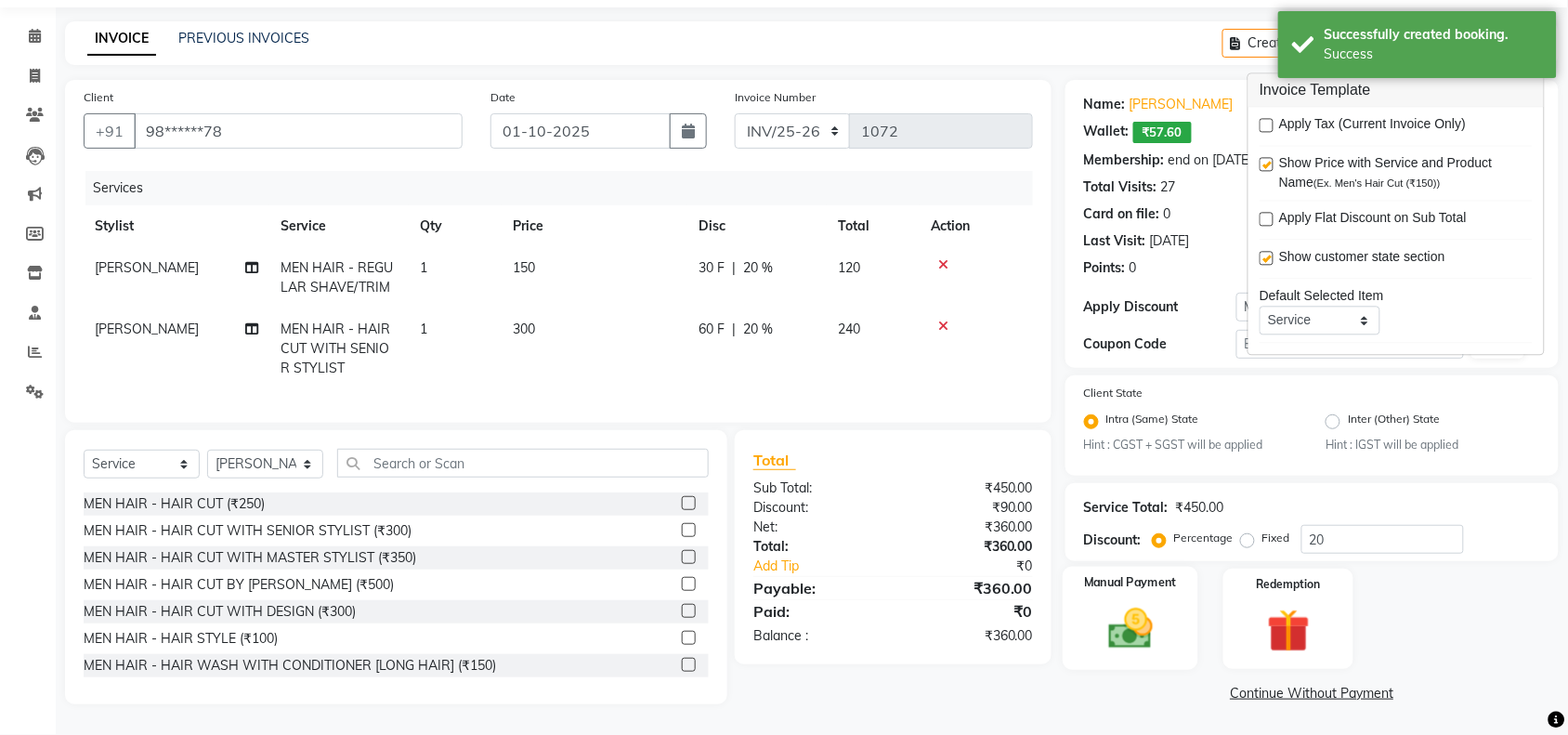
click at [1152, 610] on img at bounding box center [1131, 630] width 73 height 51
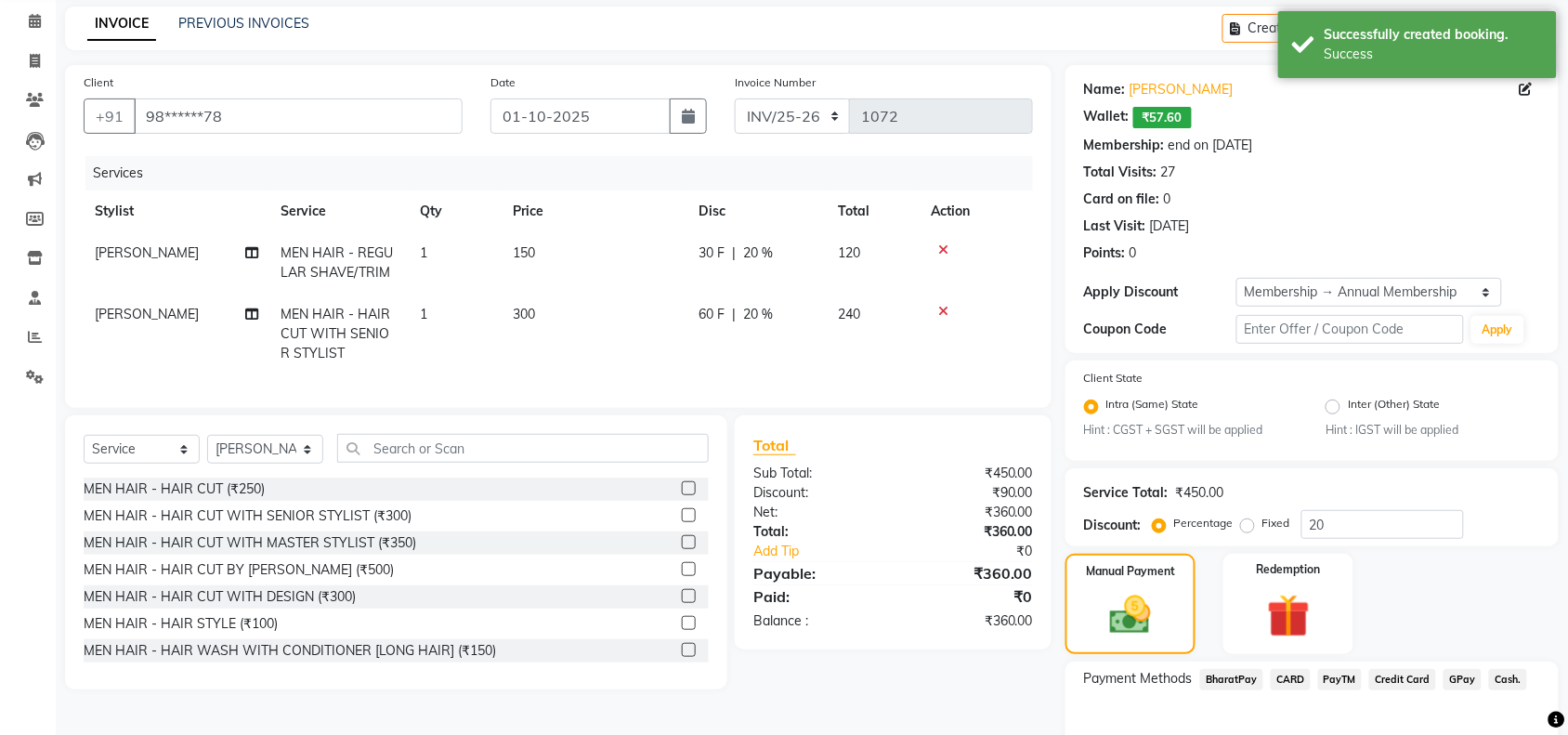
scroll to position [176, 0]
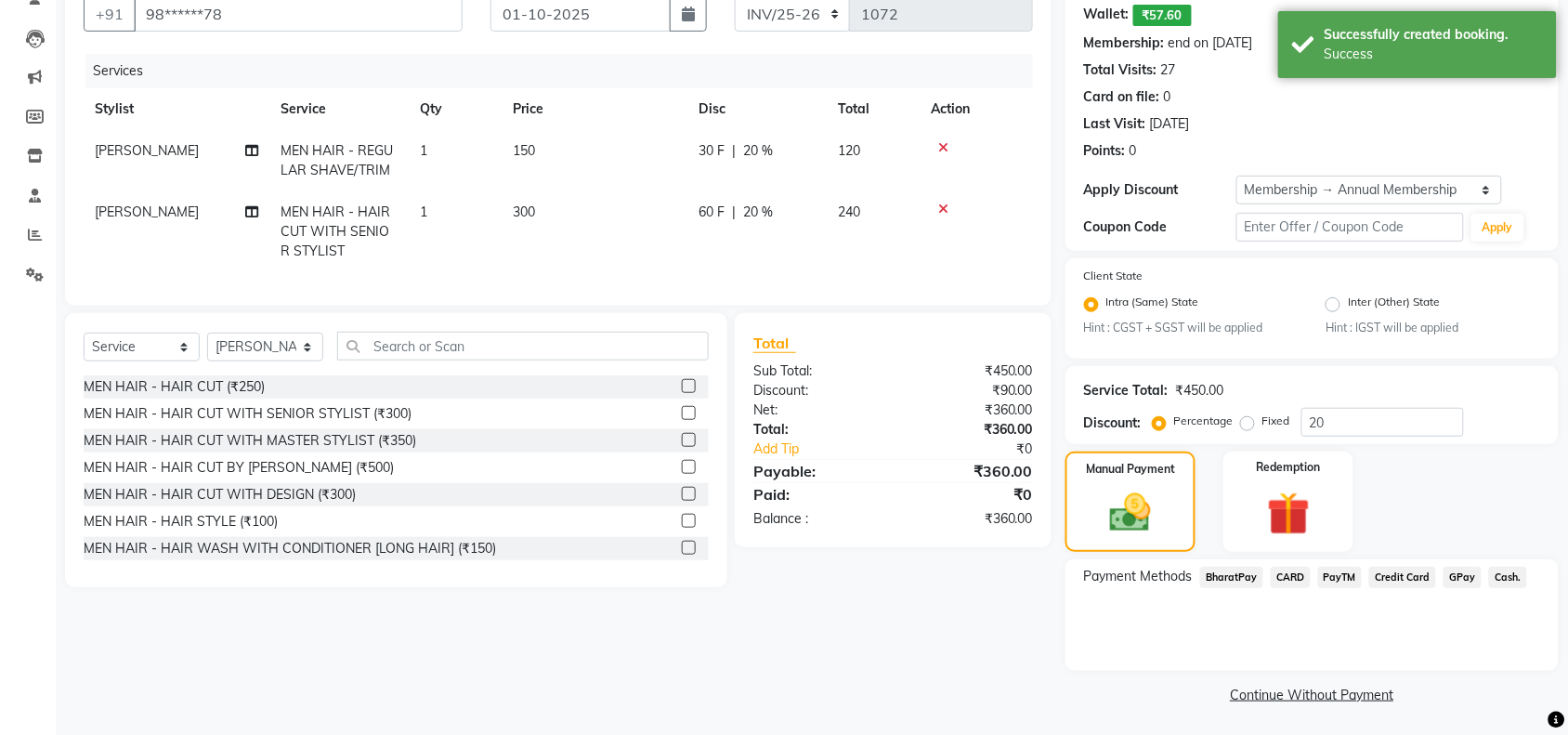
click at [1506, 573] on span "Cash." at bounding box center [1507, 577] width 38 height 21
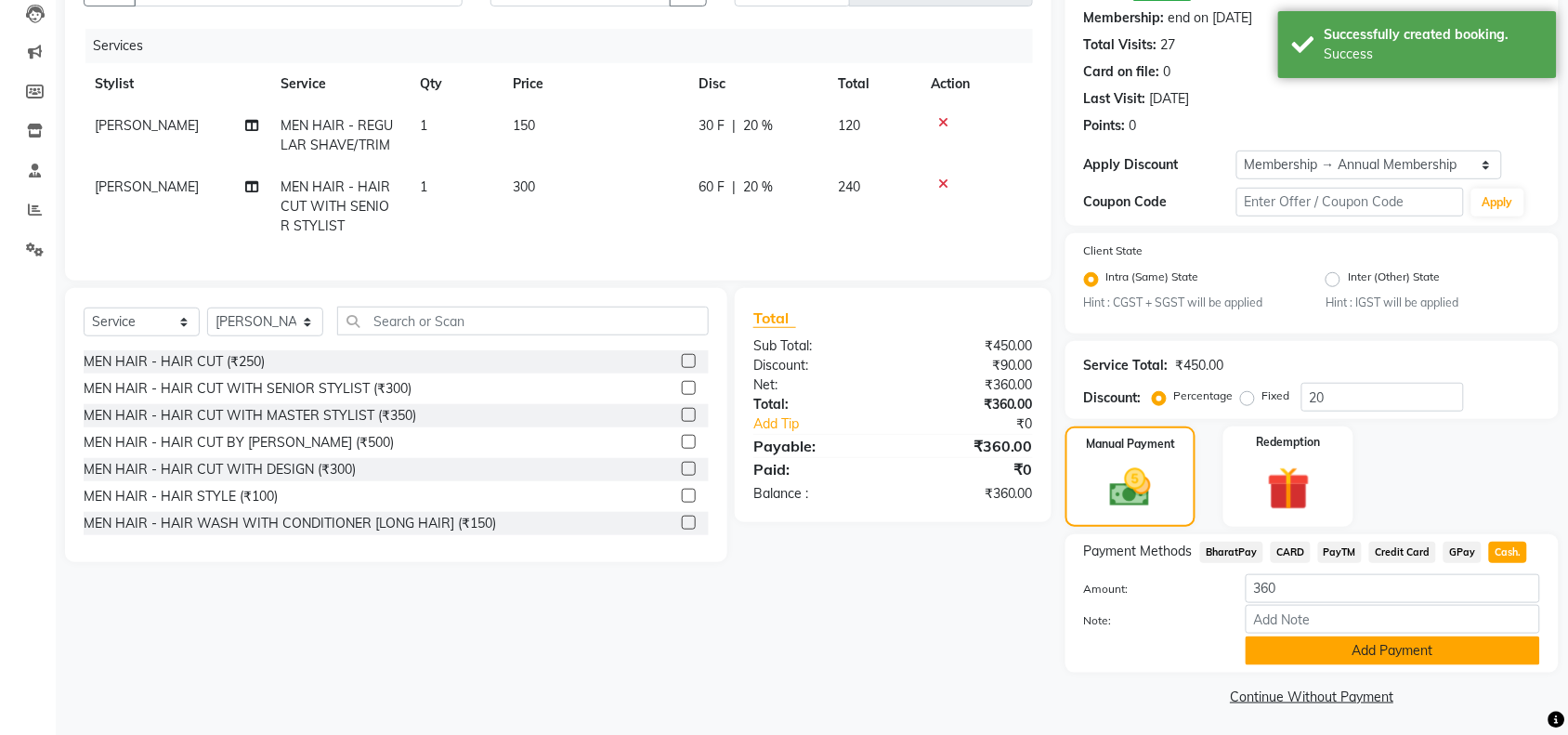
click at [1327, 648] on button "Add Payment" at bounding box center [1393, 651] width 295 height 29
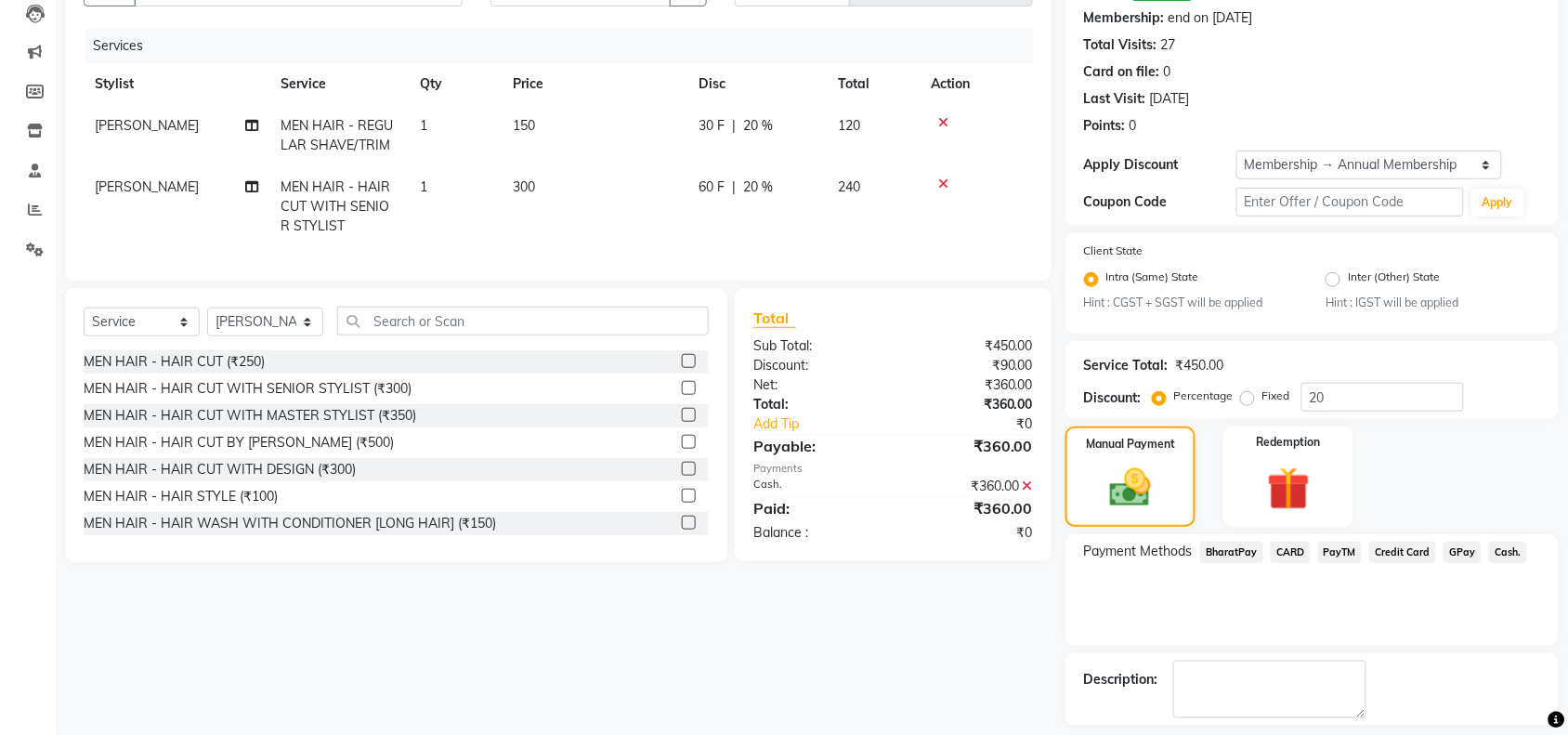
scroll to position [282, 0]
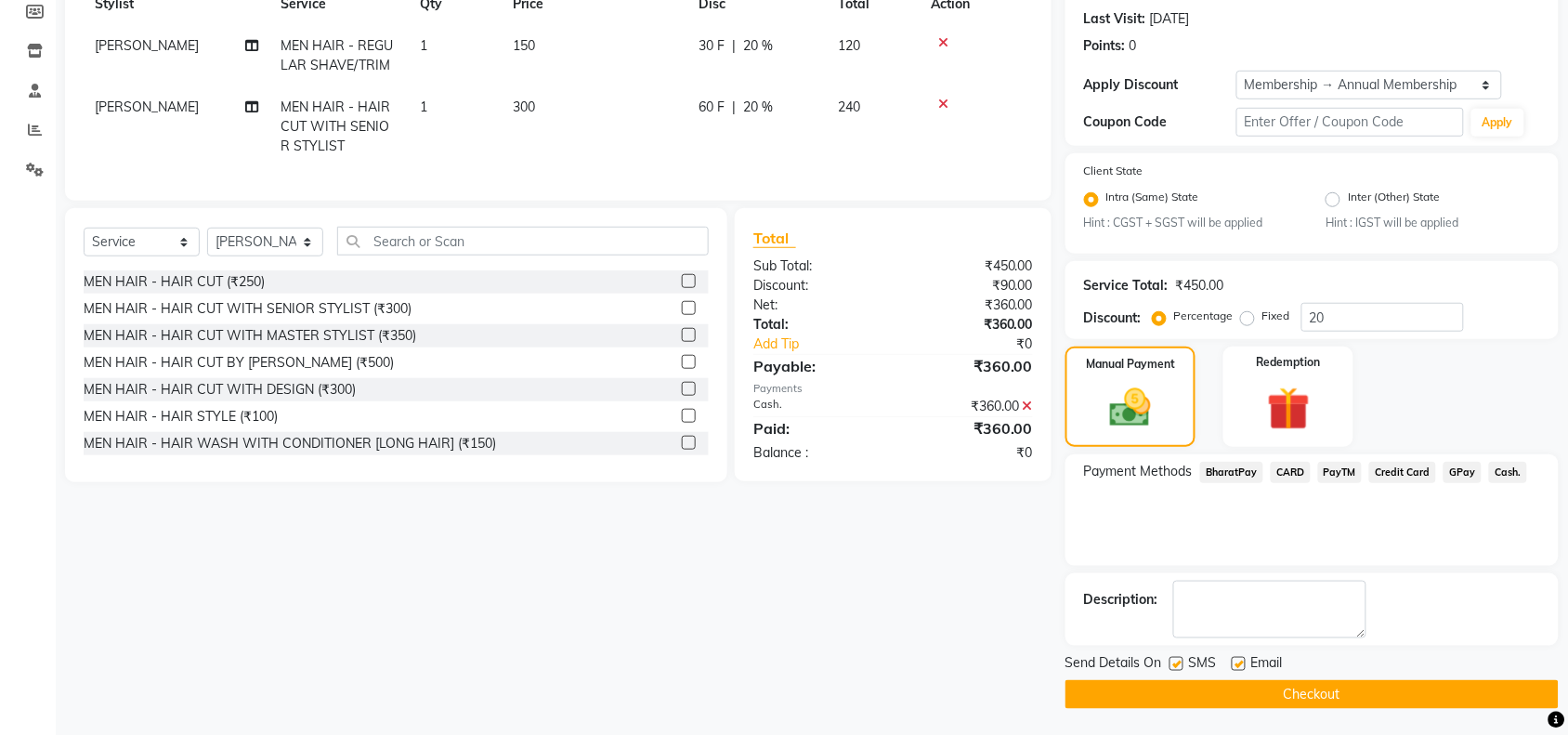
click at [1170, 657] on div at bounding box center [1176, 666] width 12 height 20
click at [1236, 660] on label at bounding box center [1238, 663] width 14 height 14
click at [1236, 660] on input "checkbox" at bounding box center [1237, 664] width 12 height 12
checkbox input "false"
click at [1173, 659] on label at bounding box center [1176, 663] width 14 height 14
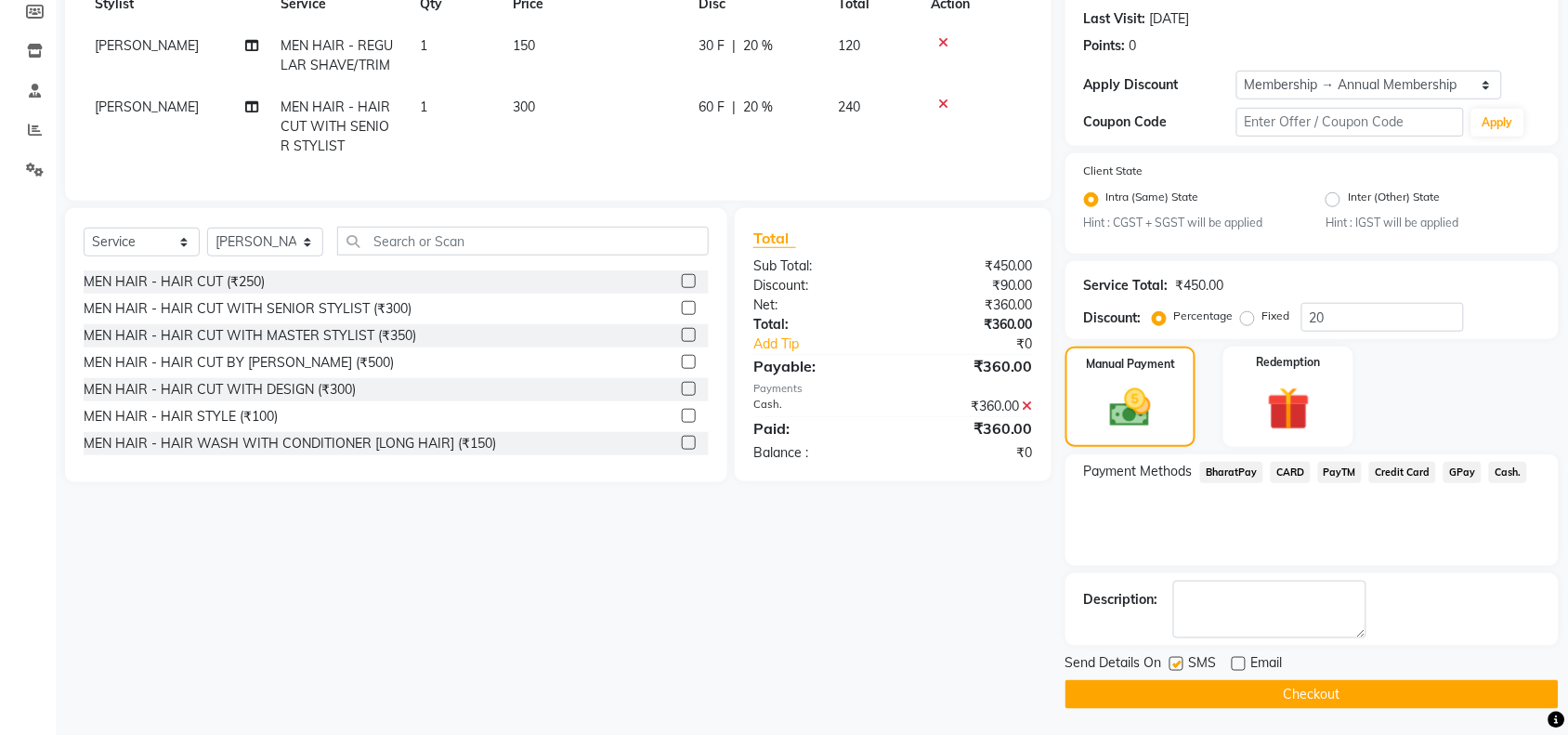
click at [1173, 659] on input "checkbox" at bounding box center [1176, 664] width 12 height 12
checkbox input "false"
click at [1168, 690] on button "Checkout" at bounding box center [1312, 694] width 493 height 29
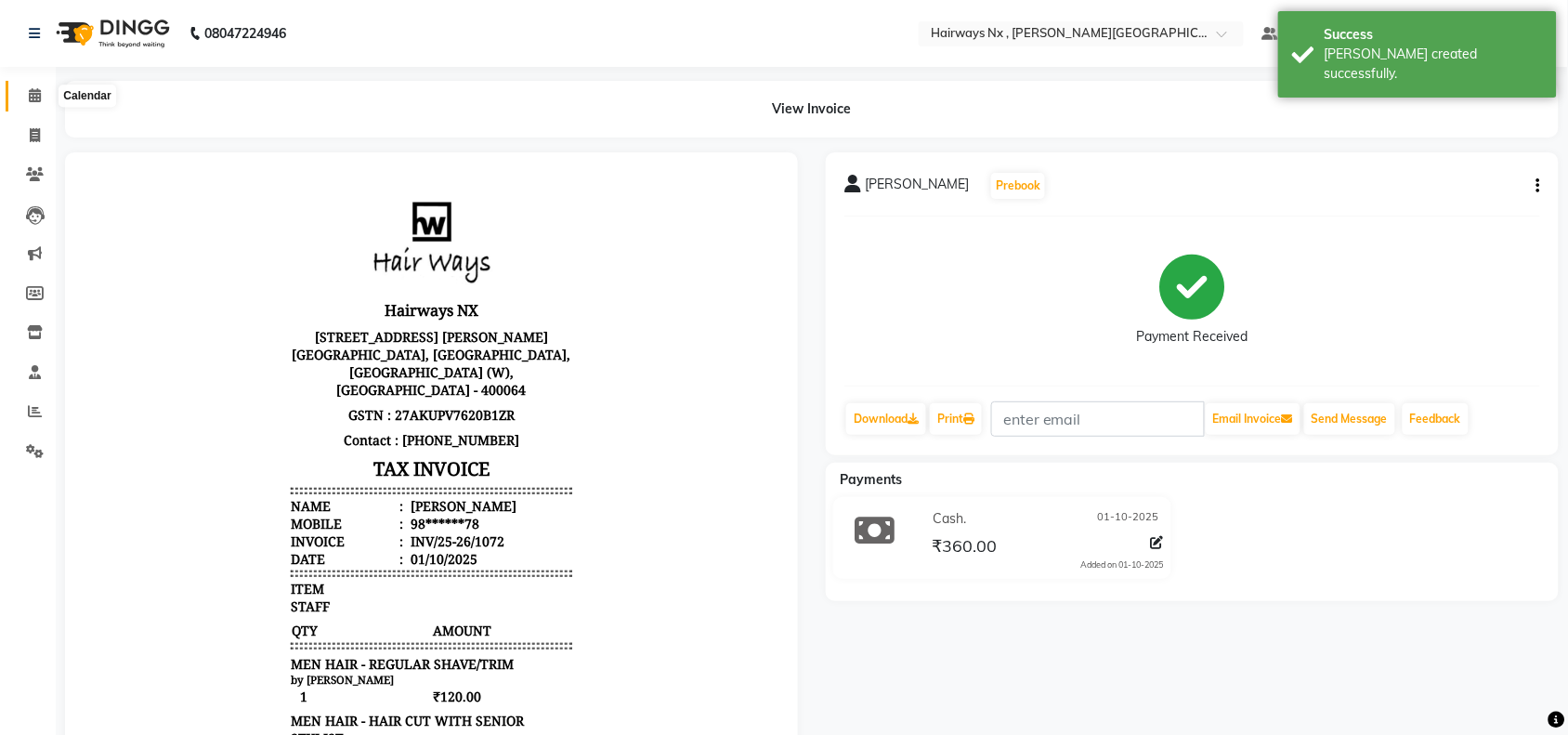
click at [37, 94] on icon at bounding box center [34, 95] width 12 height 14
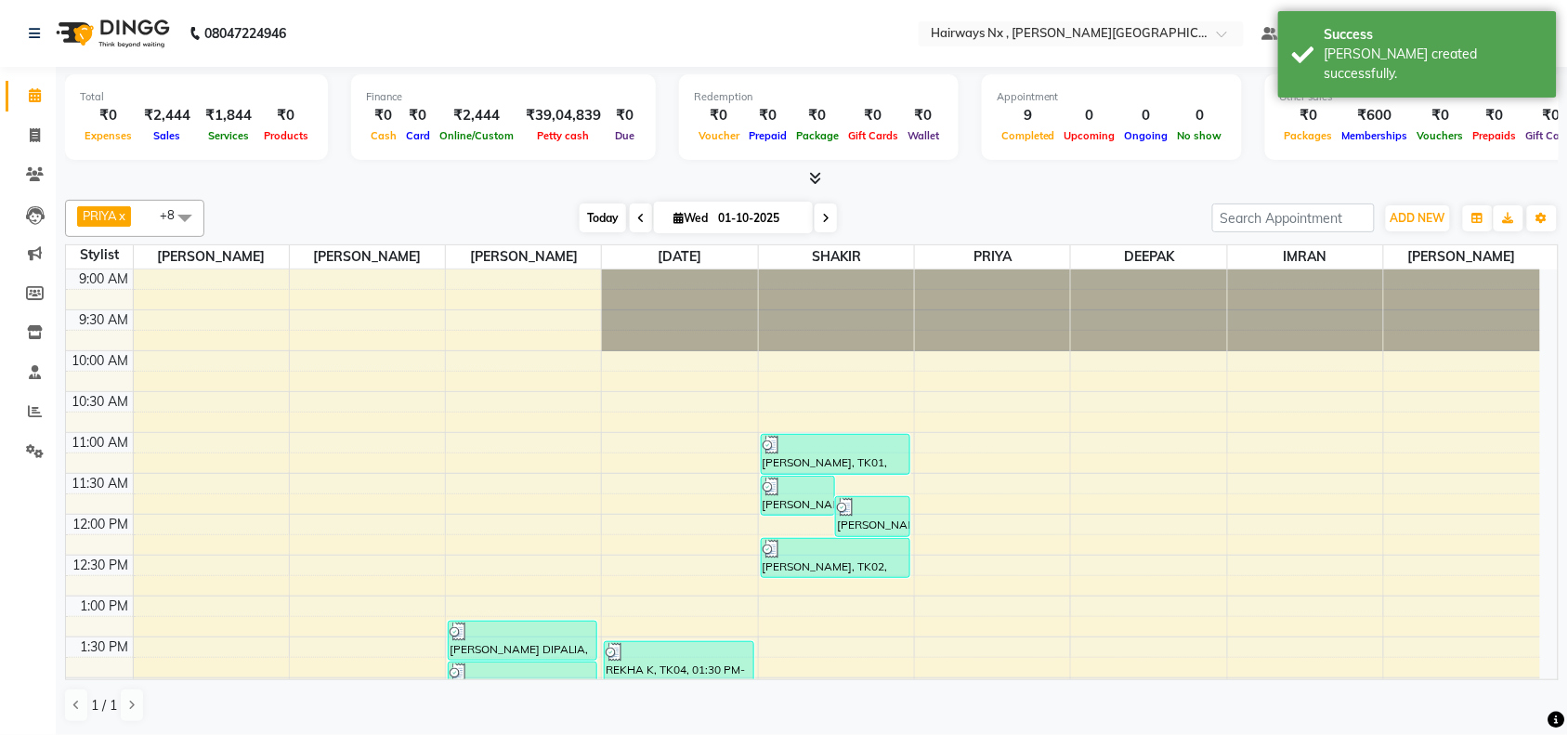
click at [583, 216] on span "Today" at bounding box center [603, 217] width 47 height 29
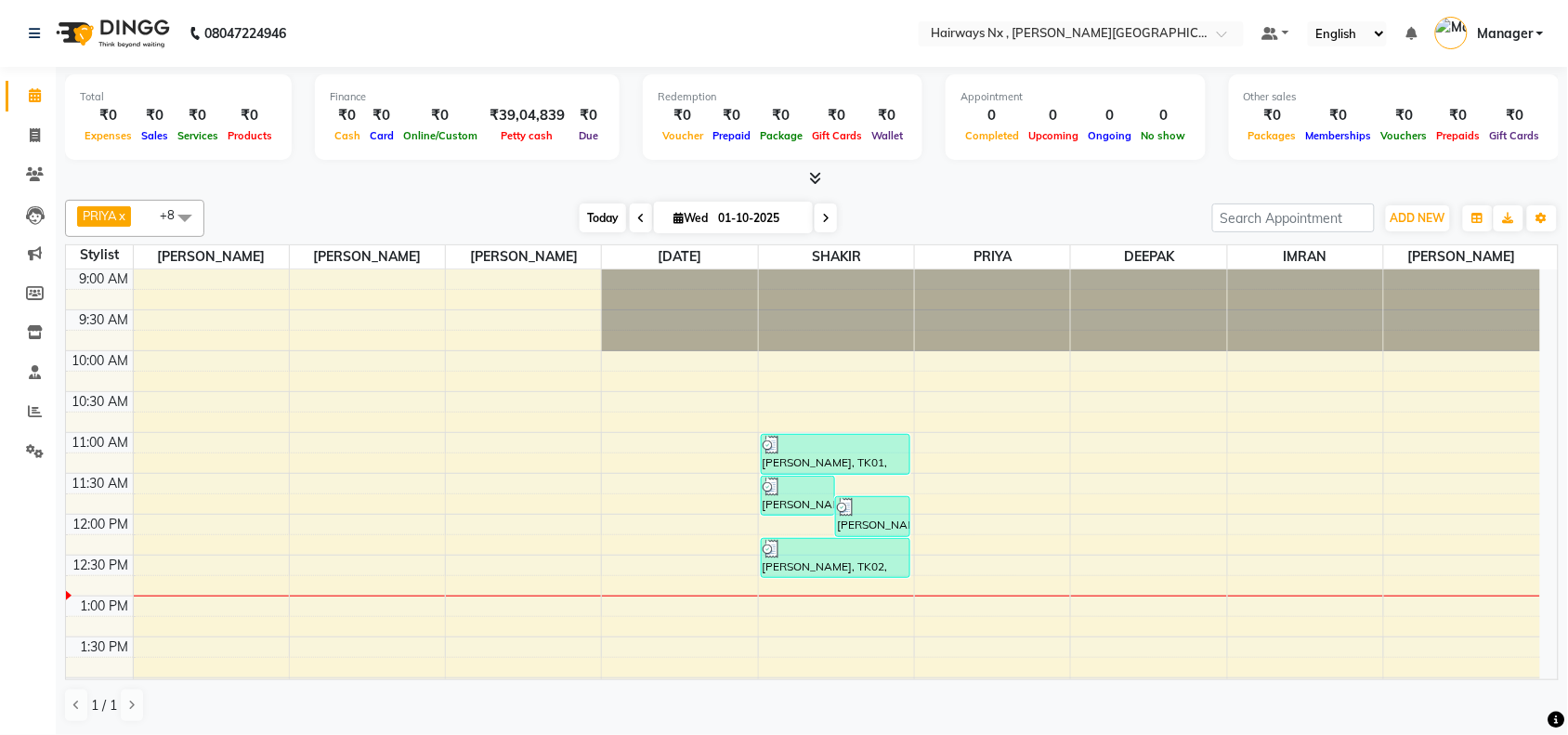
scroll to position [165, 0]
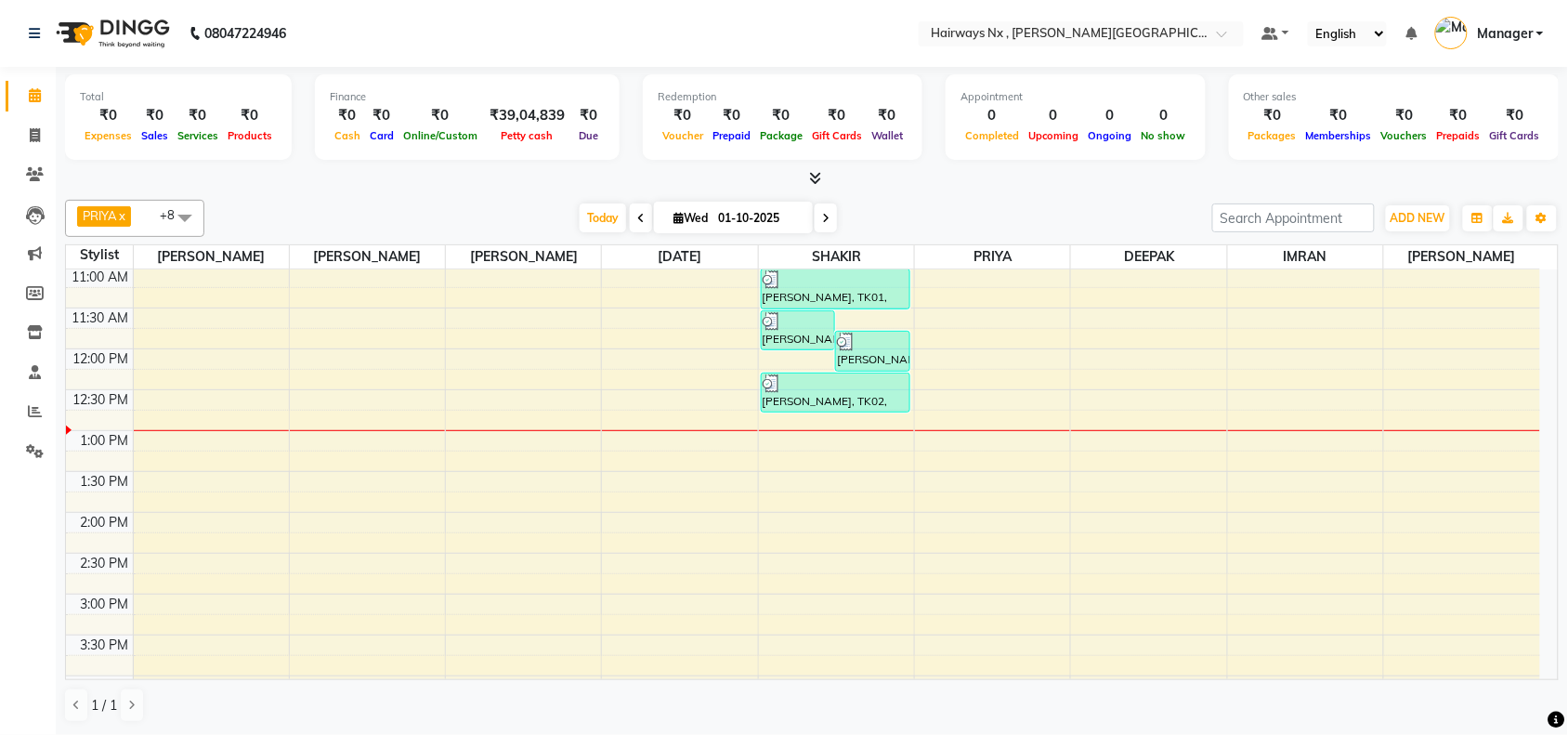
drag, startPoint x: 600, startPoint y: 214, endPoint x: 382, endPoint y: 323, distance: 243.7
click at [598, 215] on span "Today" at bounding box center [603, 217] width 47 height 29
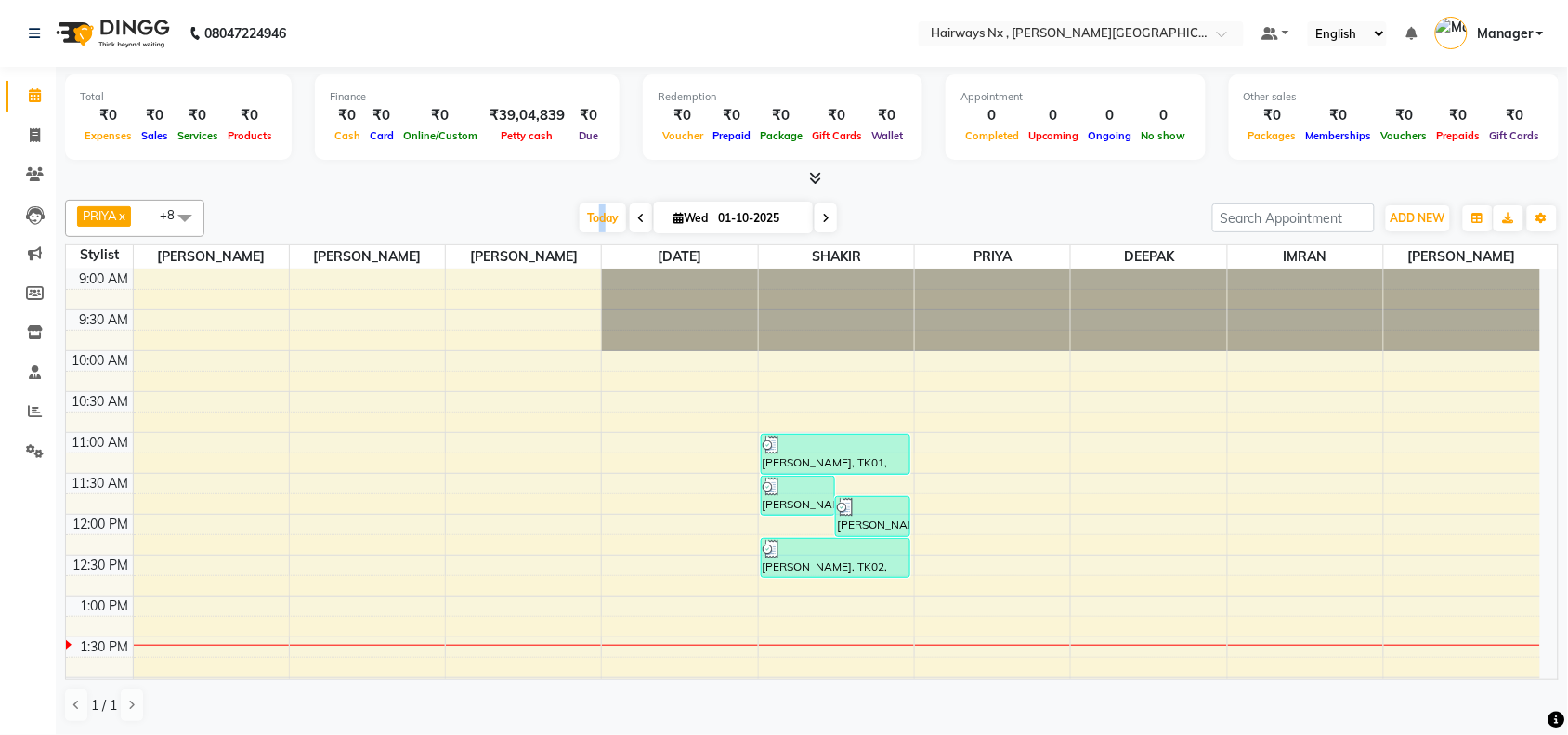
scroll to position [248, 0]
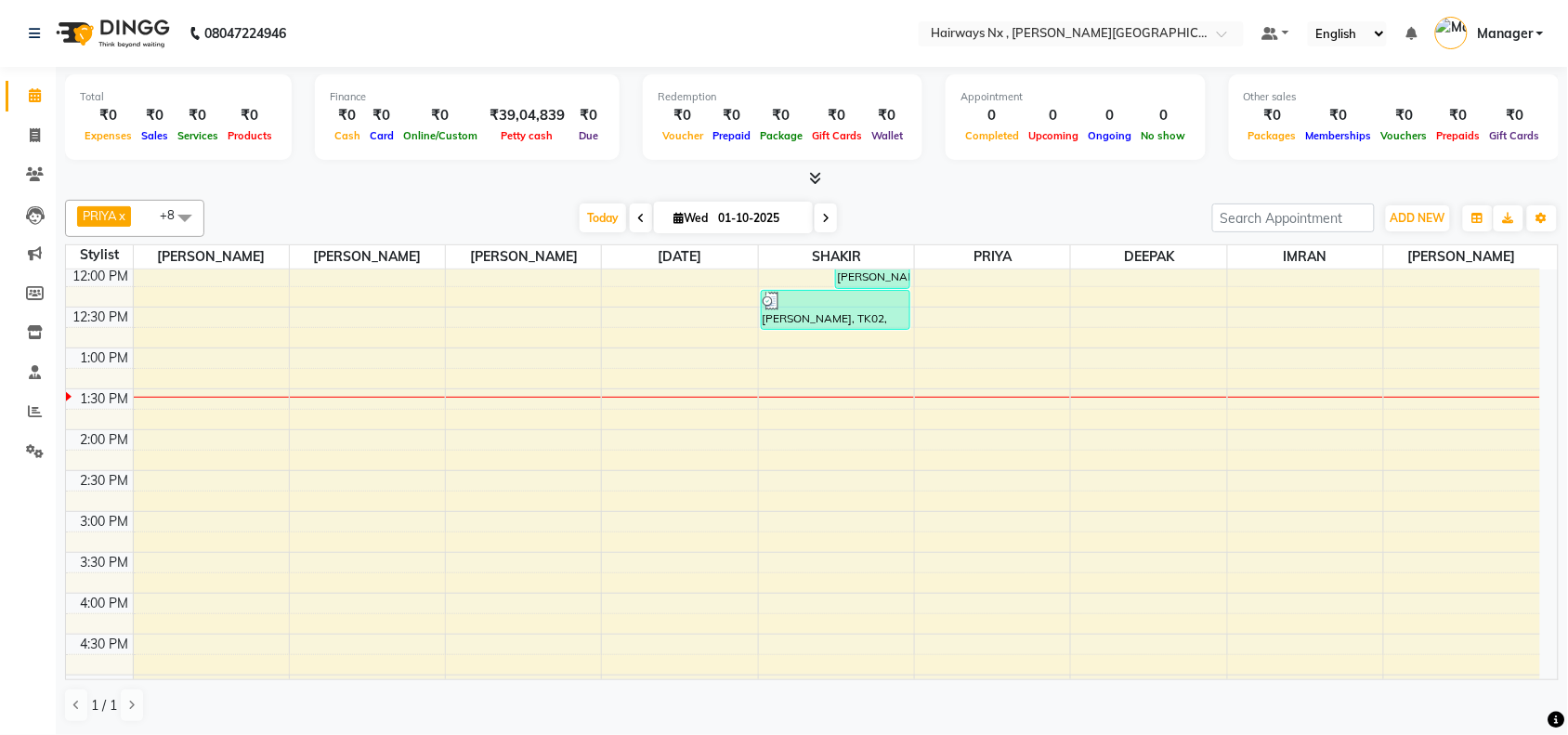
click at [478, 187] on div at bounding box center [812, 178] width 1493 height 20
click at [581, 215] on span "Today" at bounding box center [603, 217] width 47 height 29
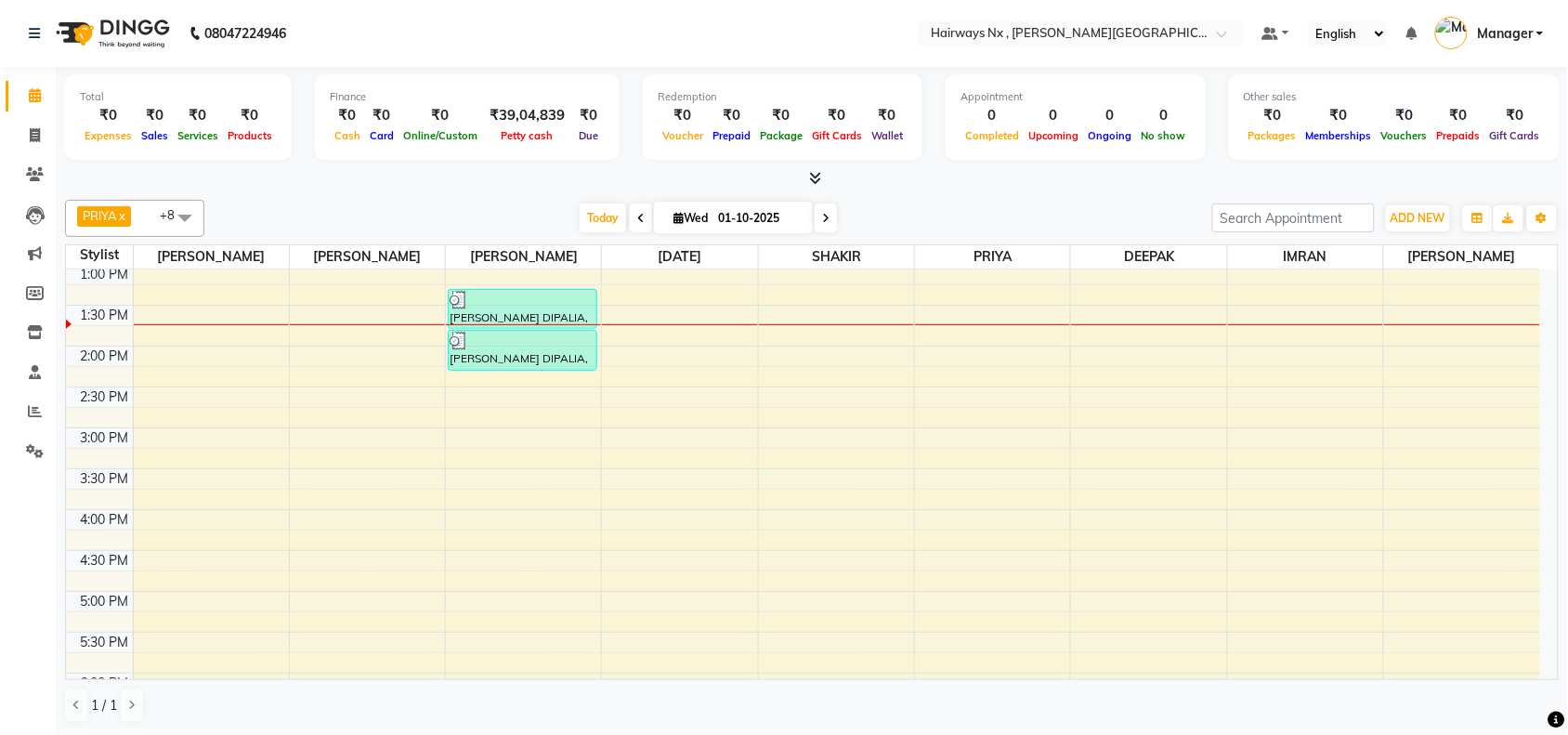
click at [488, 188] on div "Total ₹0 Expenses ₹0 Sales ₹0 Services ₹0 Products Finance ₹0 Cash ₹0 Card ₹0 O…" at bounding box center [812, 401] width 1512 height 668
drag, startPoint x: 599, startPoint y: 225, endPoint x: 592, endPoint y: 232, distance: 9.9
click at [600, 225] on span "Today" at bounding box center [603, 217] width 47 height 29
click at [498, 211] on div "Today Wed 01-10-2025" at bounding box center [708, 218] width 989 height 28
click at [358, 326] on div "9:00 AM 9:30 AM 10:00 AM 10:30 AM 11:00 AM 11:30 AM 12:00 PM 12:30 PM 1:00 PM 1…" at bounding box center [803, 509] width 1474 height 1144
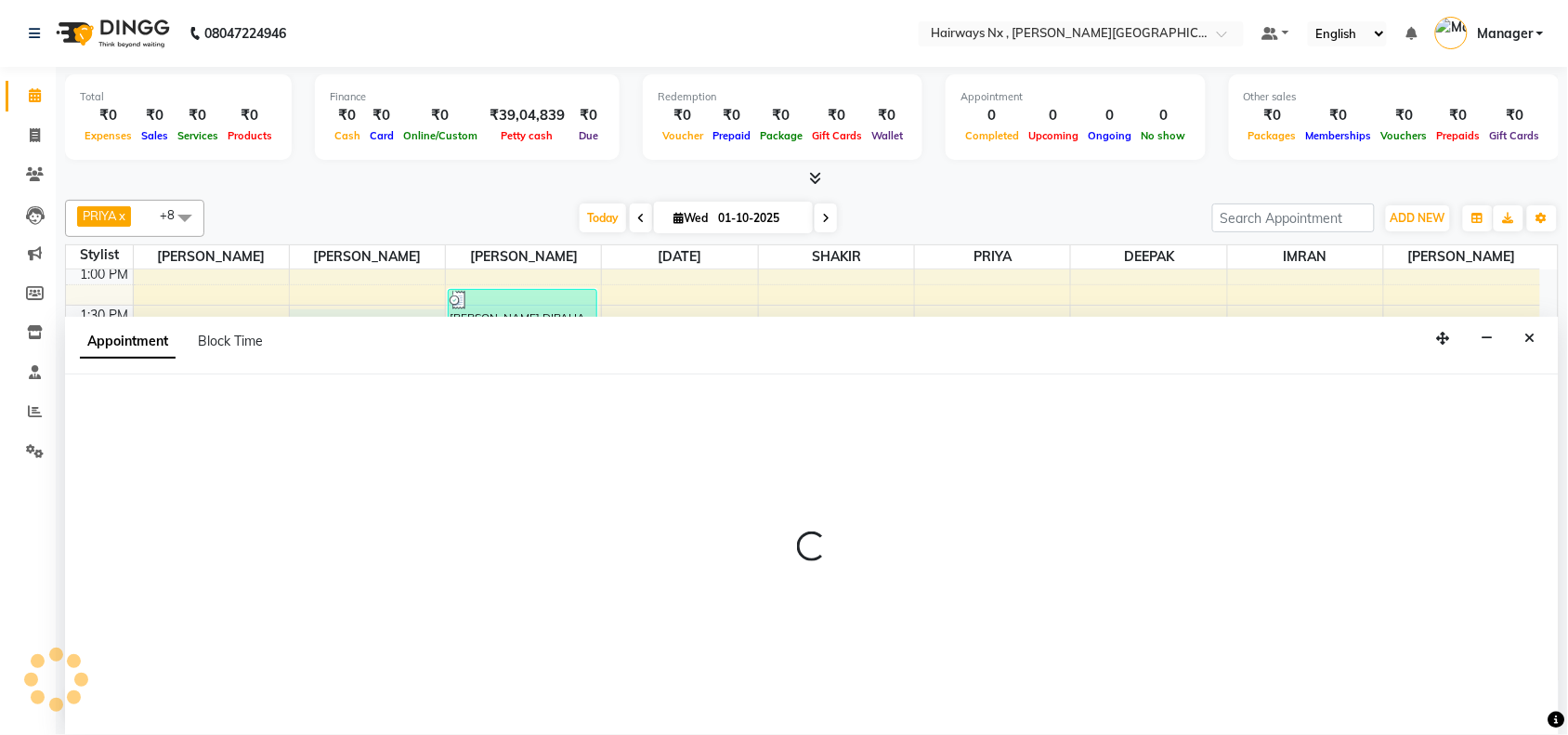
scroll to position [1, 0]
select select "12972"
select select "810"
select select "tentative"
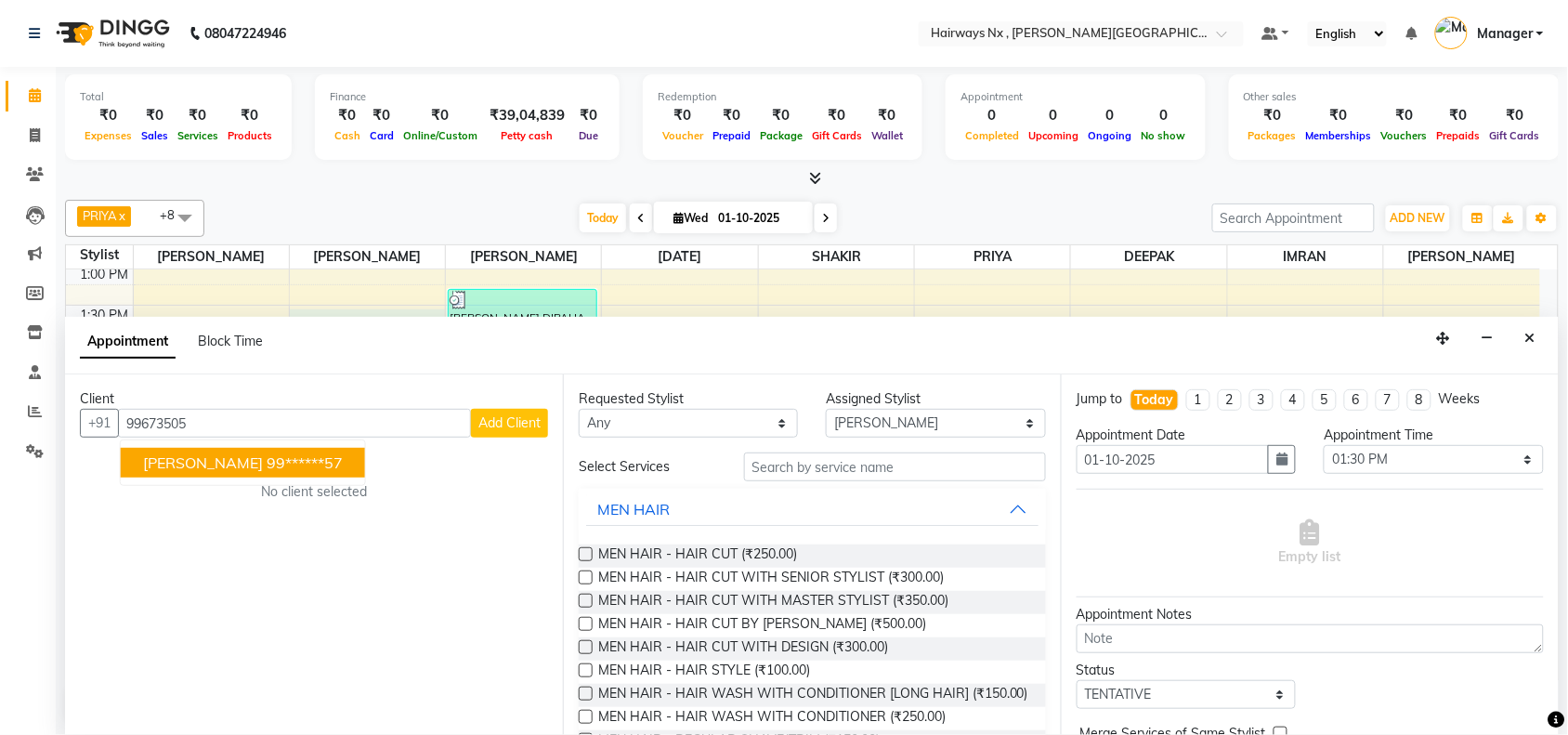
click at [191, 469] on span "KRISHNA" at bounding box center [202, 463] width 120 height 19
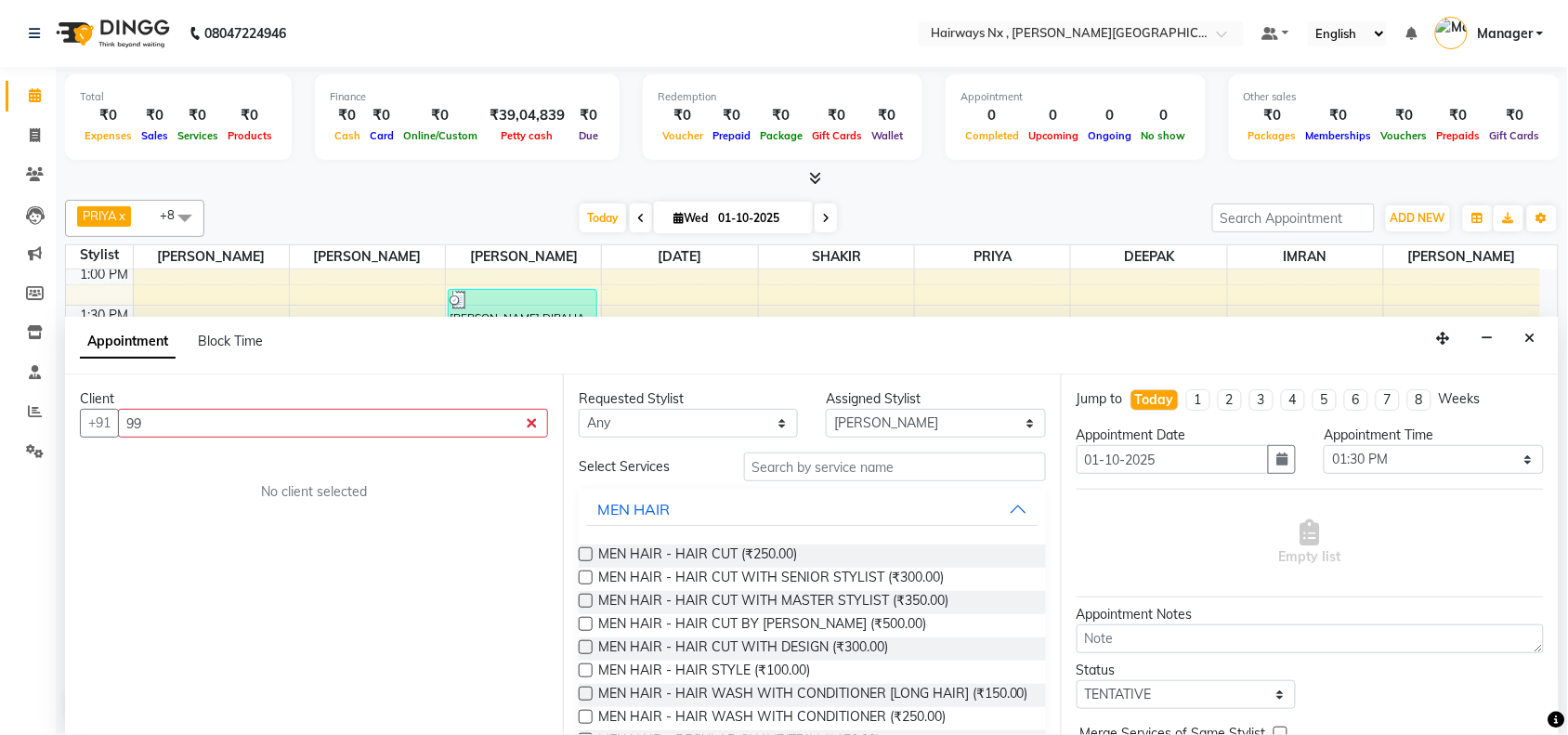
type input "9"
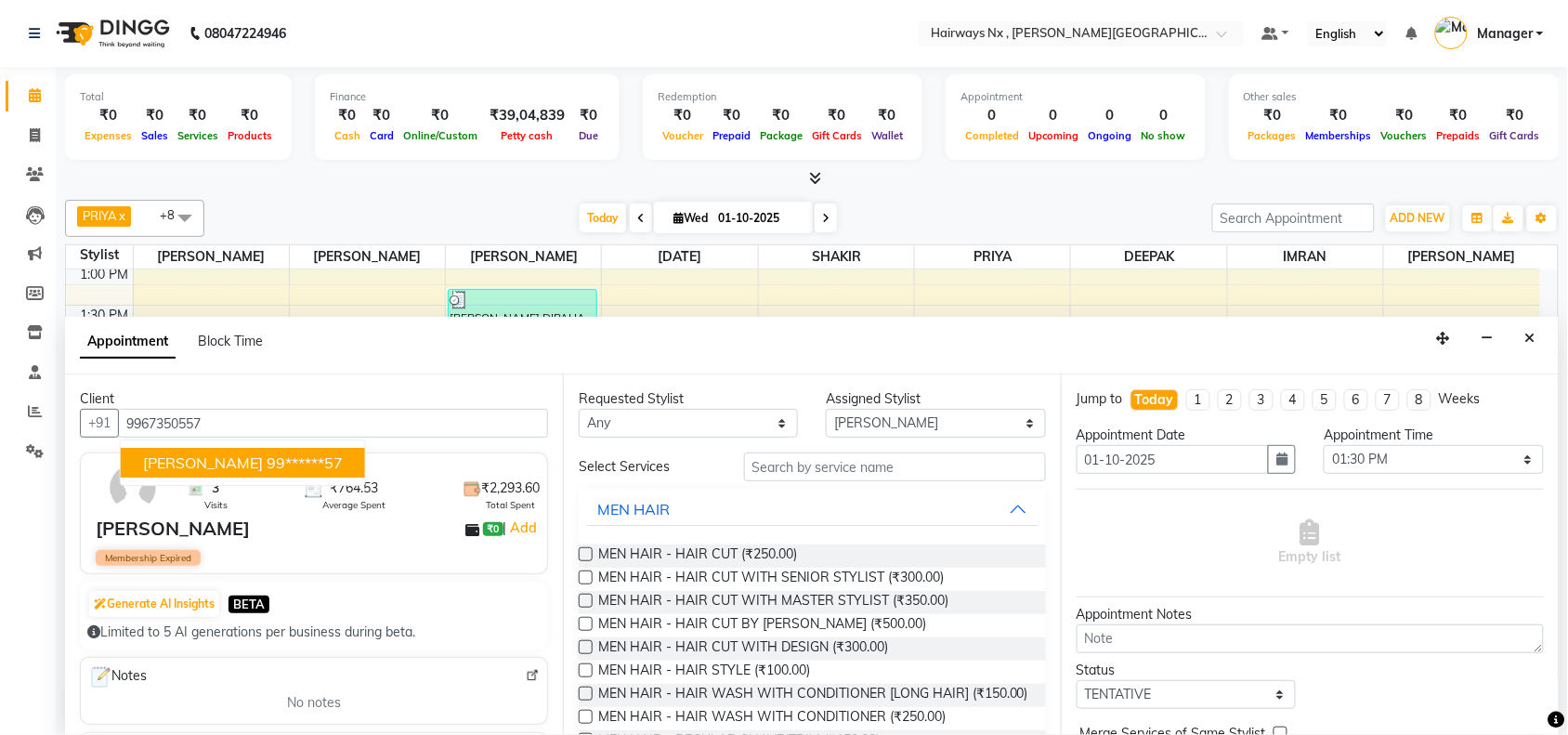
click at [267, 463] on ngb-highlight "99******57" at bounding box center [305, 463] width 76 height 19
click at [232, 420] on input "99******57" at bounding box center [333, 423] width 430 height 29
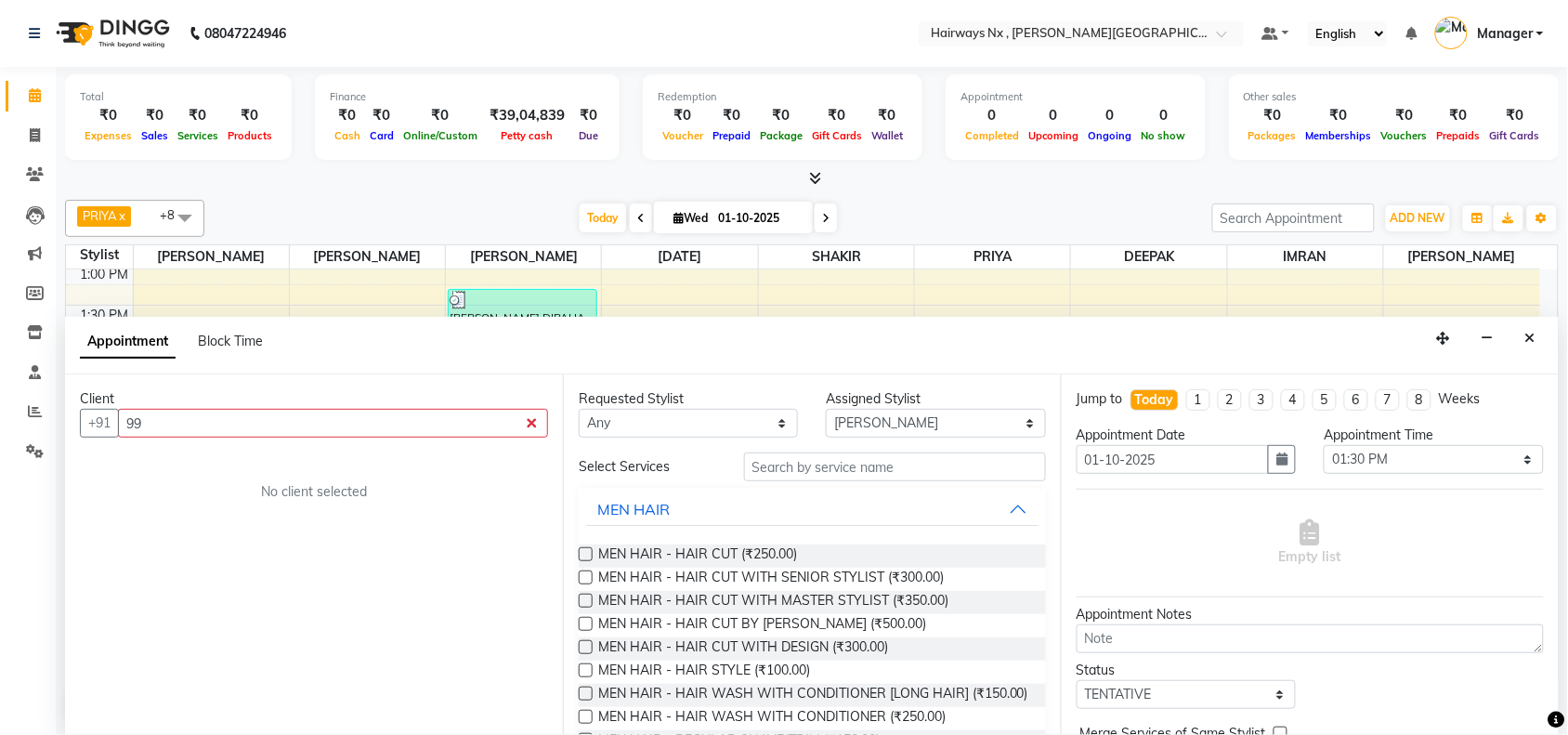
type input "9"
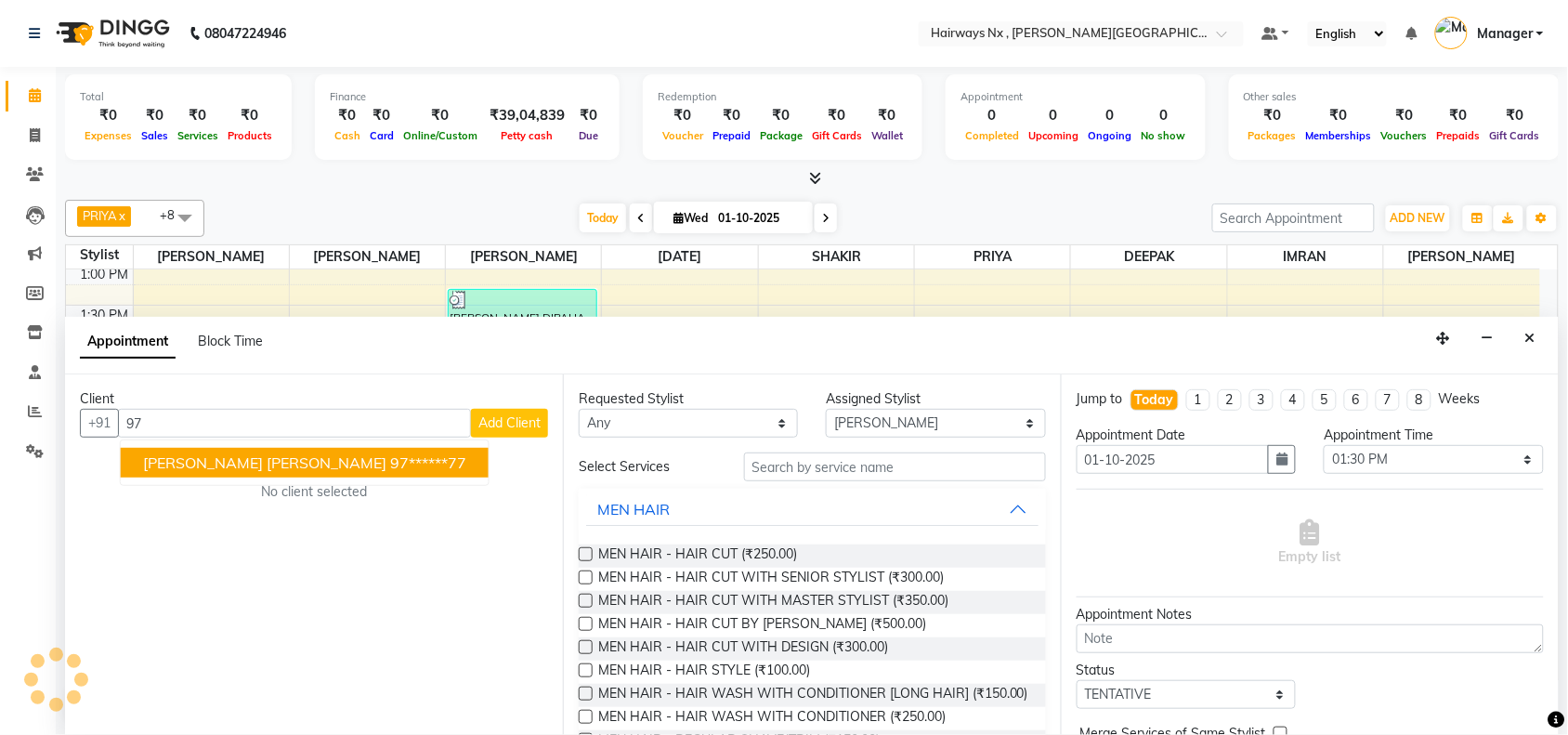
type input "9"
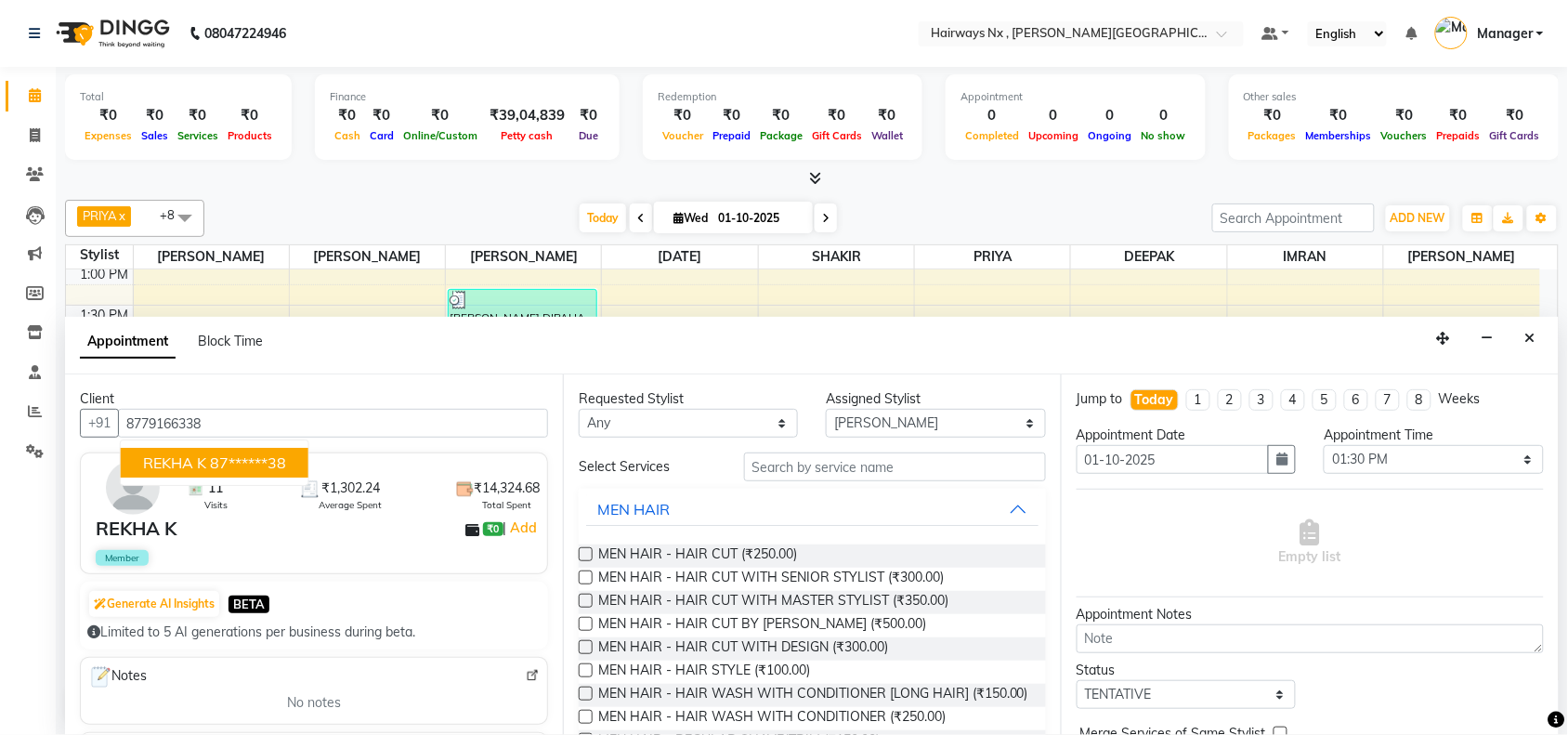
click at [206, 465] on button "REKHA K 87******38" at bounding box center [214, 463] width 187 height 30
type input "87******38"
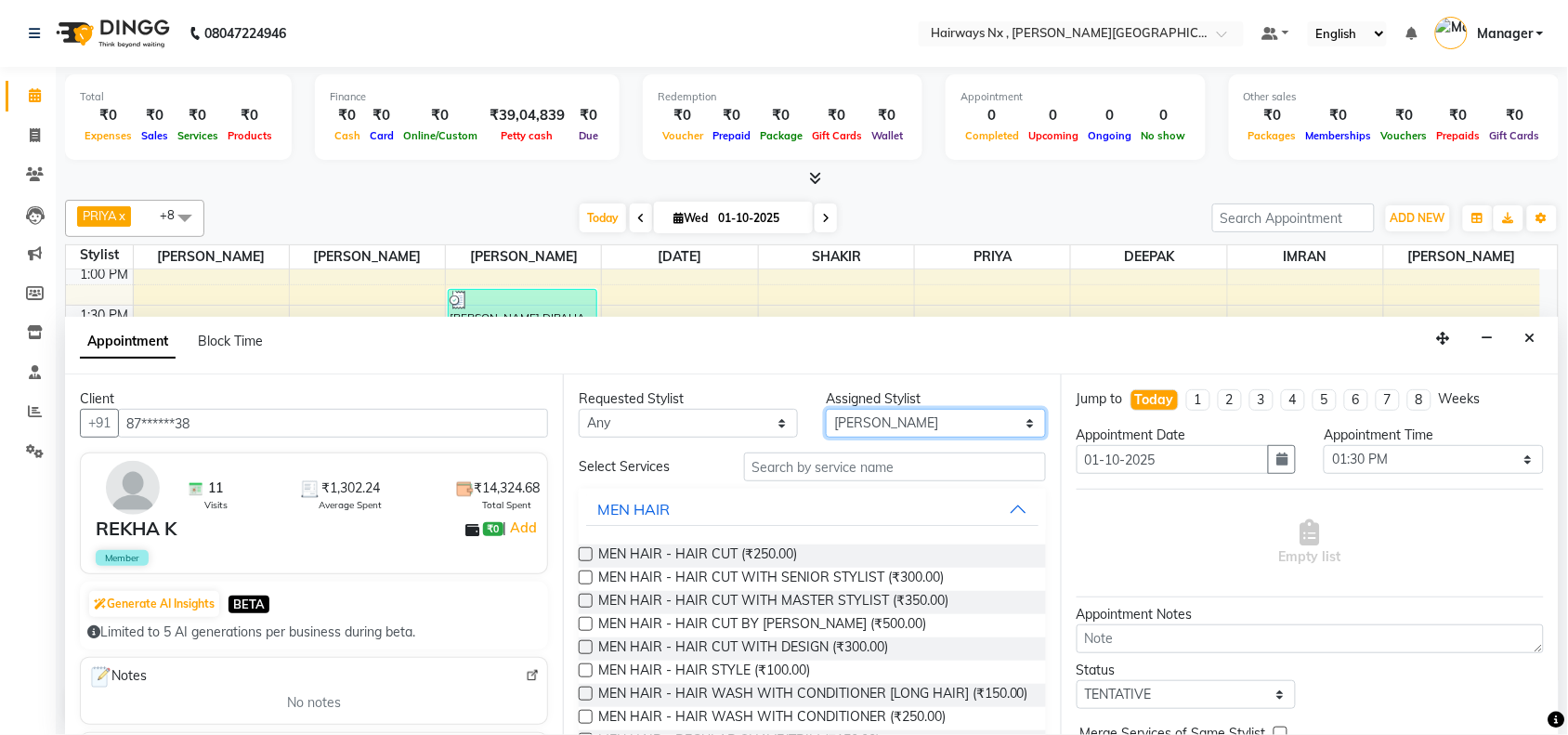
click at [846, 421] on select "Select ALIM AZAD DEEPAK IMRAN KAMAL SALMANI KASHISH Manager MUZZAMIL PRIYA PUMM…" at bounding box center [935, 423] width 219 height 29
select select "66431"
click at [827, 409] on select "Select ALIM AZAD DEEPAK IMRAN KAMAL SALMANI KASHISH Manager MUZZAMIL PRIYA PUMM…" at bounding box center [935, 423] width 219 height 29
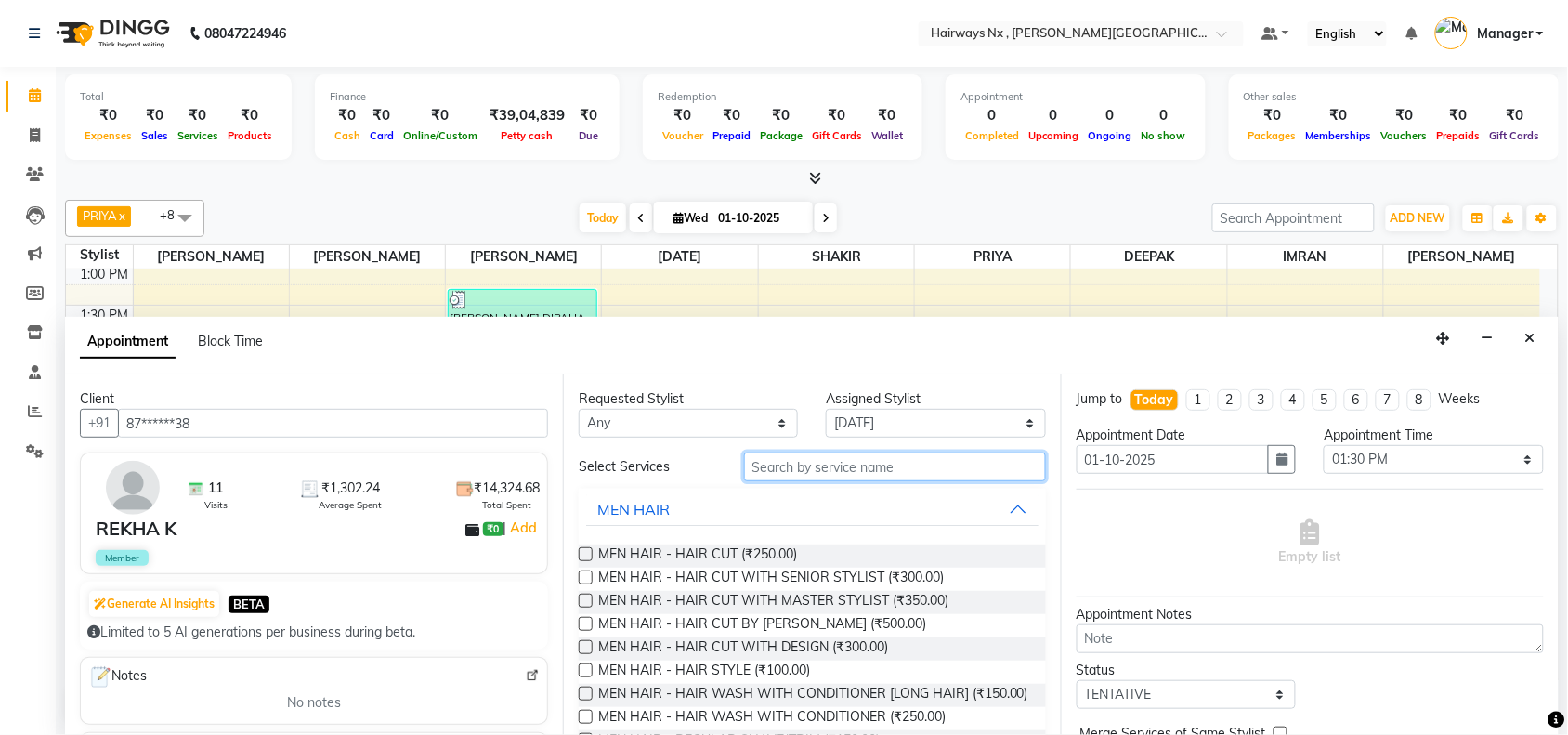
click at [802, 475] on input "text" at bounding box center [895, 466] width 302 height 29
type input "H"
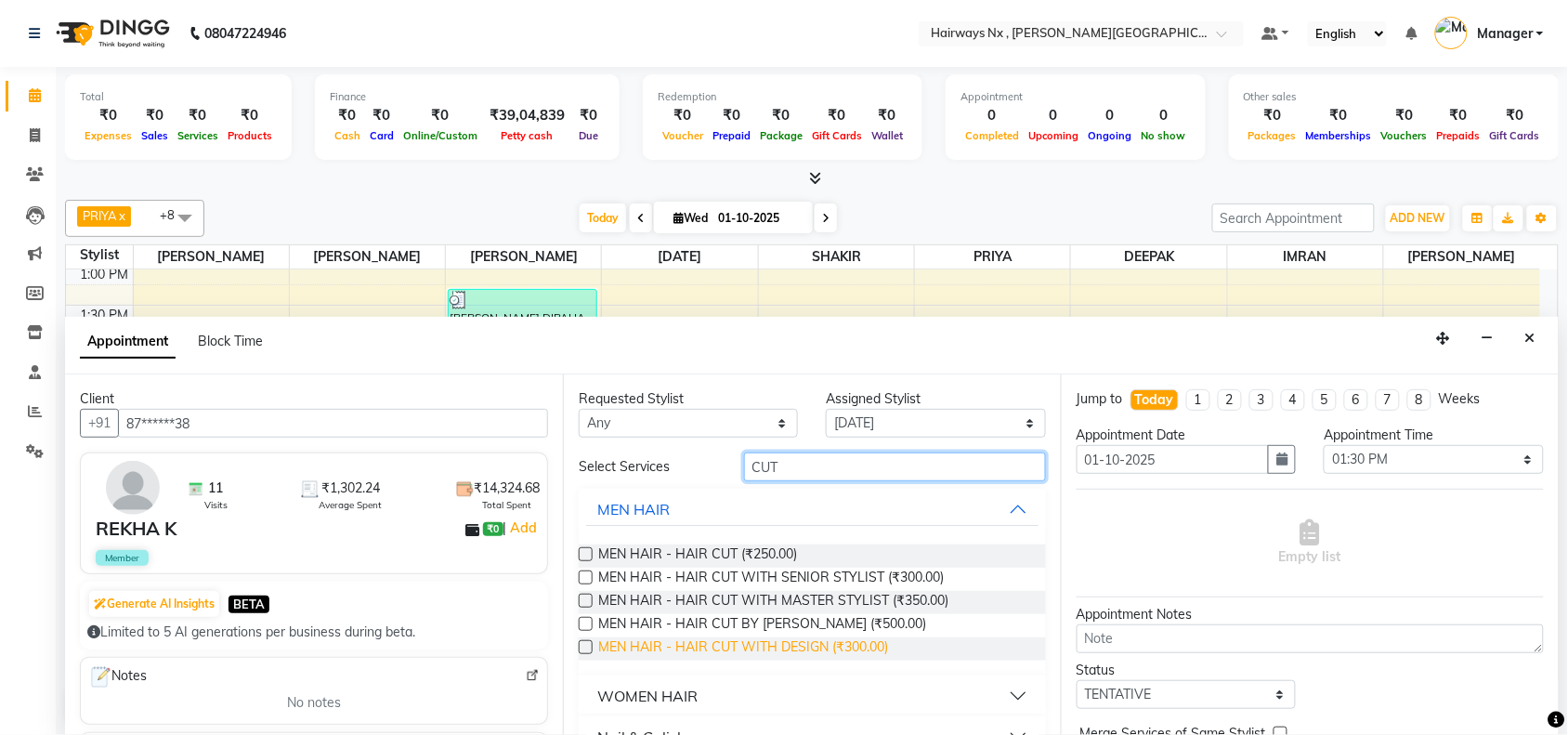
scroll to position [77, 0]
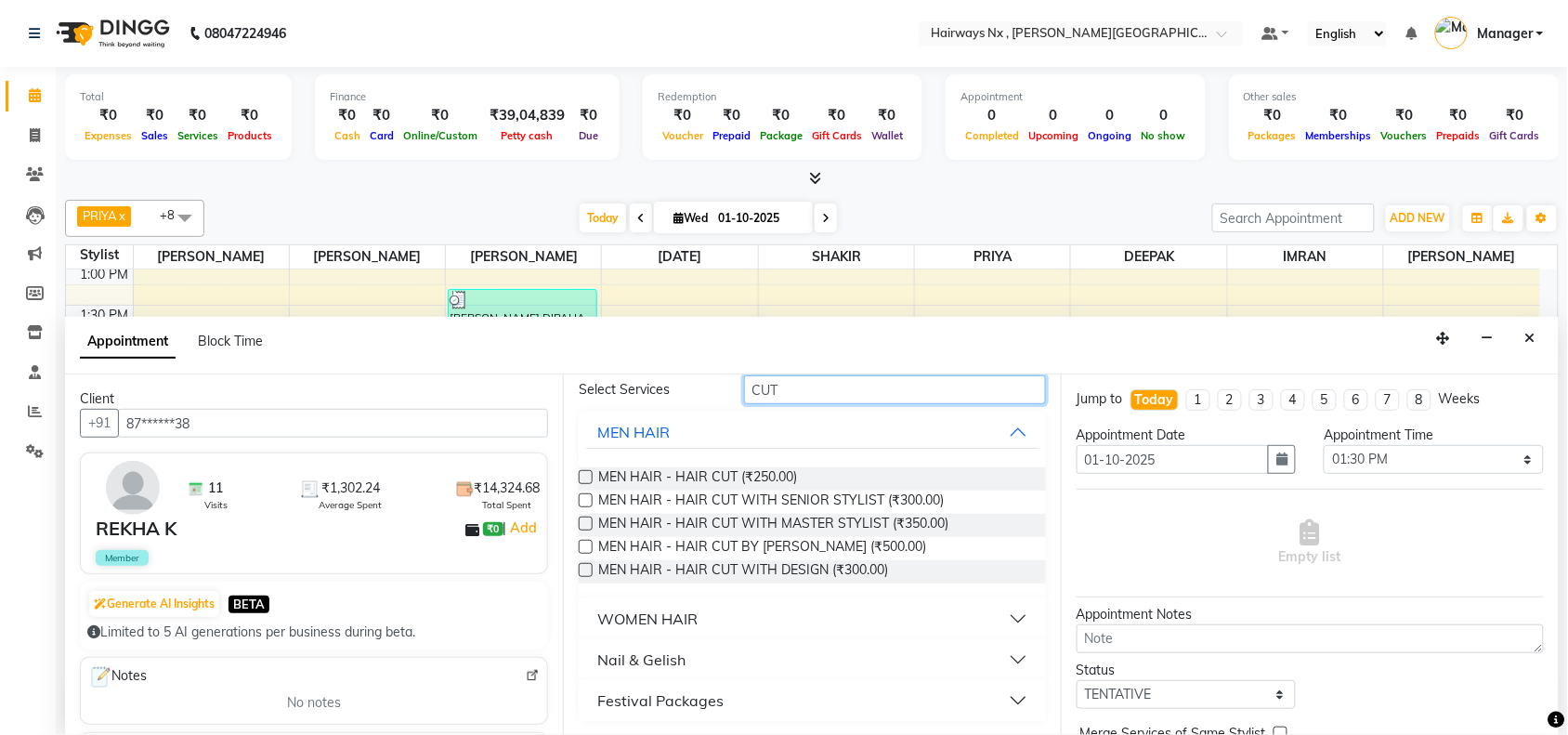
type input "CUT"
click at [697, 611] on div "WOMEN HAIR" at bounding box center [648, 619] width 101 height 22
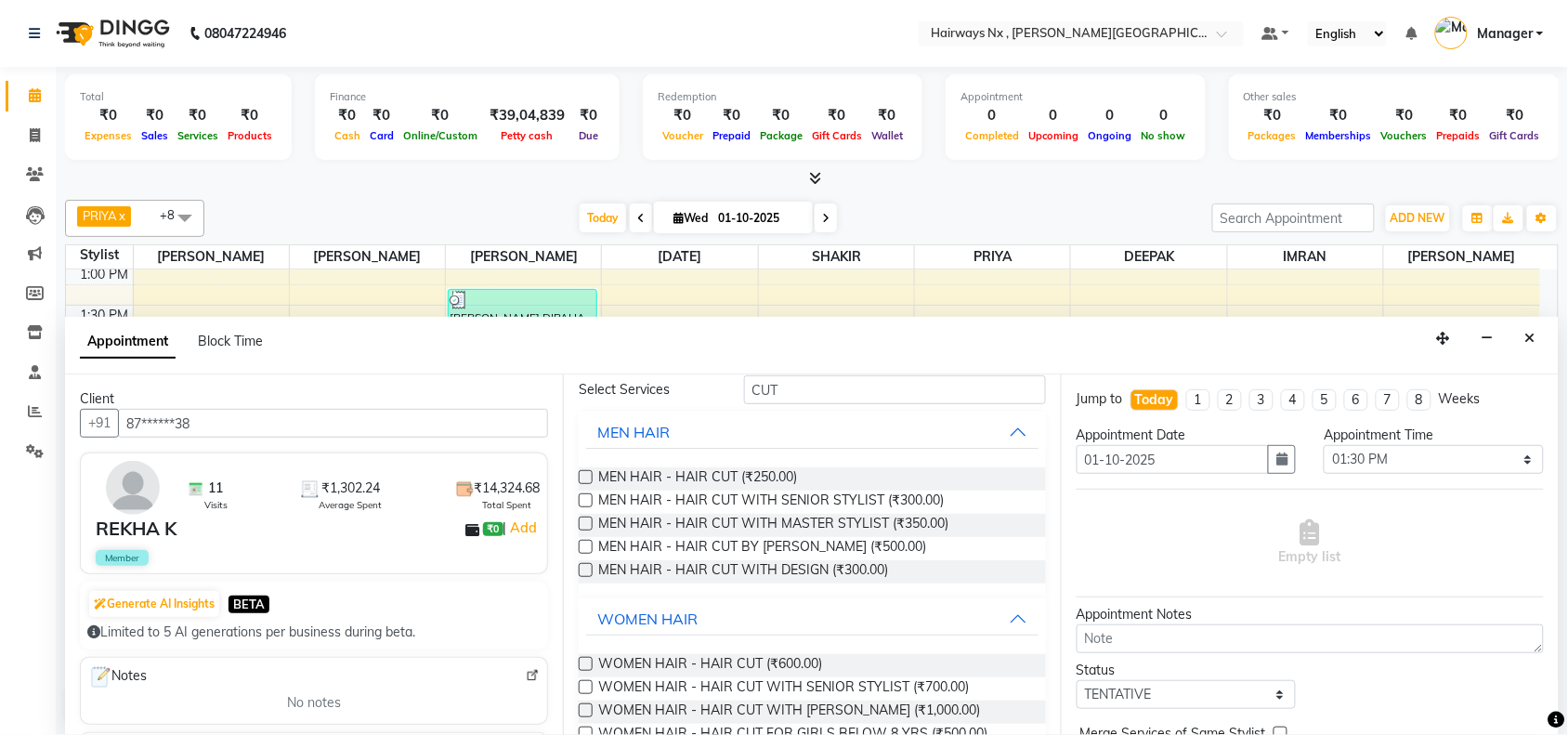
click at [581, 662] on label at bounding box center [585, 663] width 14 height 14
click at [581, 662] on input "checkbox" at bounding box center [585, 665] width 12 height 12
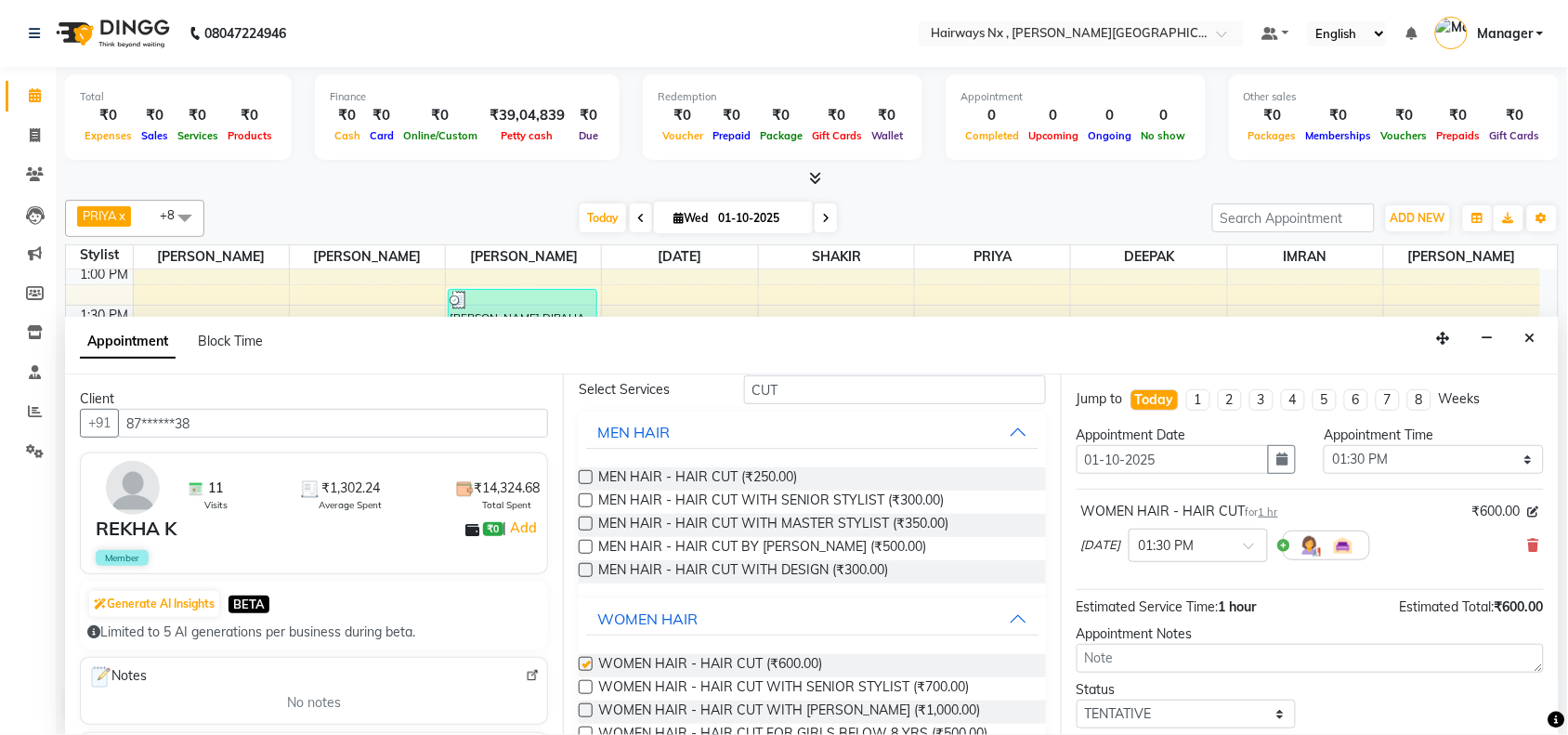
checkbox input "false"
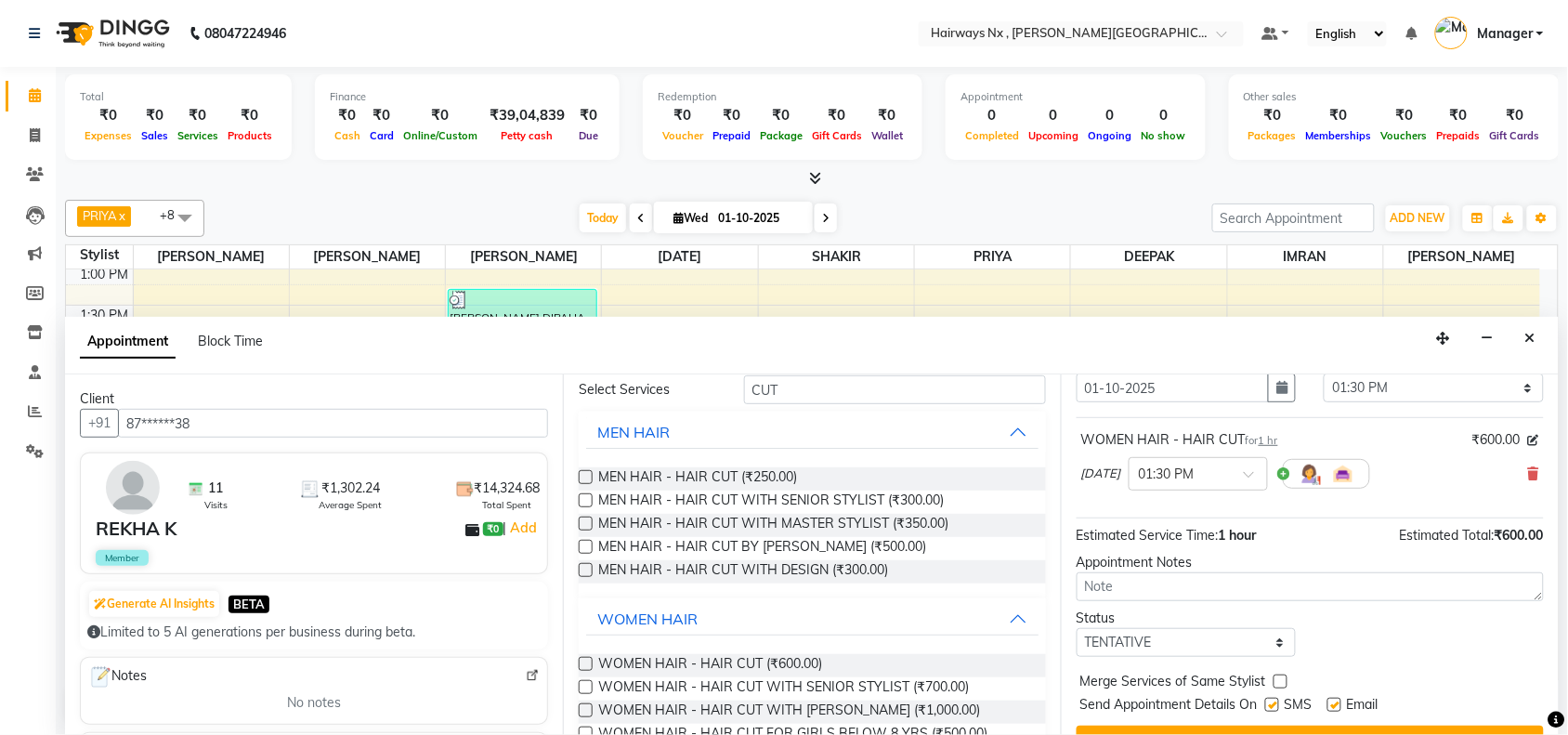
scroll to position [112, 0]
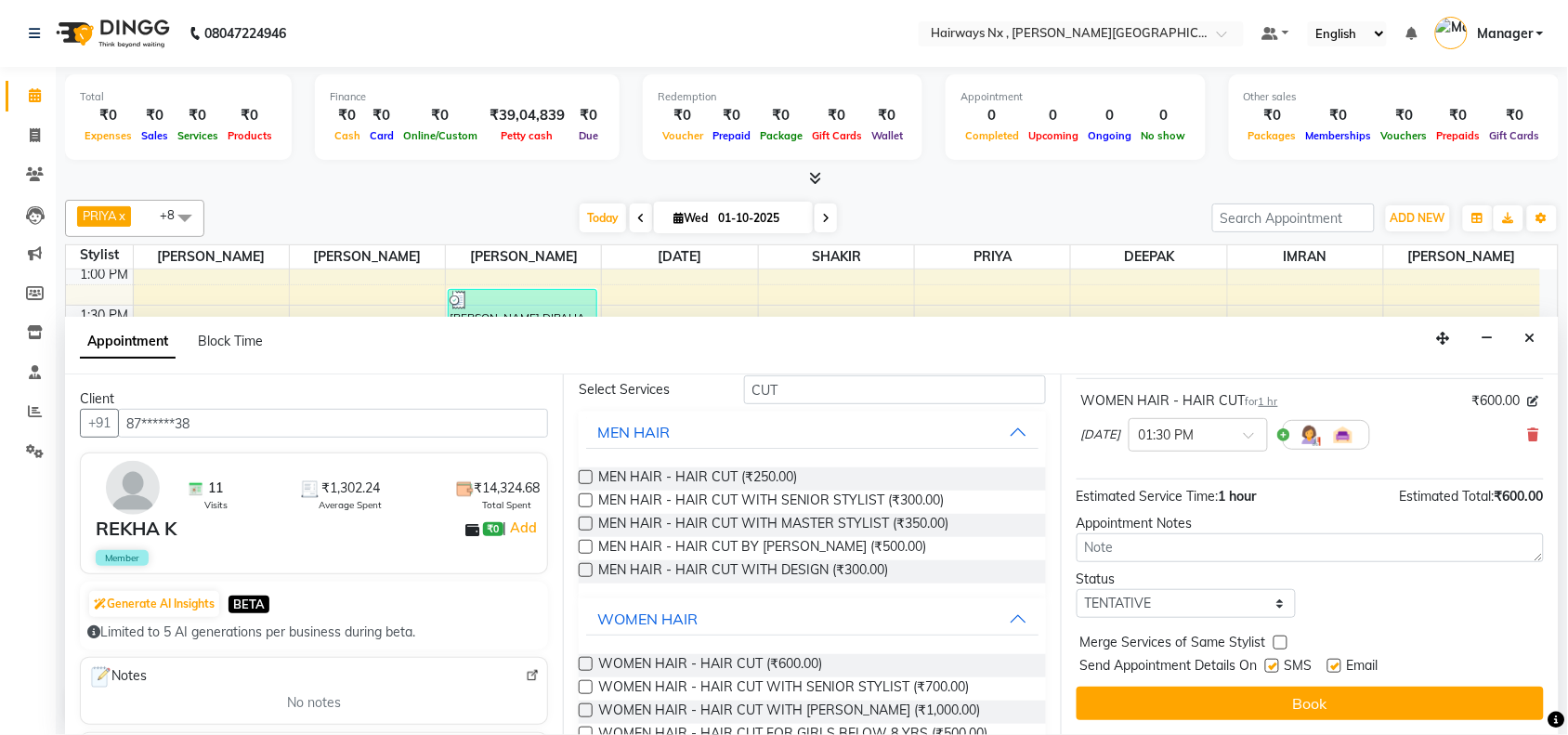
click at [1272, 660] on label at bounding box center [1272, 665] width 14 height 14
click at [1272, 661] on input "checkbox" at bounding box center [1271, 667] width 12 height 12
checkbox input "false"
drag, startPoint x: 1331, startPoint y: 661, endPoint x: 1324, endPoint y: 685, distance: 25.0
click at [1331, 666] on label at bounding box center [1334, 665] width 14 height 14
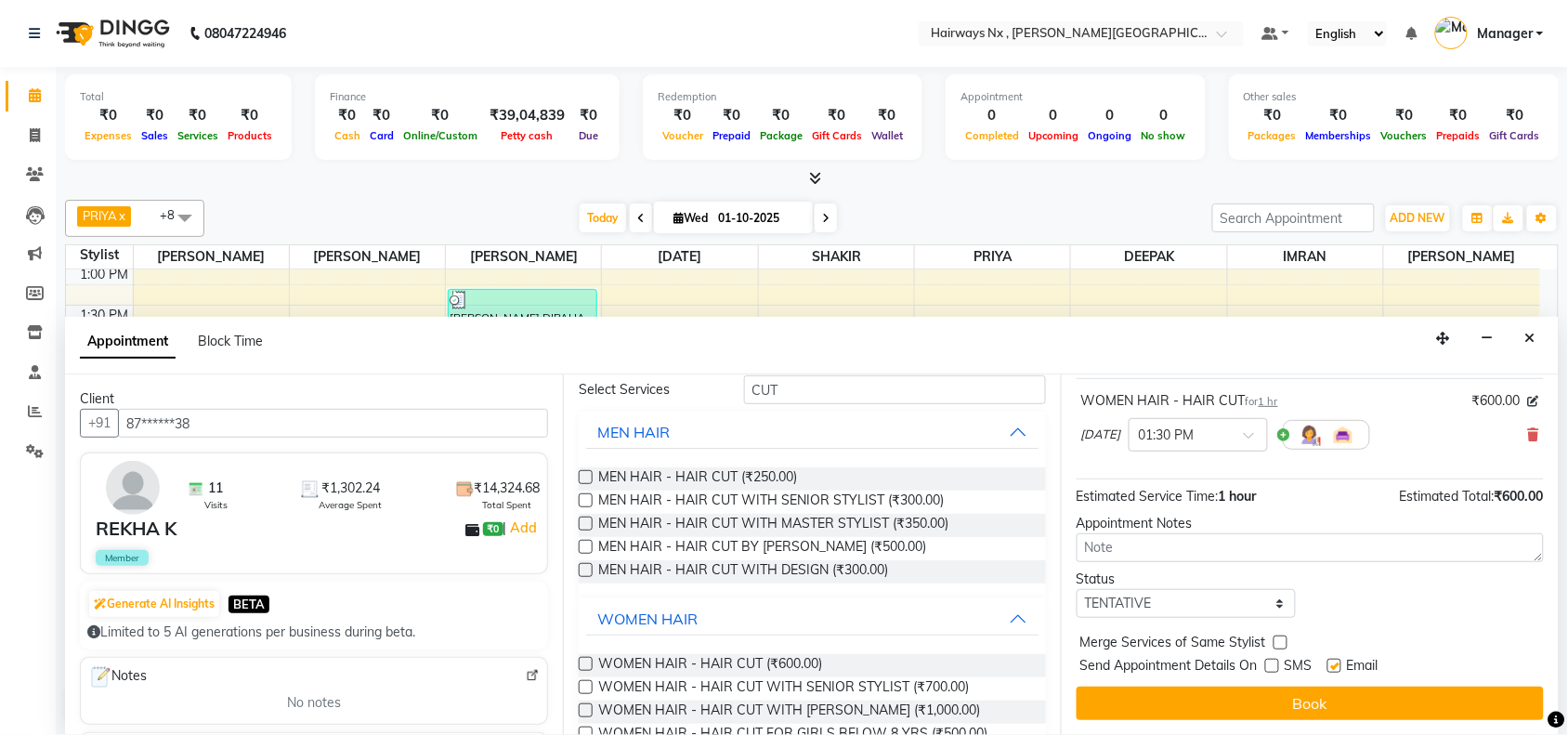
click at [1331, 666] on input "checkbox" at bounding box center [1333, 667] width 12 height 12
checkbox input "false"
click at [1312, 704] on button "Book" at bounding box center [1310, 703] width 467 height 34
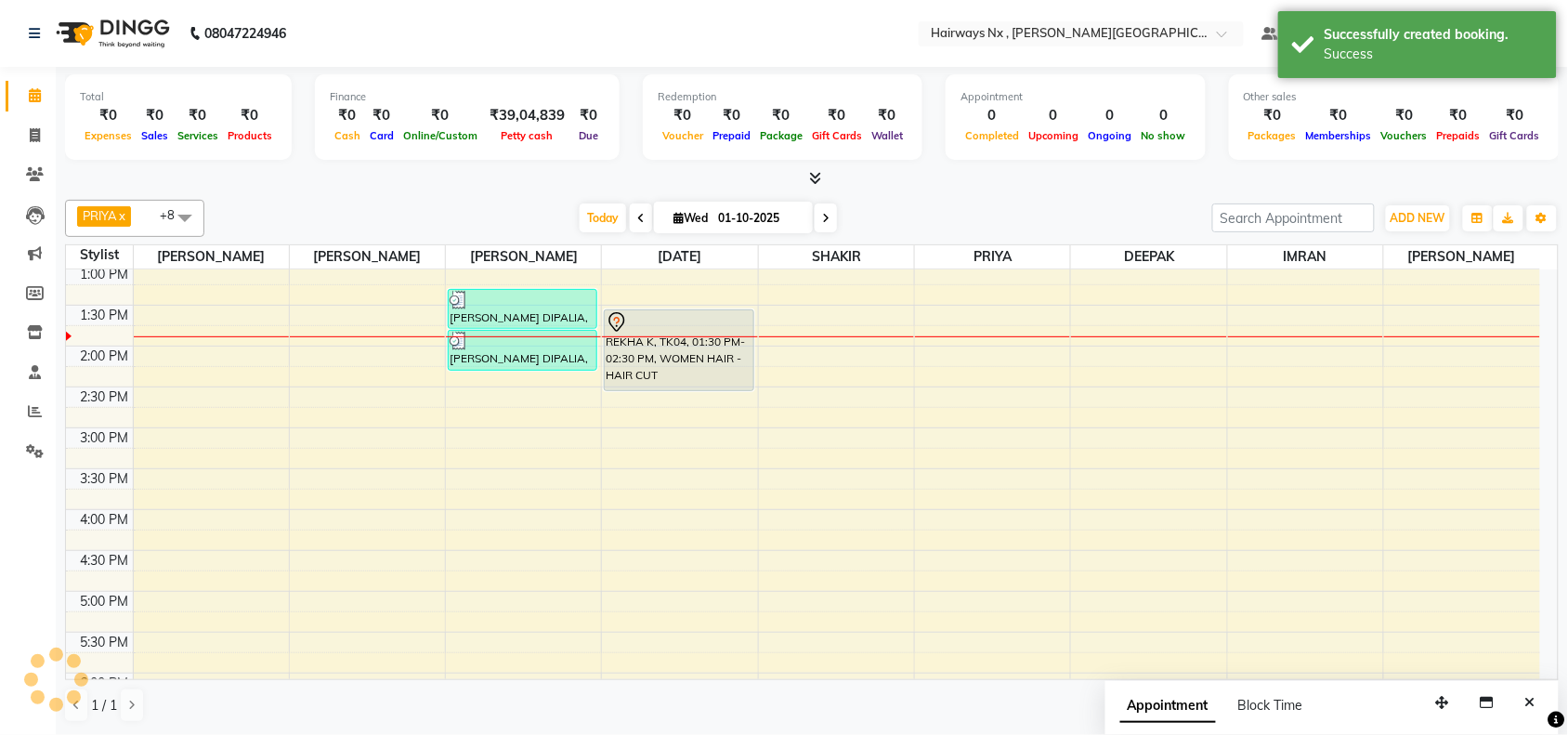
scroll to position [0, 0]
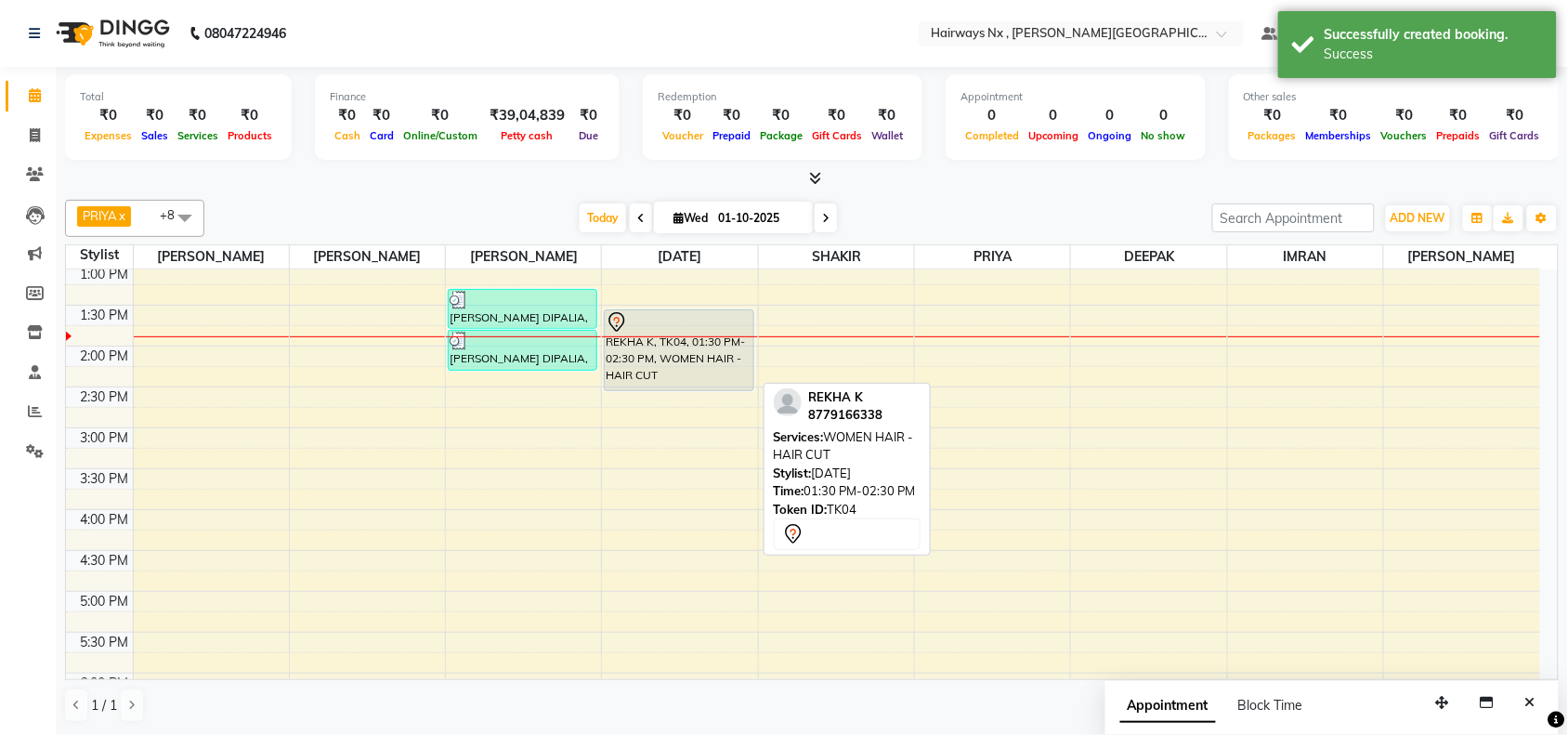
click at [694, 364] on div "REKHA K, TK04, 01:30 PM-02:30 PM, WOMEN HAIR - HAIR CUT" at bounding box center [679, 351] width 147 height 80
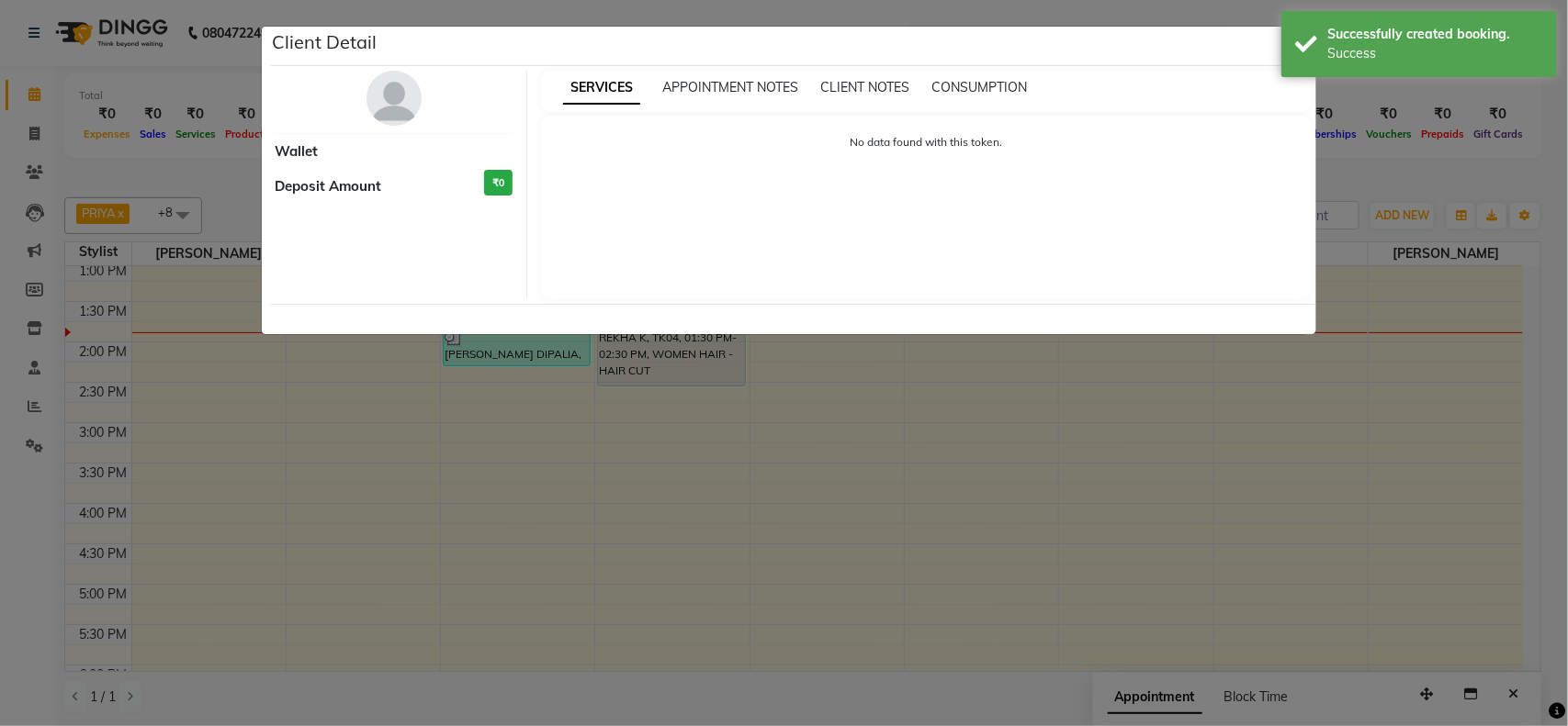
select select "7"
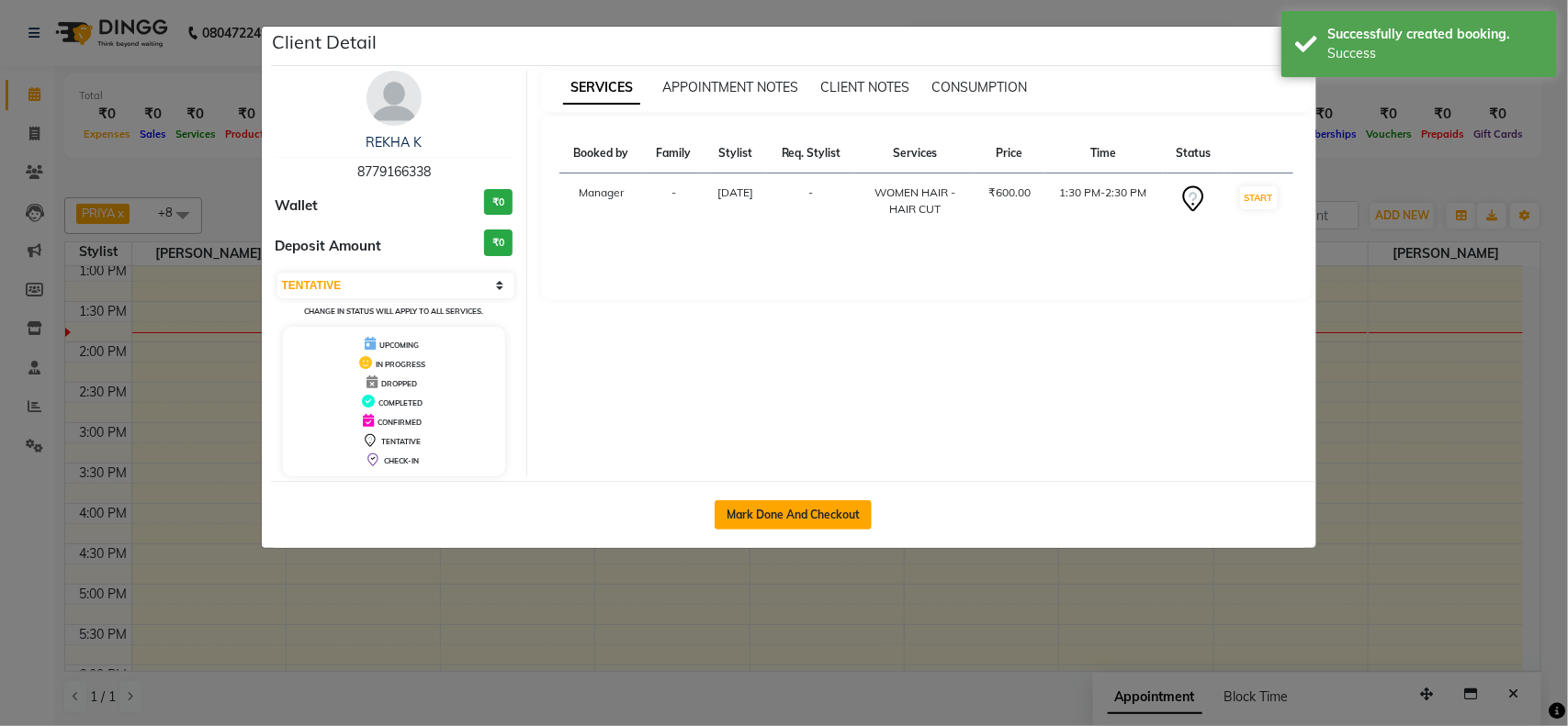
click at [786, 500] on button "Mark Done And Checkout" at bounding box center [793, 515] width 157 height 29
select select "service"
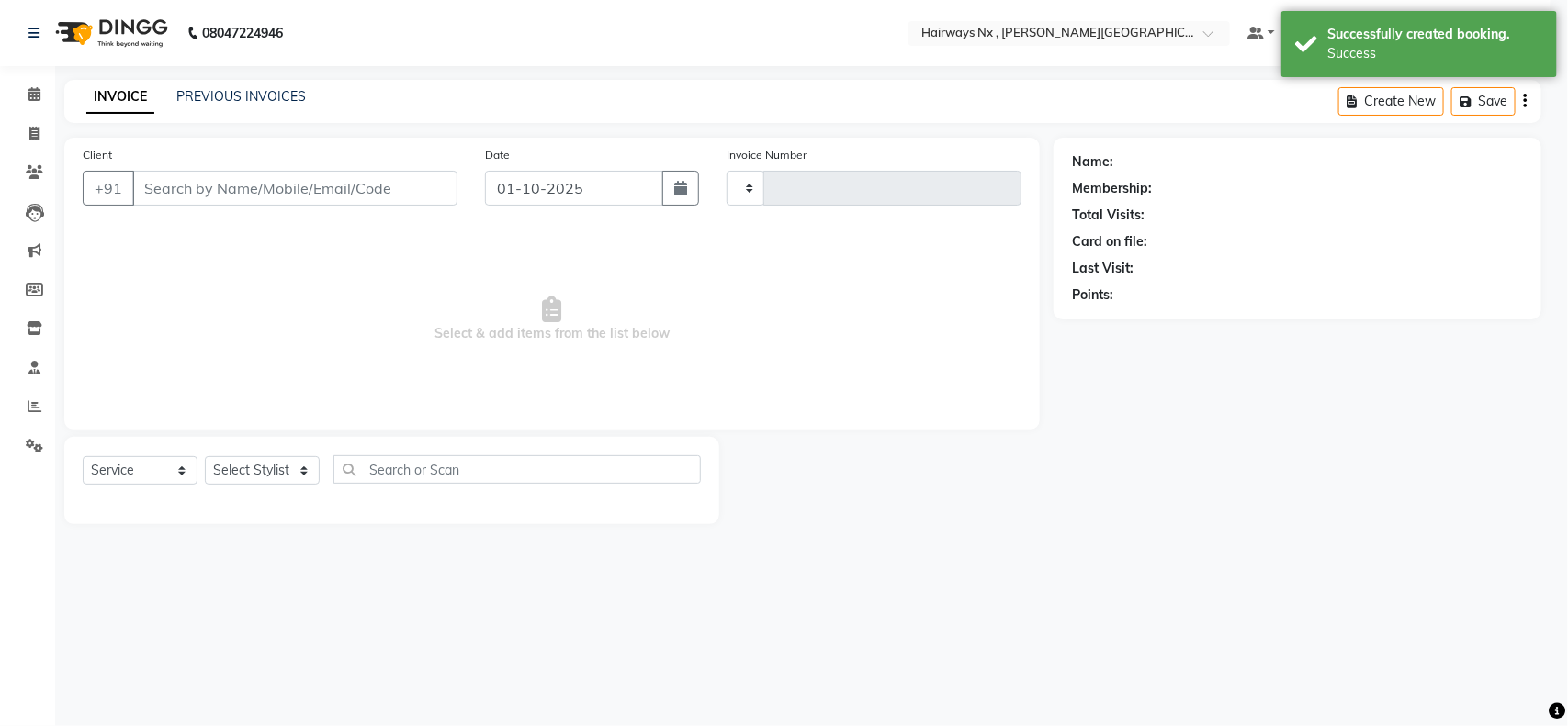
type input "1253"
select select "778"
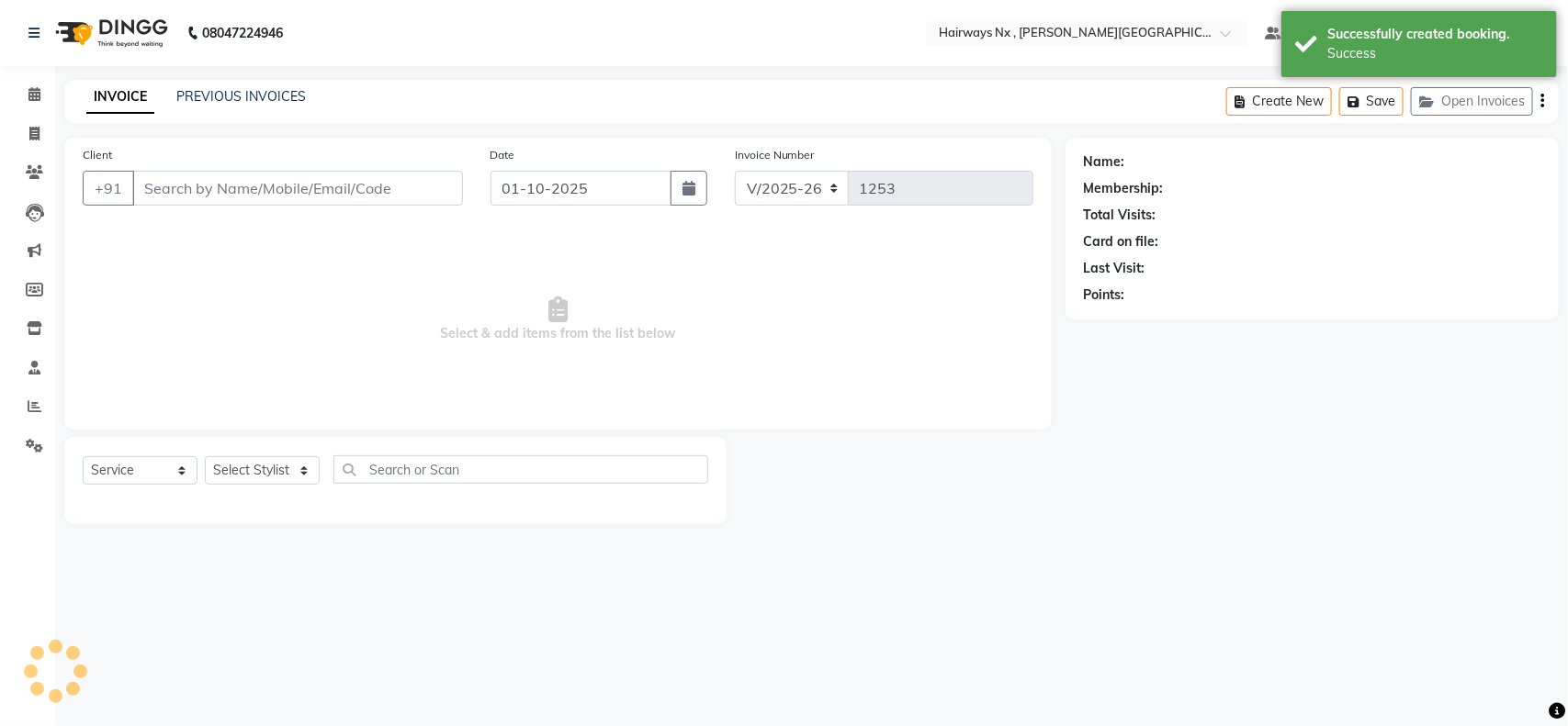
type input "87******38"
select select "66431"
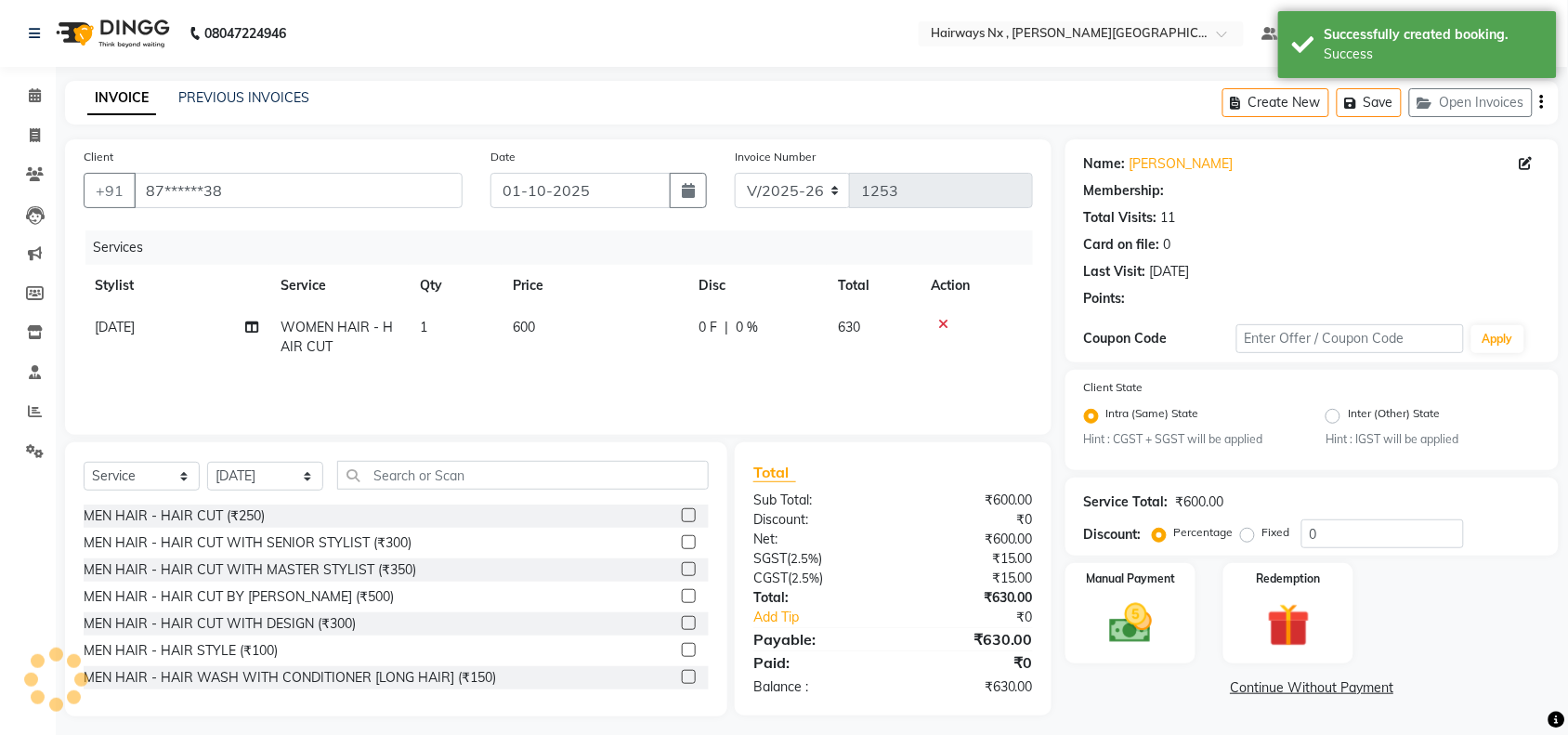
scroll to position [7, 0]
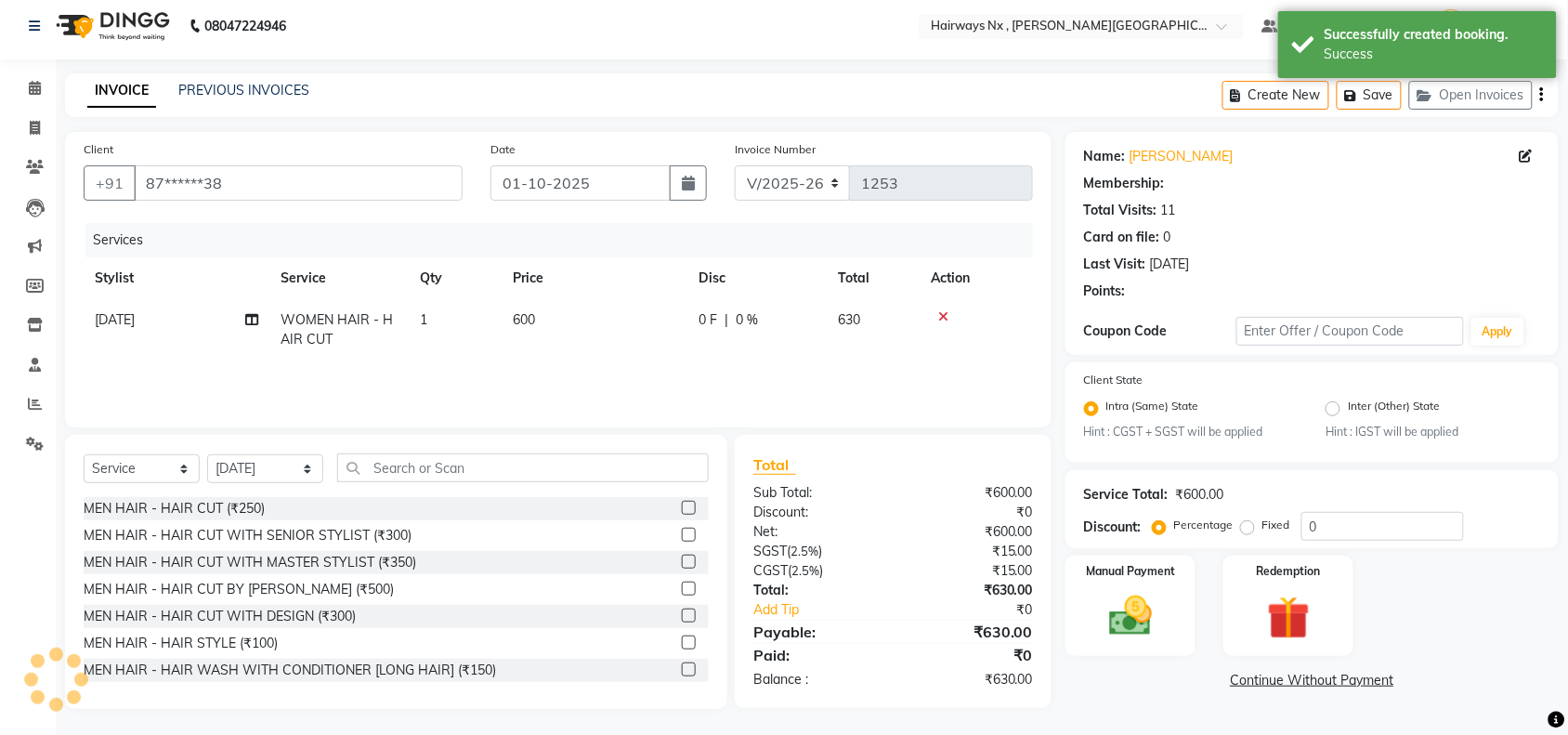
type input "20"
select select "1: Object"
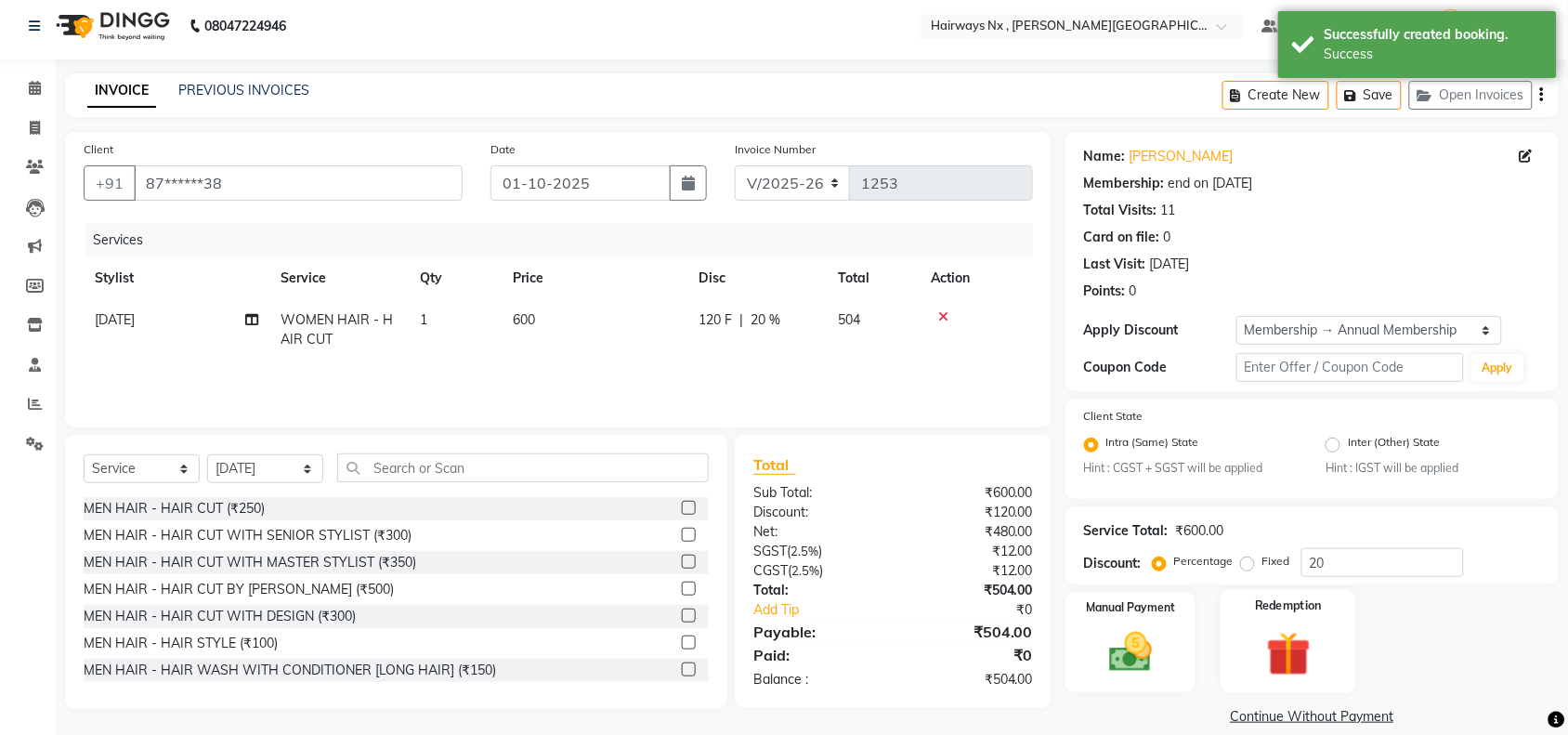
scroll to position [29, 0]
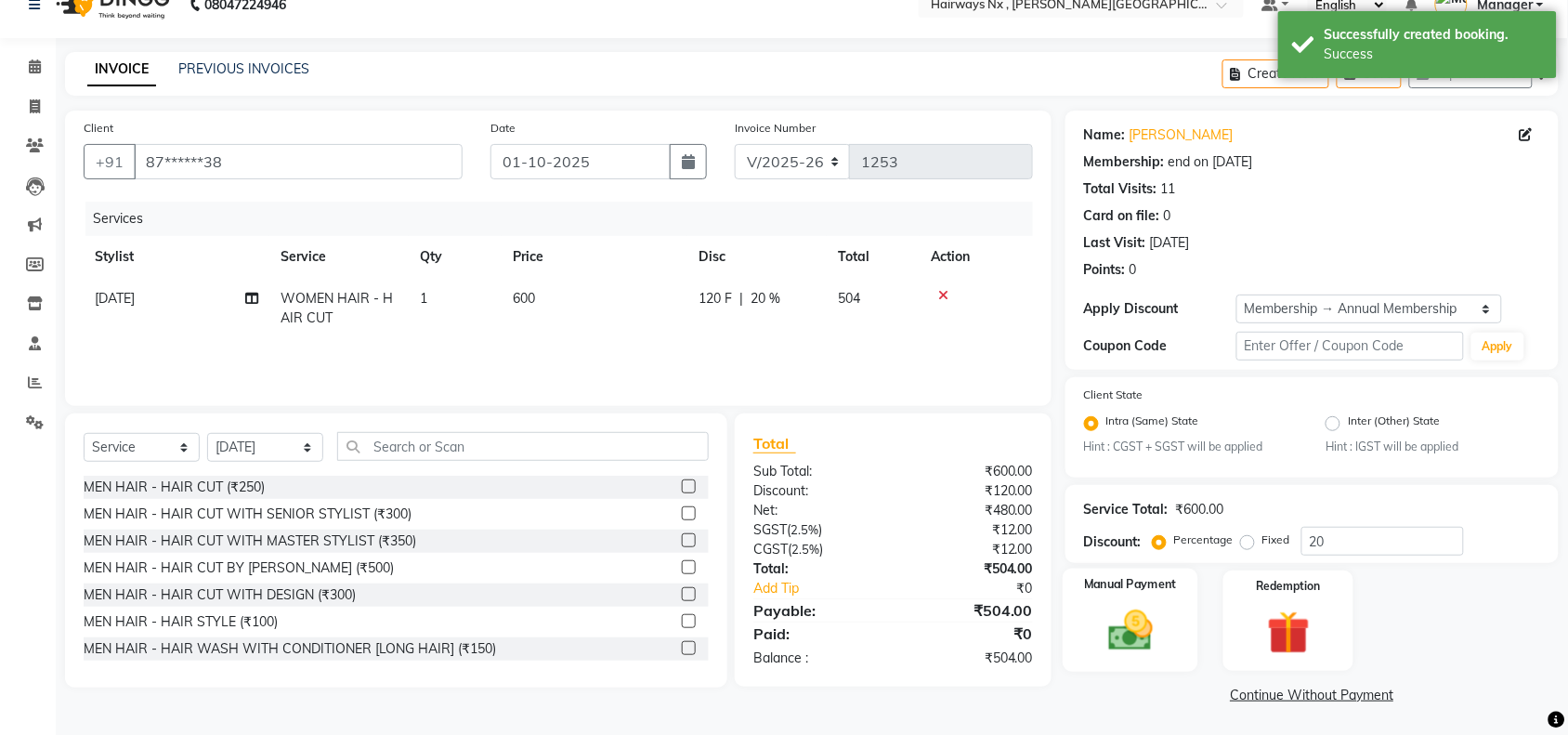
click at [1155, 629] on img at bounding box center [1131, 631] width 73 height 51
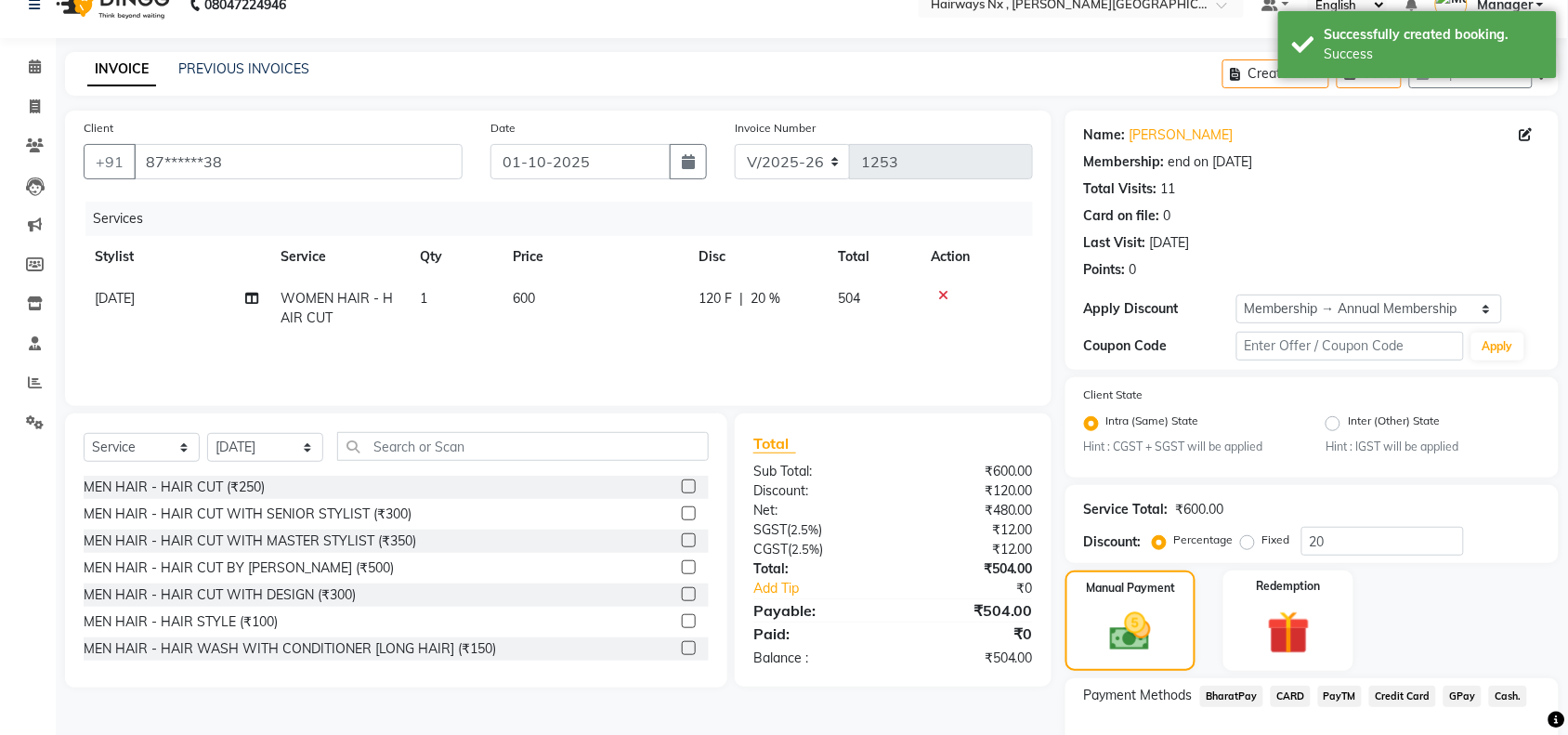
scroll to position [146, 0]
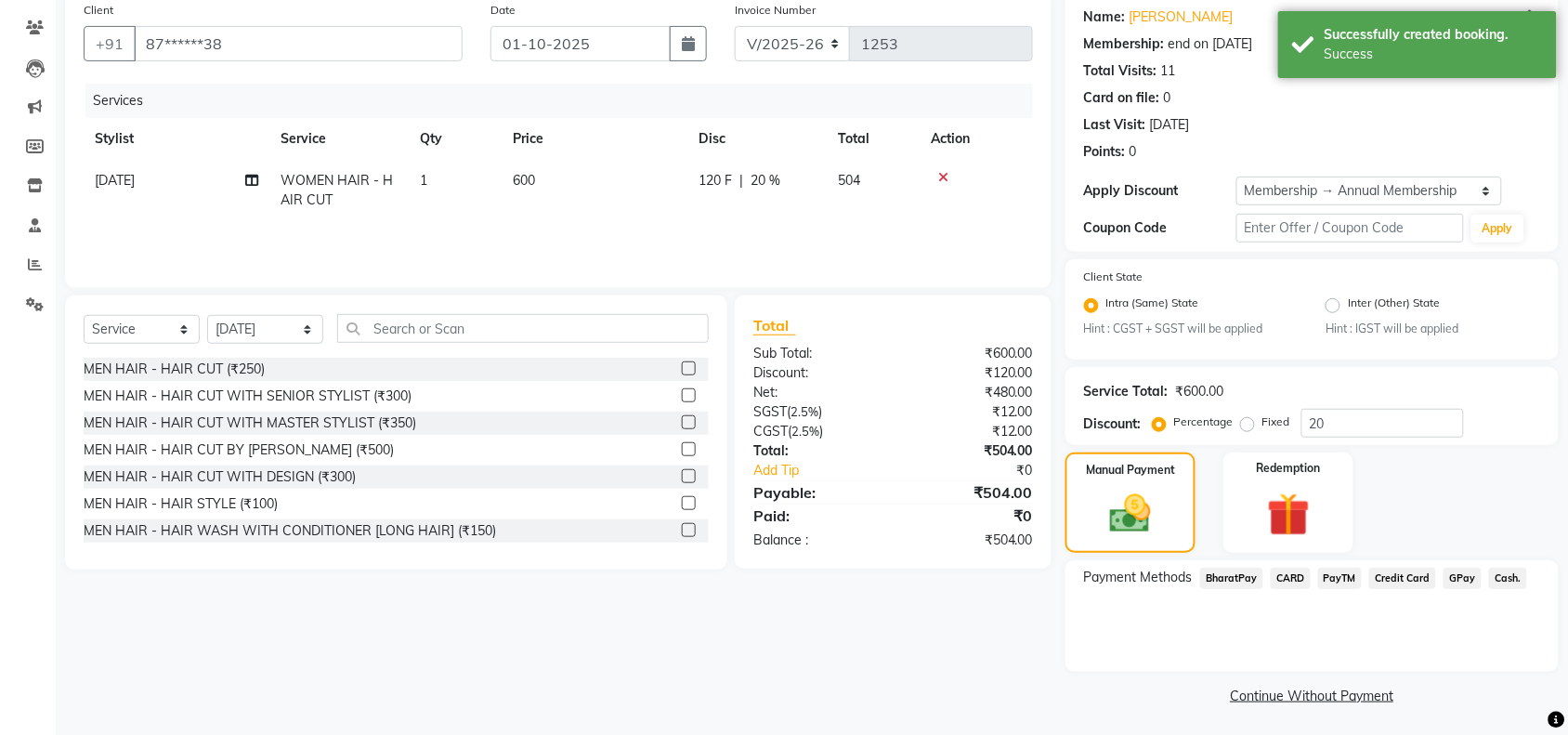
click at [1465, 576] on span "GPay" at bounding box center [1462, 578] width 38 height 21
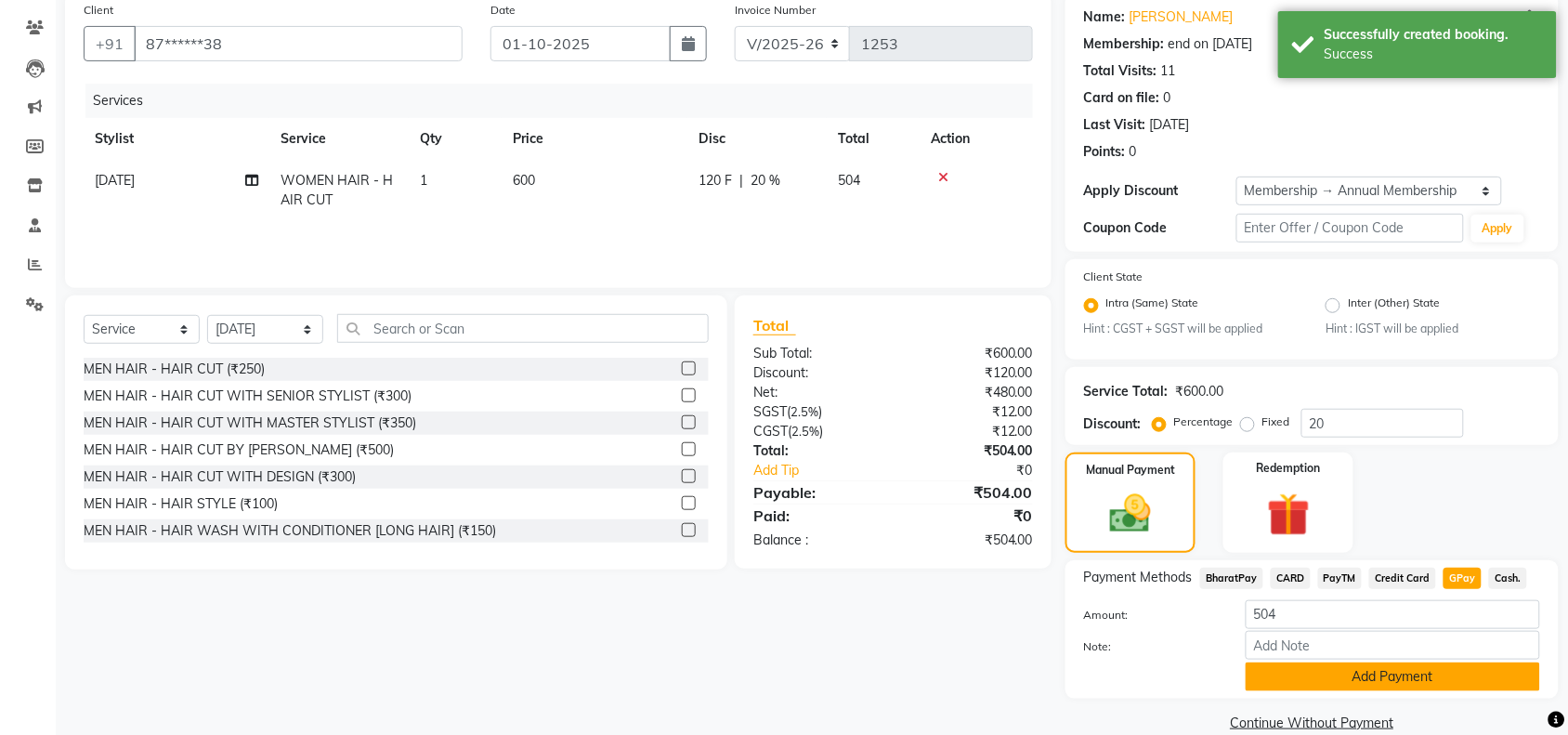
scroll to position [173, 0]
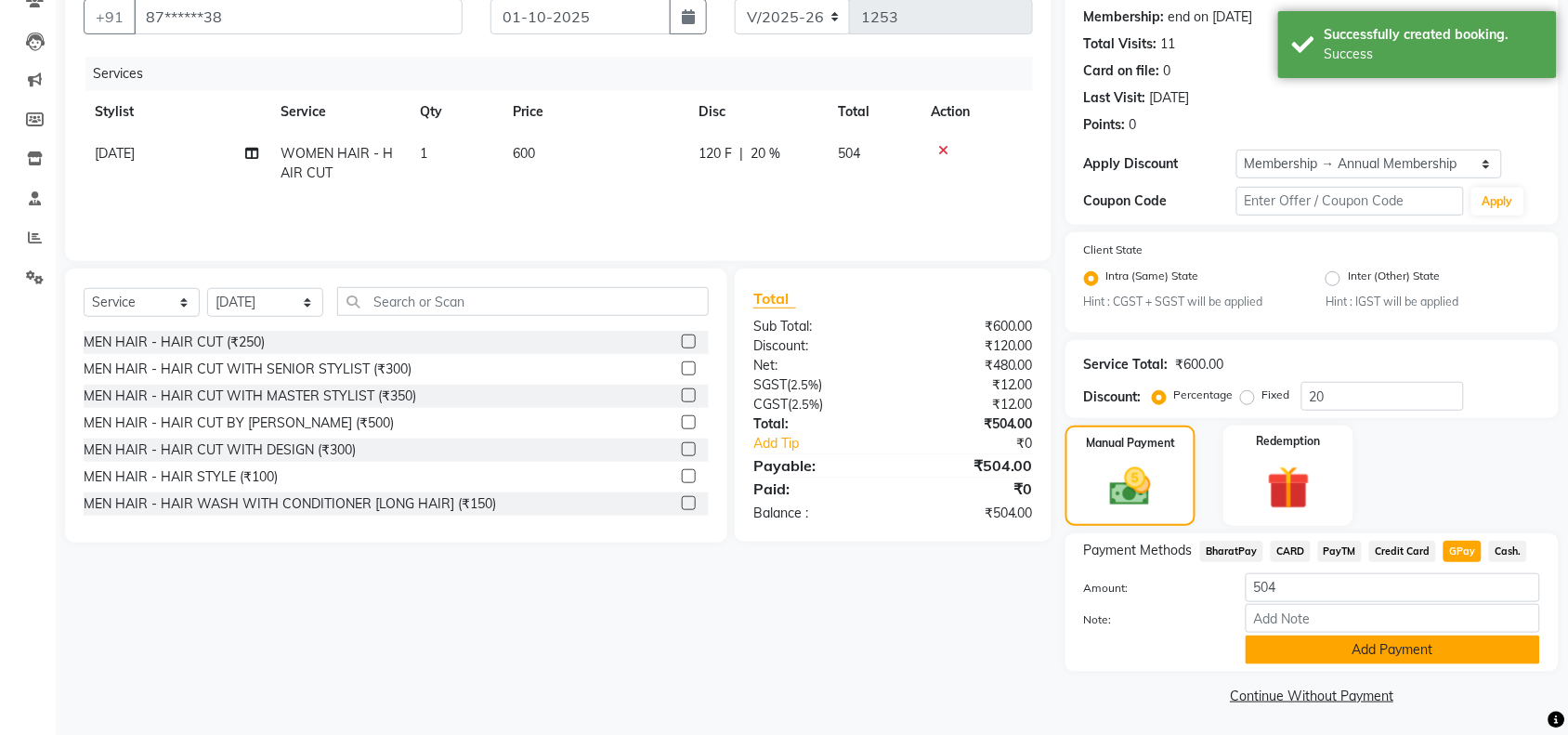
click at [1396, 637] on button "Add Payment" at bounding box center [1393, 650] width 295 height 29
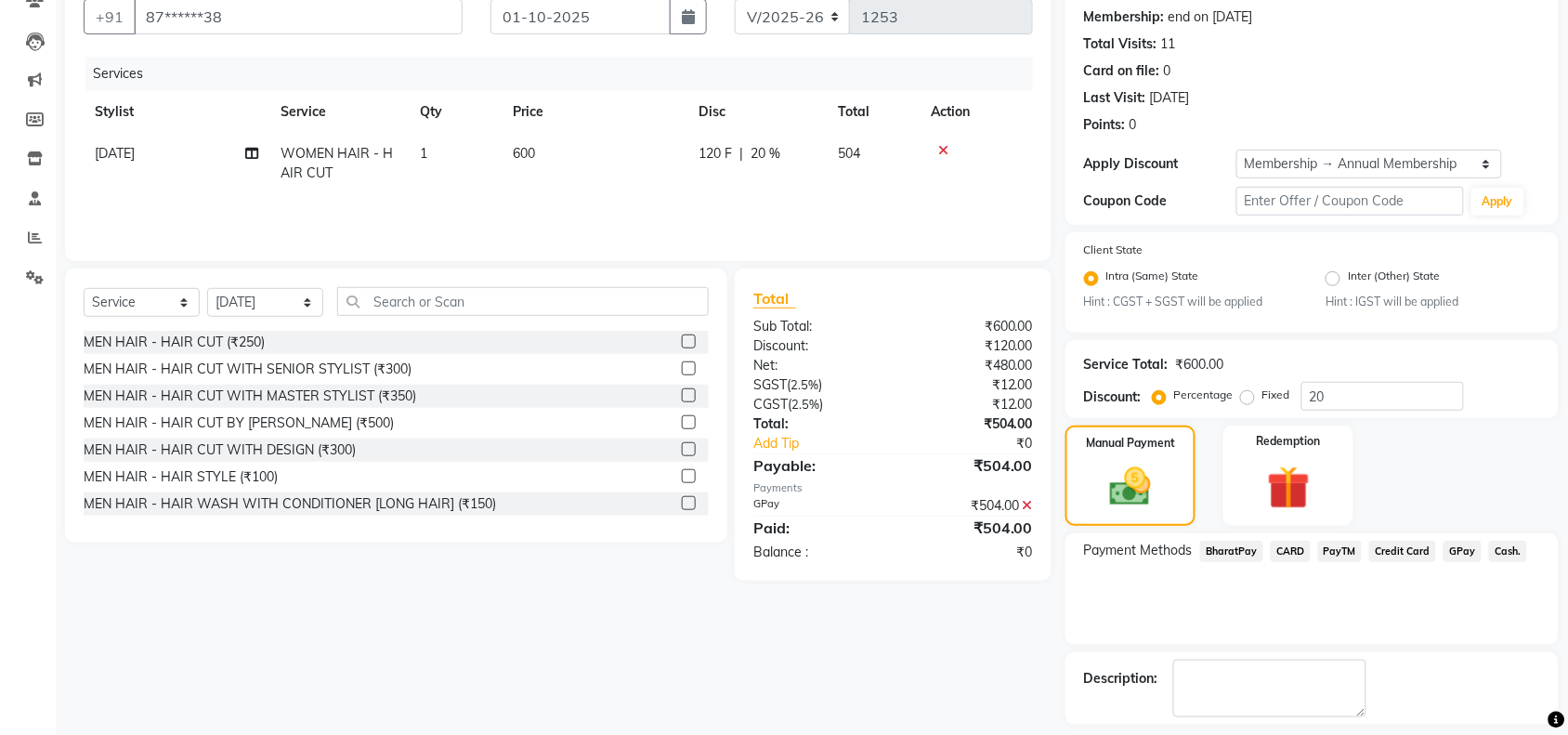
scroll to position [253, 0]
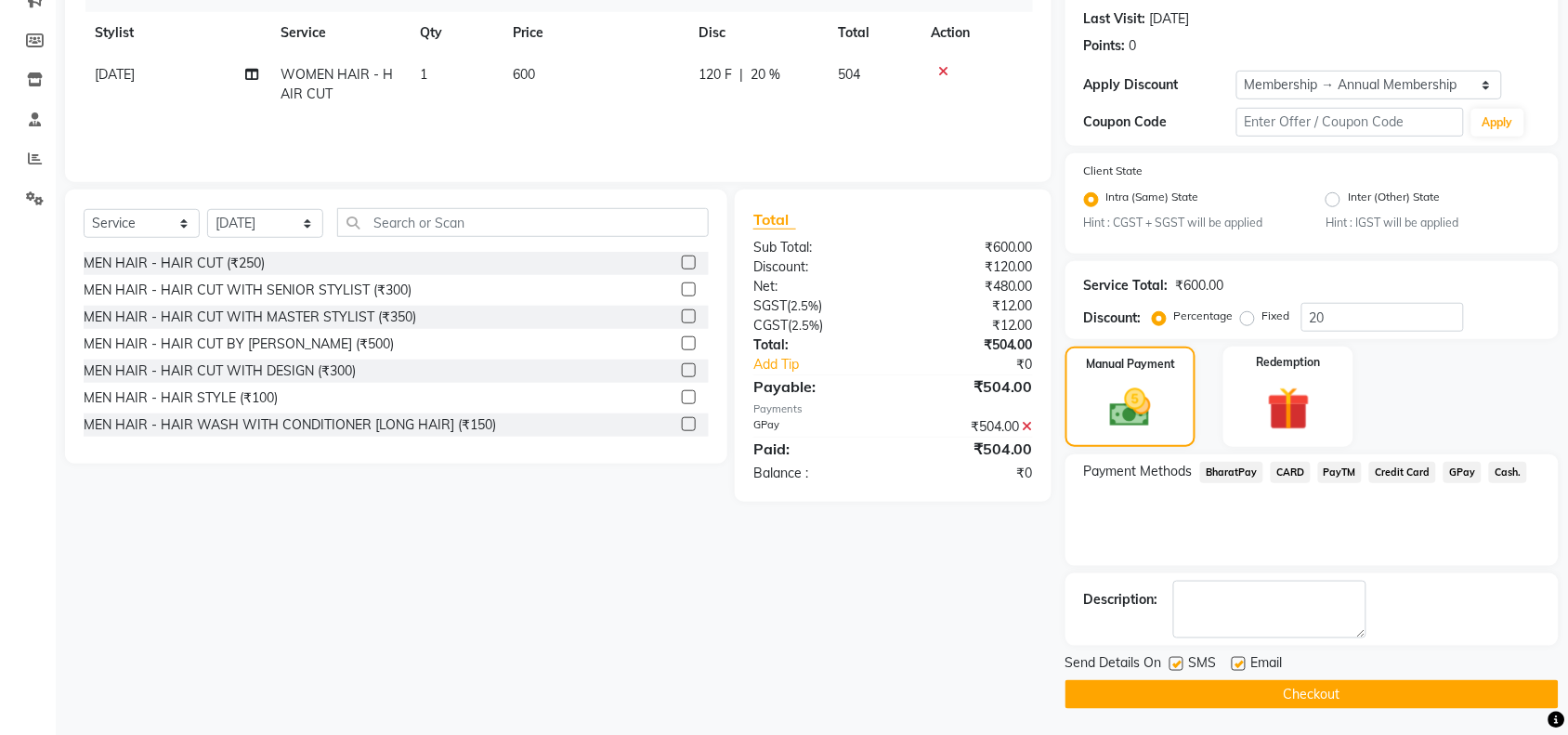
click at [1261, 690] on button "Checkout" at bounding box center [1312, 694] width 493 height 29
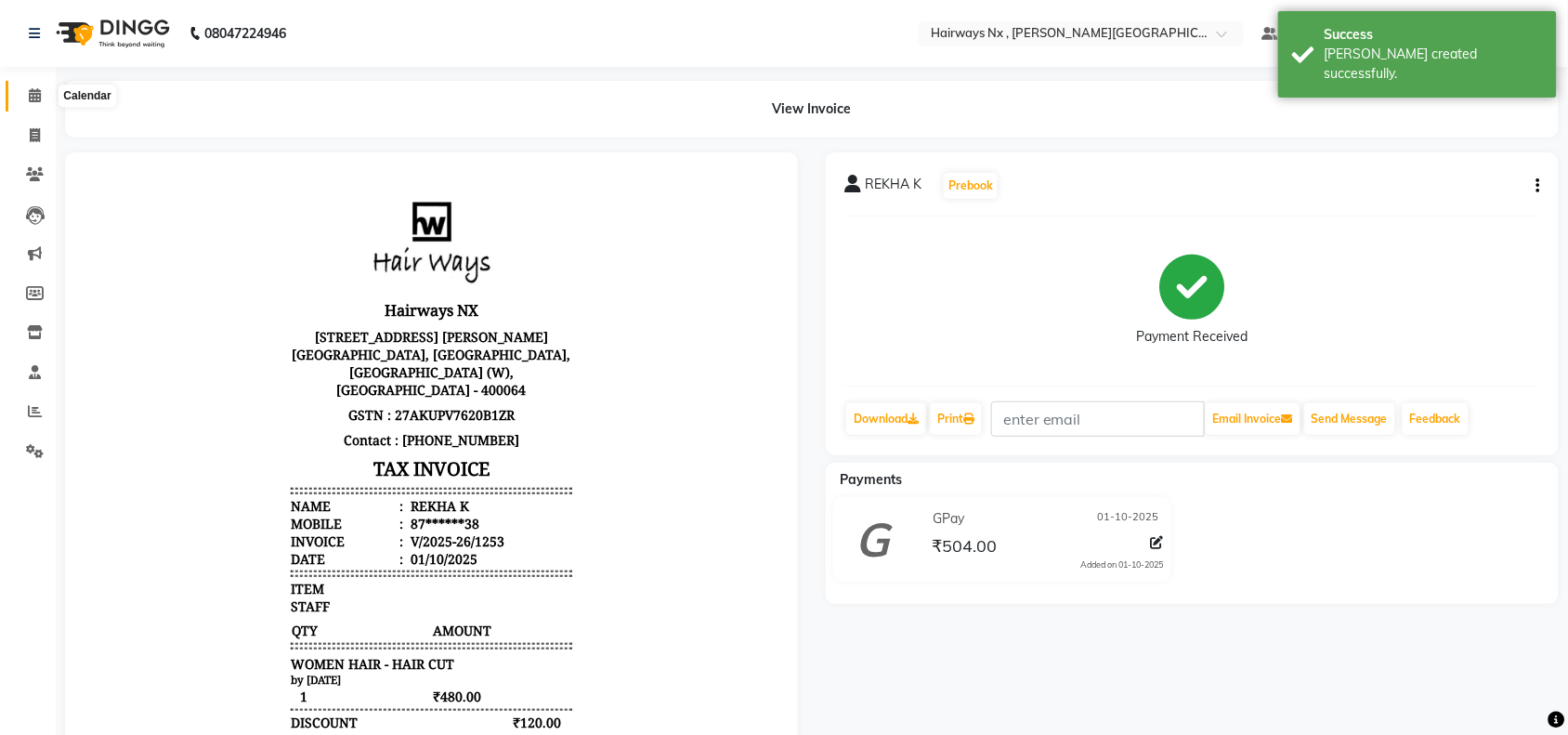
click at [29, 90] on icon at bounding box center [34, 95] width 12 height 14
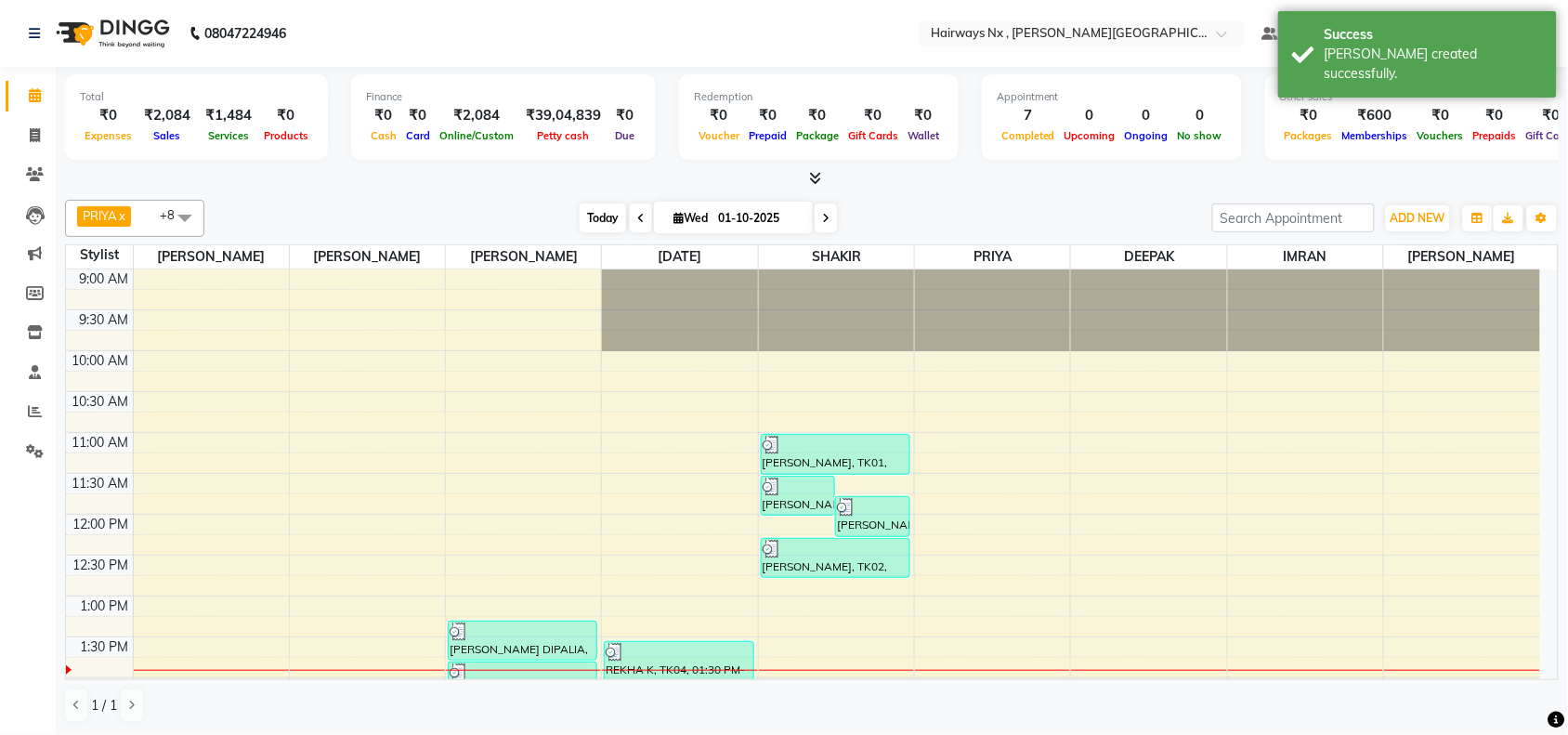
click at [601, 215] on span "Today" at bounding box center [603, 217] width 47 height 29
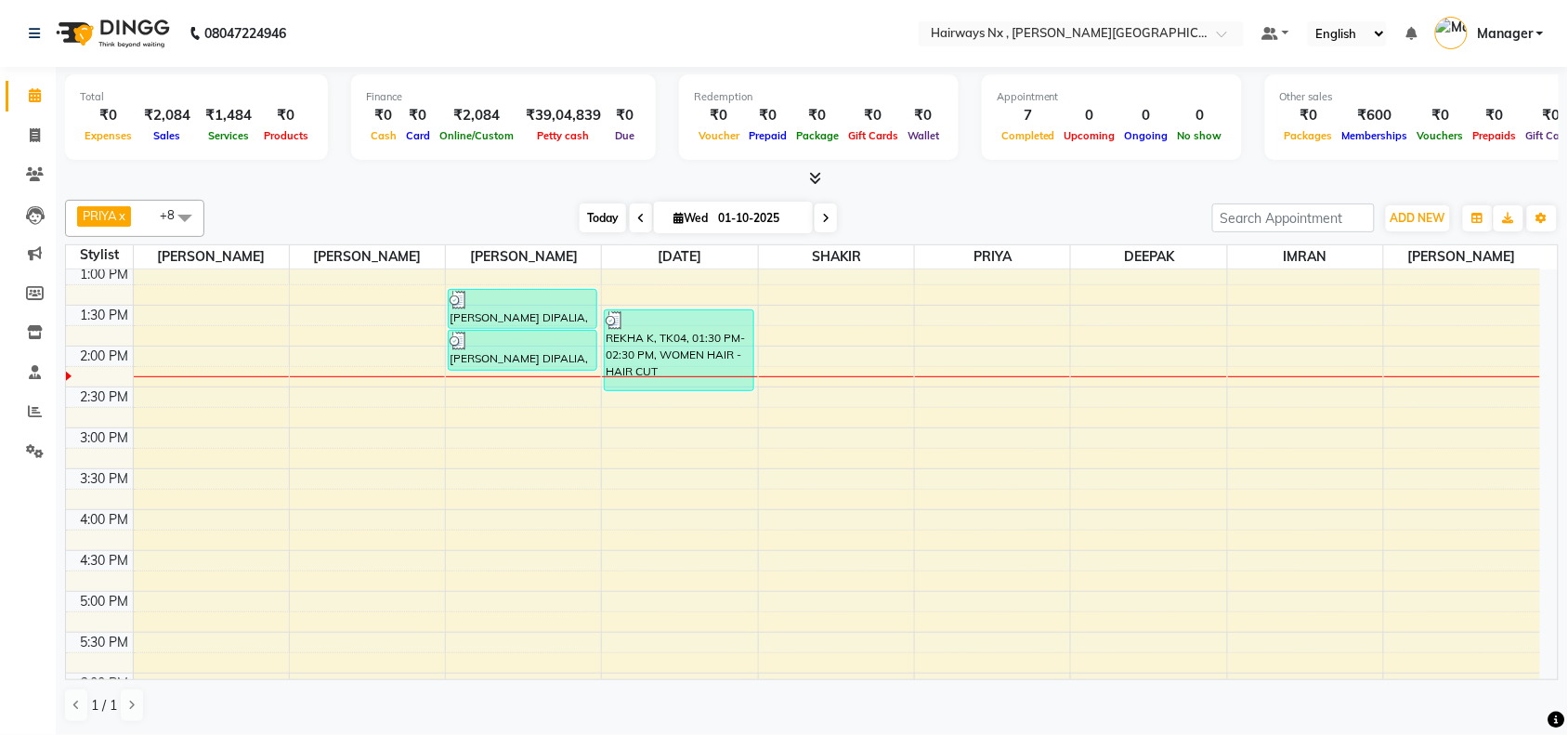
click at [599, 216] on span "Today" at bounding box center [603, 217] width 47 height 29
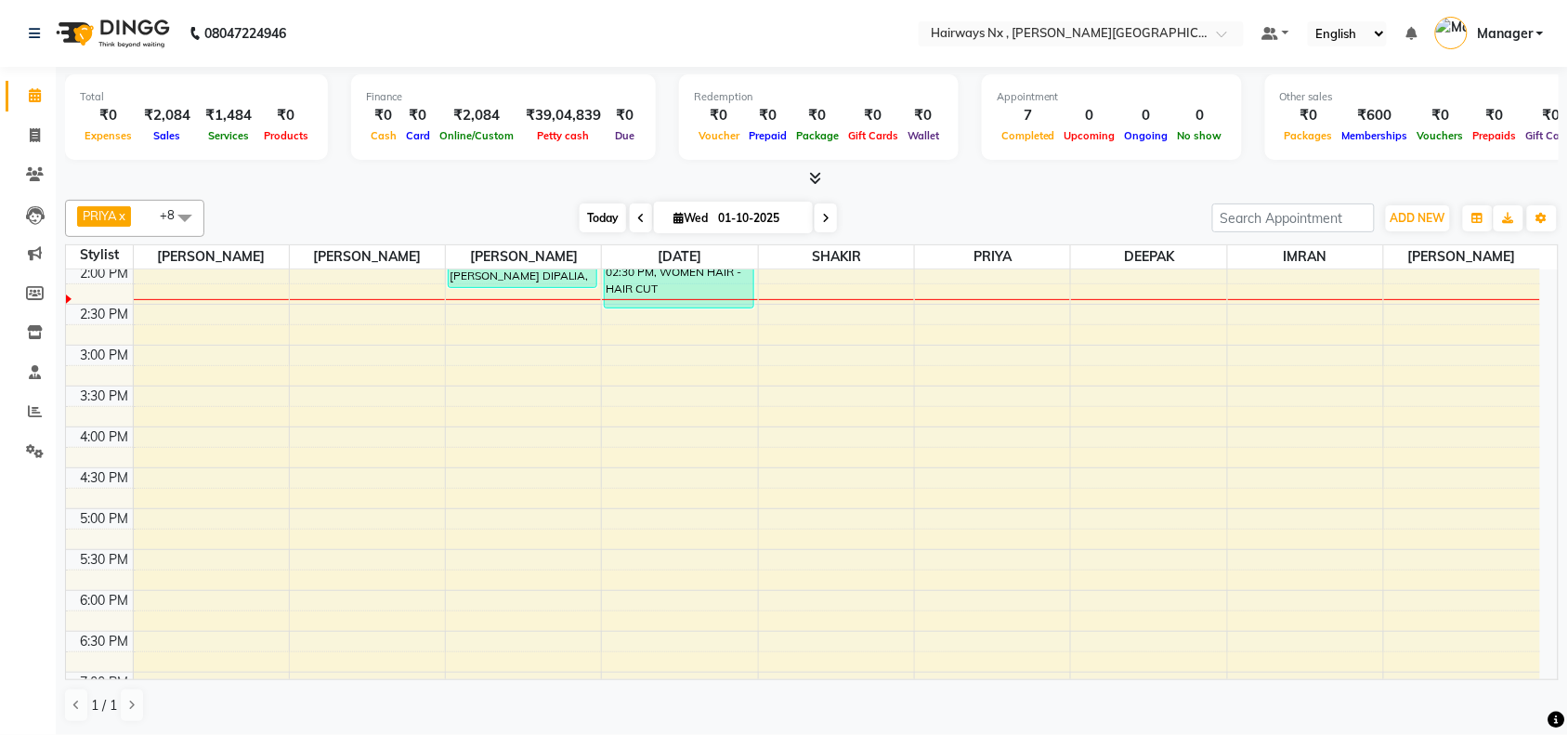
click at [607, 215] on span "Today" at bounding box center [603, 217] width 47 height 29
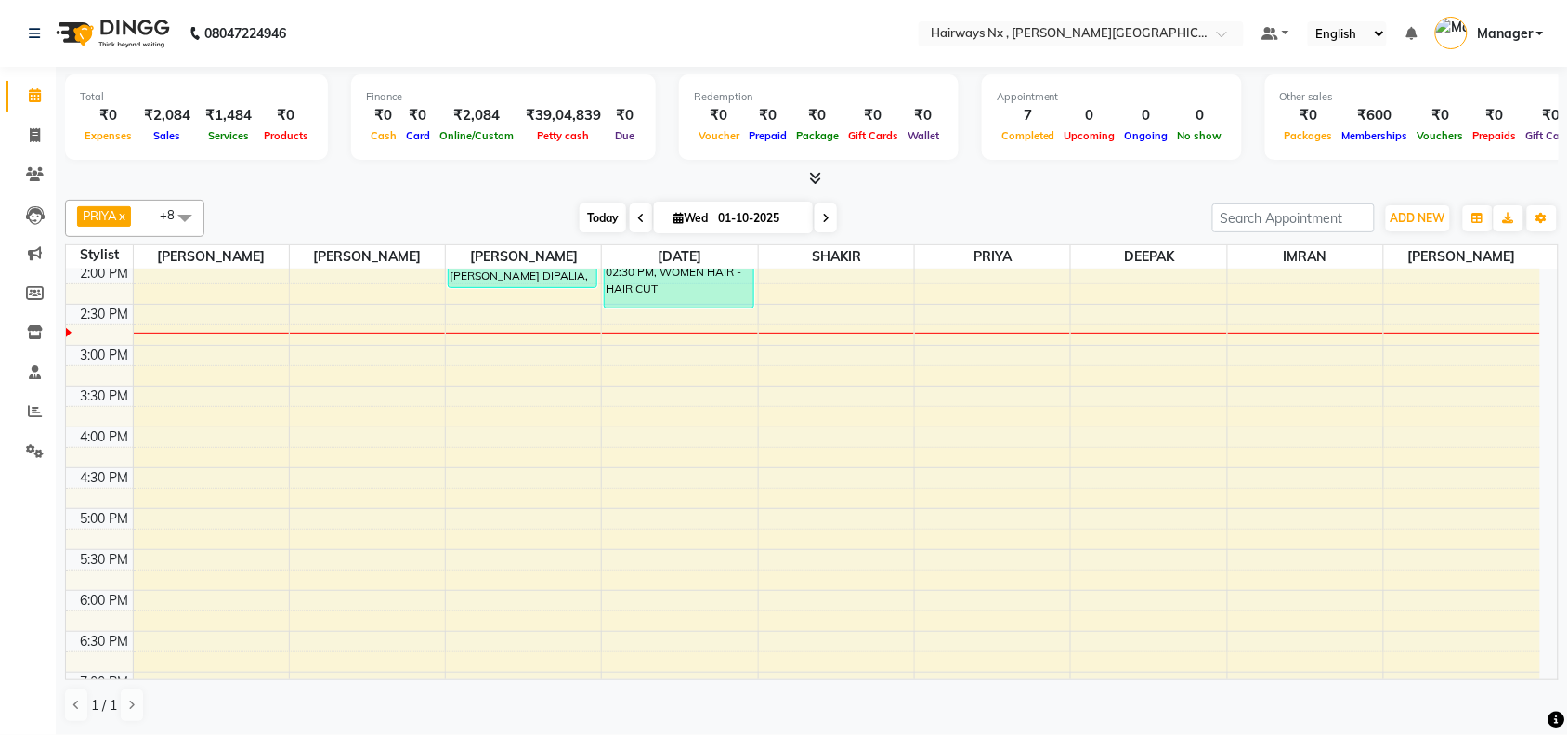
click at [595, 205] on span "Today" at bounding box center [603, 217] width 47 height 29
